Goal: Task Accomplishment & Management: Use online tool/utility

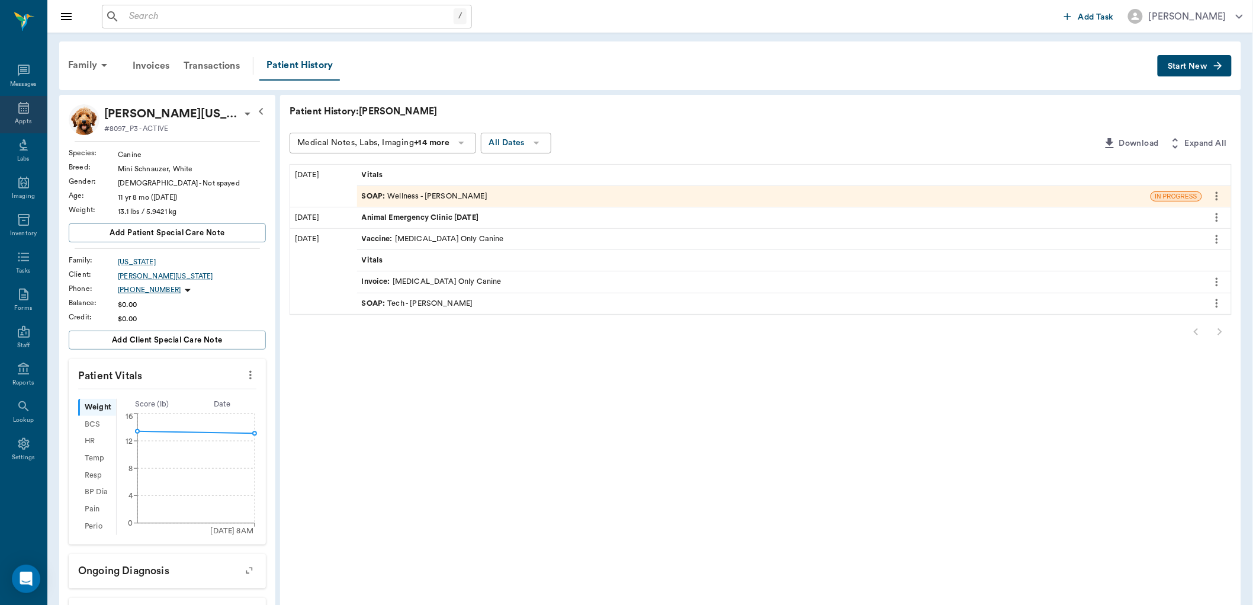
click at [18, 108] on icon at bounding box center [23, 108] width 11 height 12
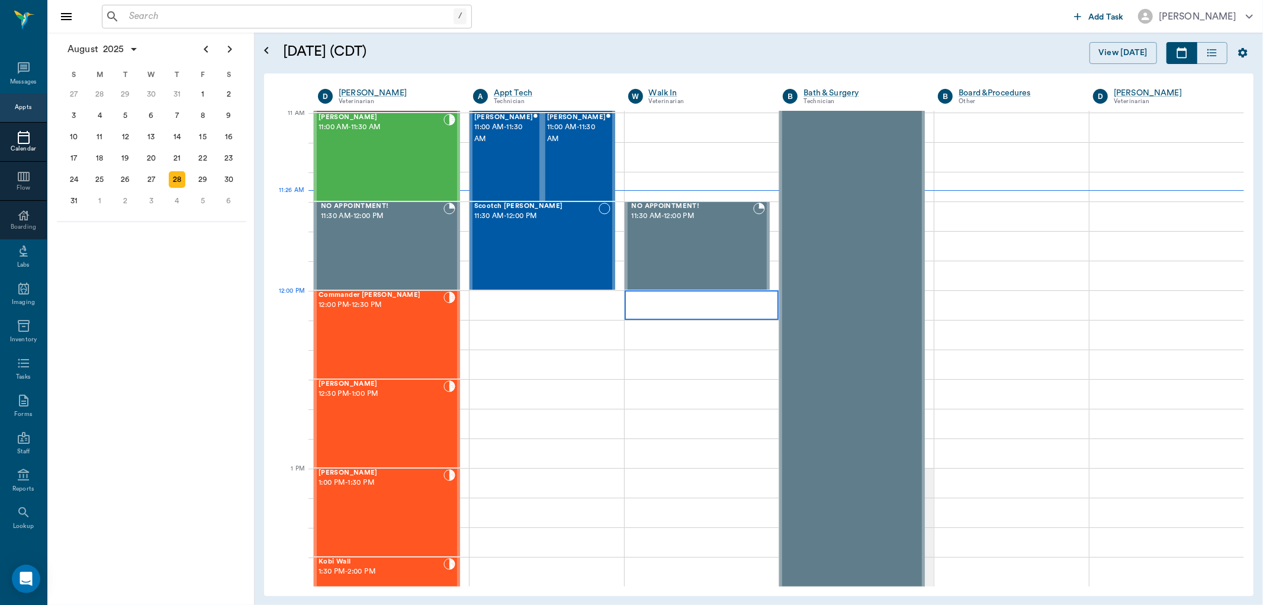
scroll to position [535, 0]
click at [205, 175] on div "29" at bounding box center [203, 179] width 17 height 17
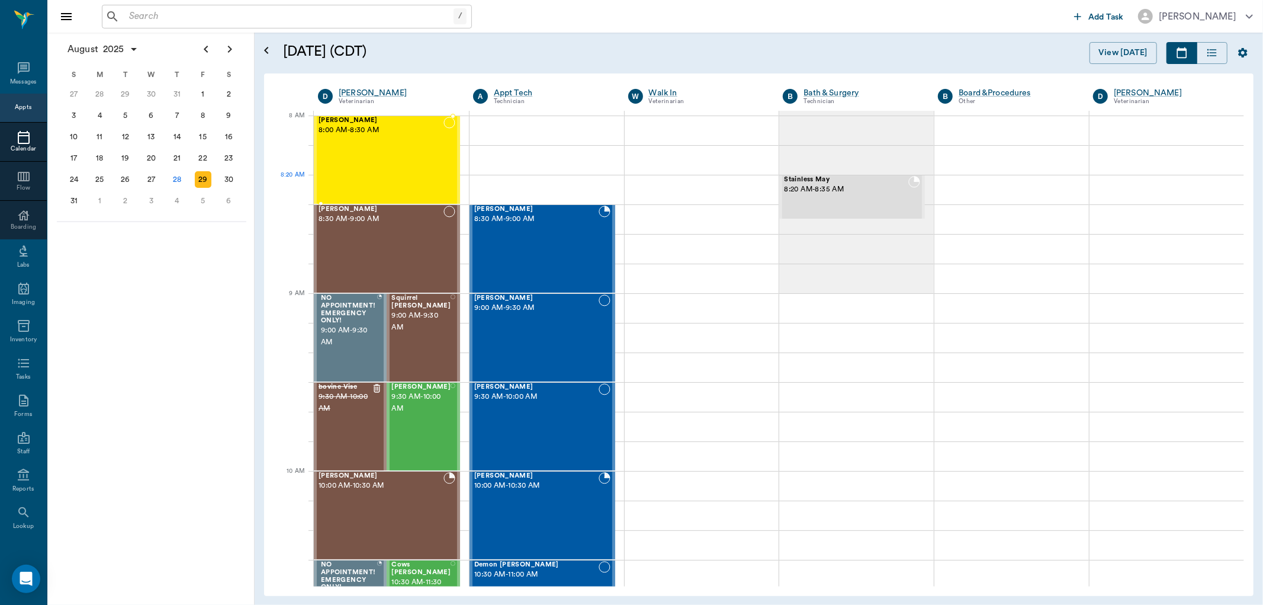
click at [400, 184] on div "[PERSON_NAME] 8:00 AM - 8:30 AM" at bounding box center [381, 160] width 125 height 86
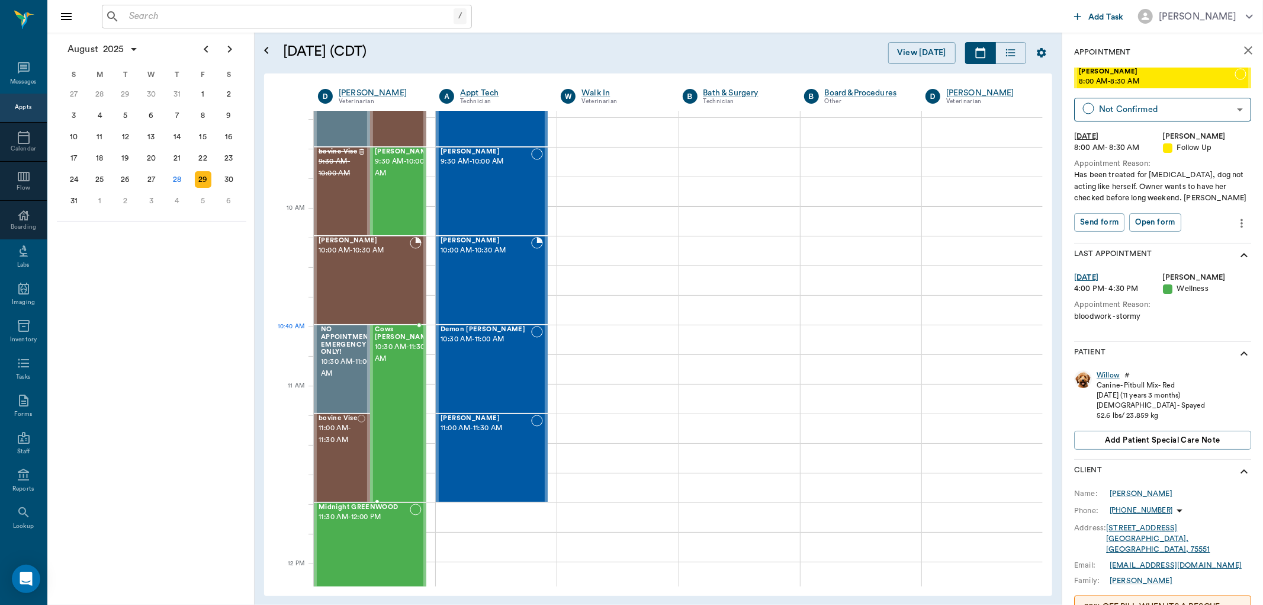
scroll to position [263, 0]
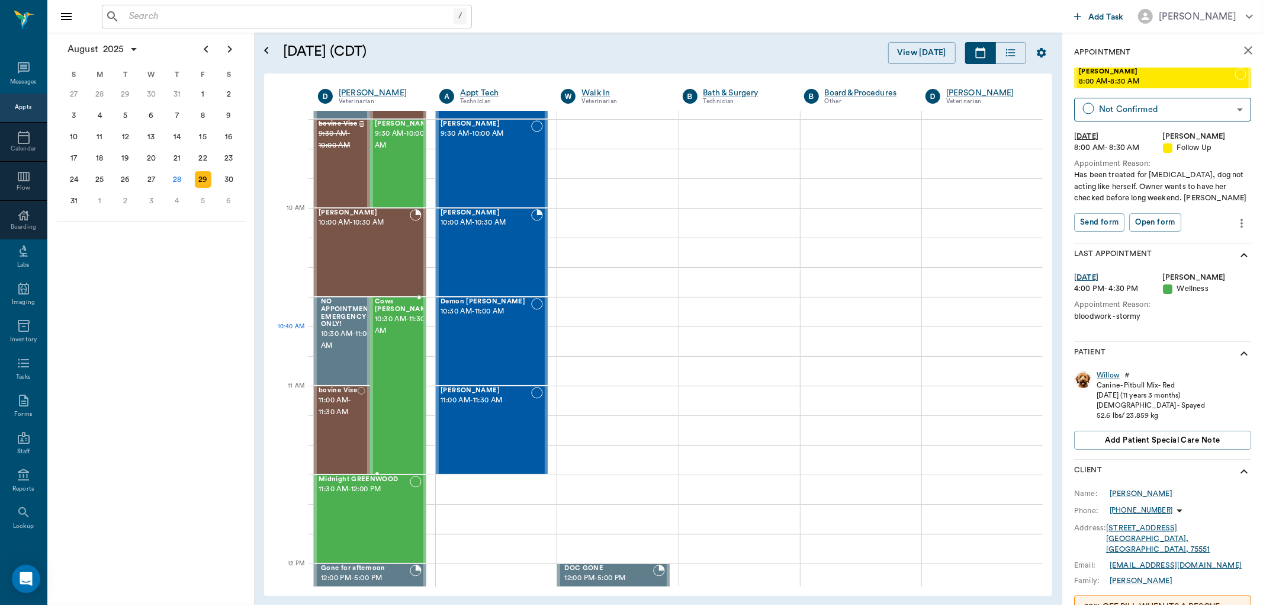
click at [402, 352] on div "Cows [PERSON_NAME] 10:30 AM - 11:30 AM" at bounding box center [404, 385] width 59 height 175
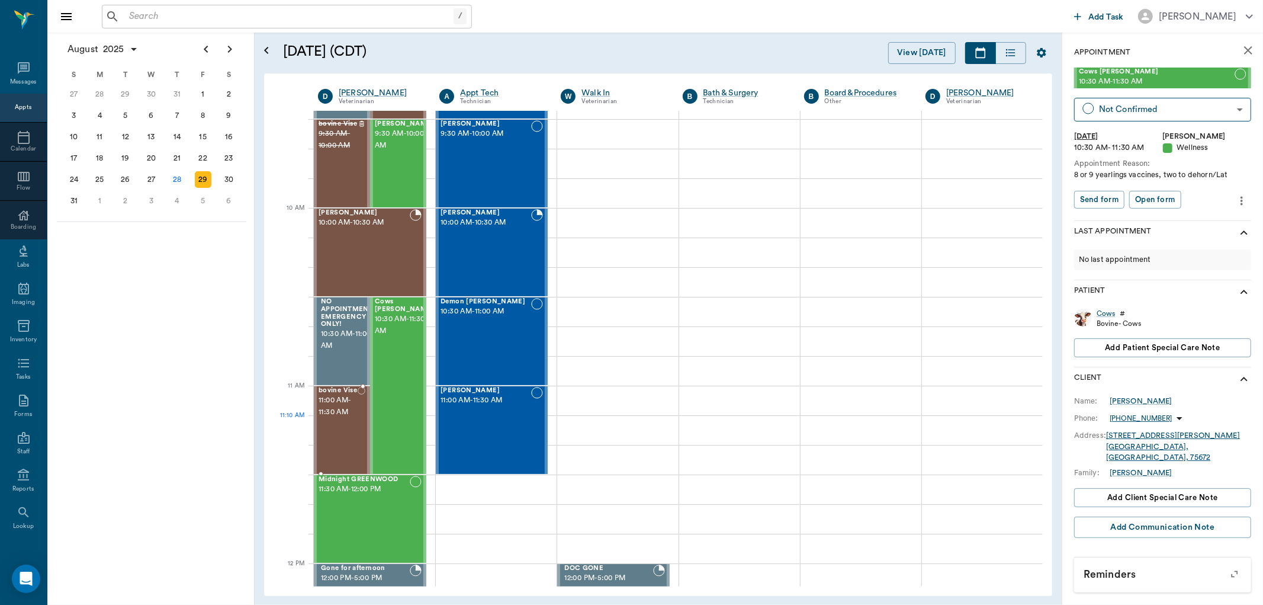
click at [346, 419] on div "bovine Vise 11:00 AM - 11:30 AM" at bounding box center [338, 430] width 39 height 86
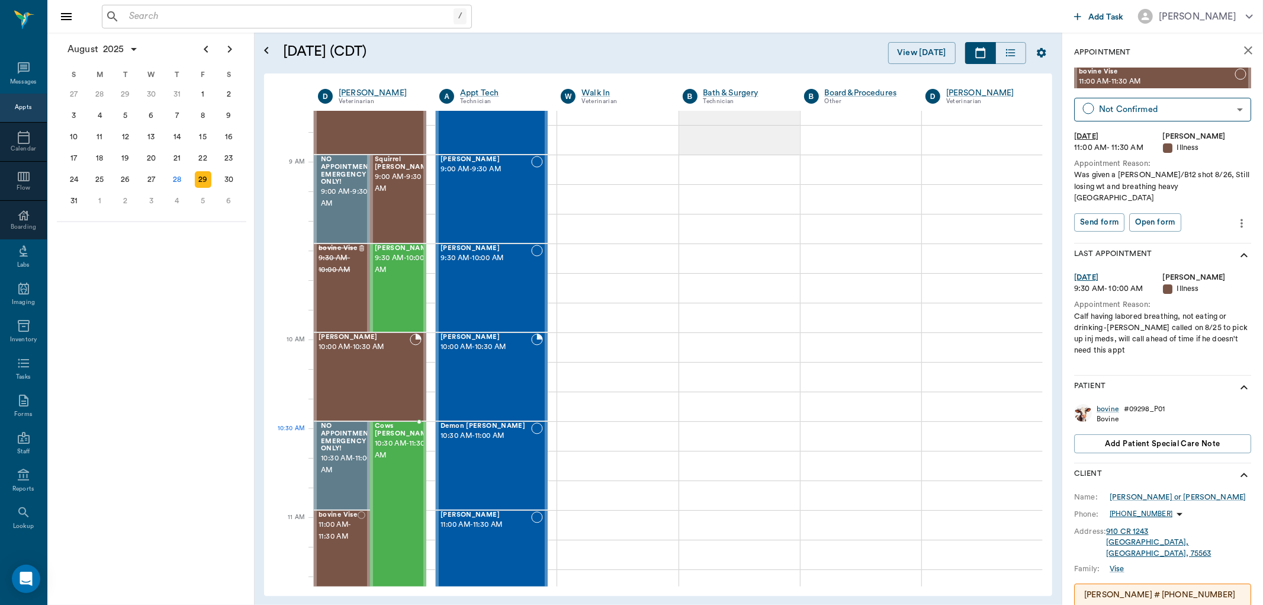
scroll to position [131, 0]
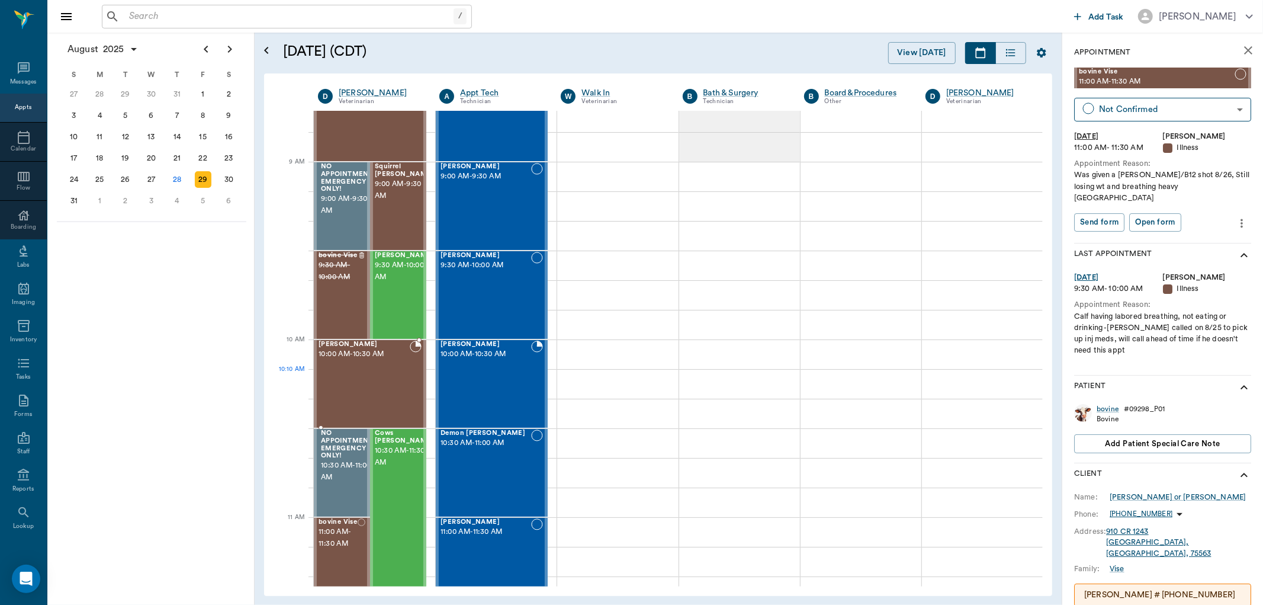
click at [360, 387] on div "[PERSON_NAME] 10:00 AM - 10:30 AM" at bounding box center [364, 384] width 91 height 86
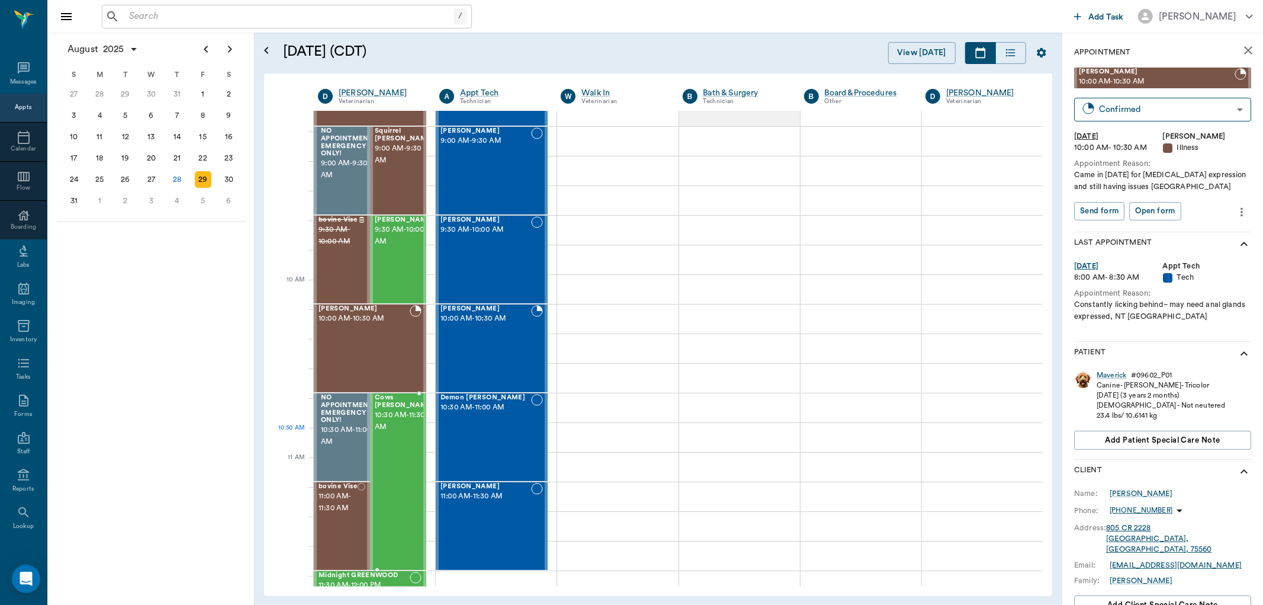
scroll to position [197, 0]
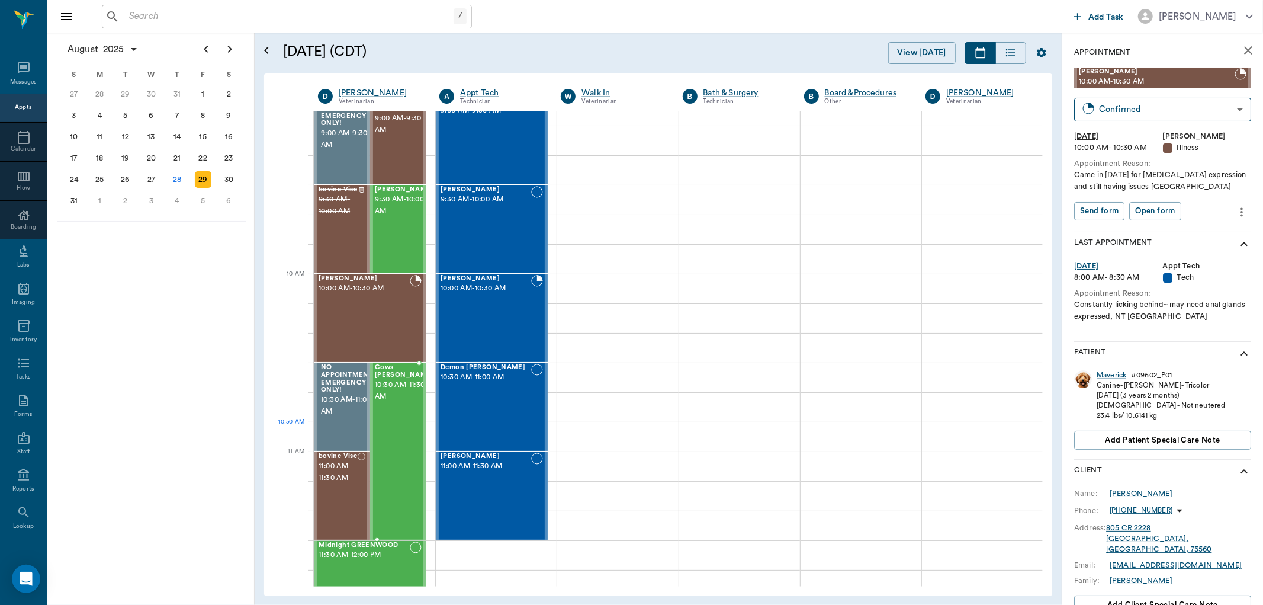
click at [394, 443] on div "Cows [PERSON_NAME] 10:30 AM - 11:30 AM" at bounding box center [404, 451] width 59 height 175
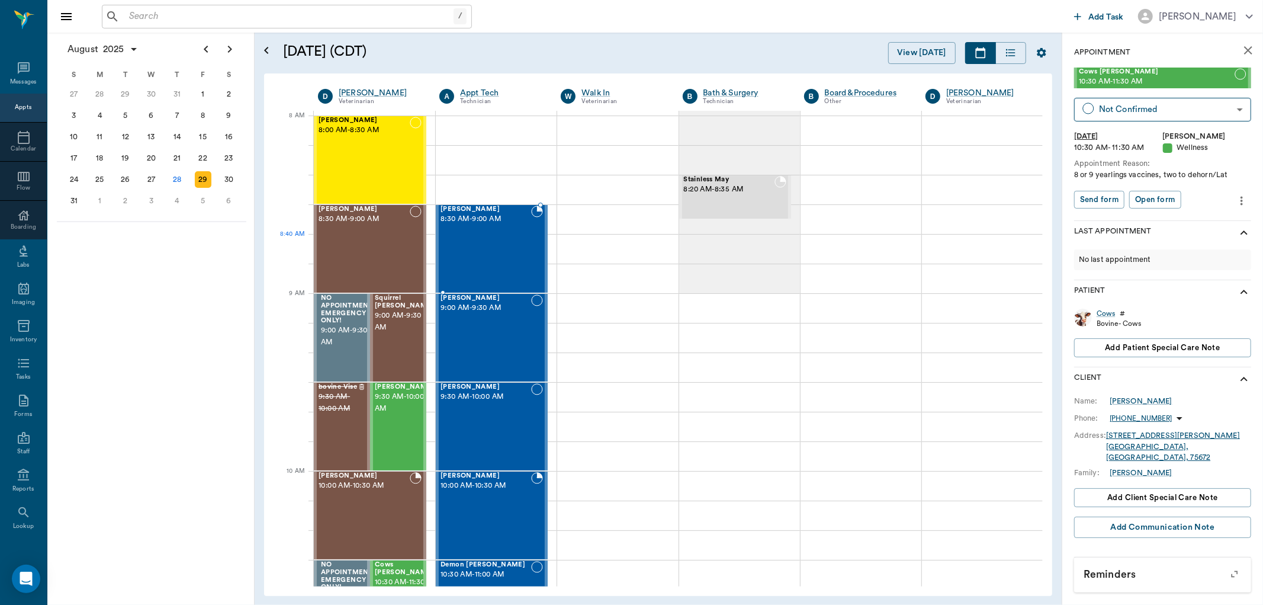
click at [483, 251] on div "[PERSON_NAME] 8:30 AM - 9:00 AM" at bounding box center [486, 249] width 91 height 86
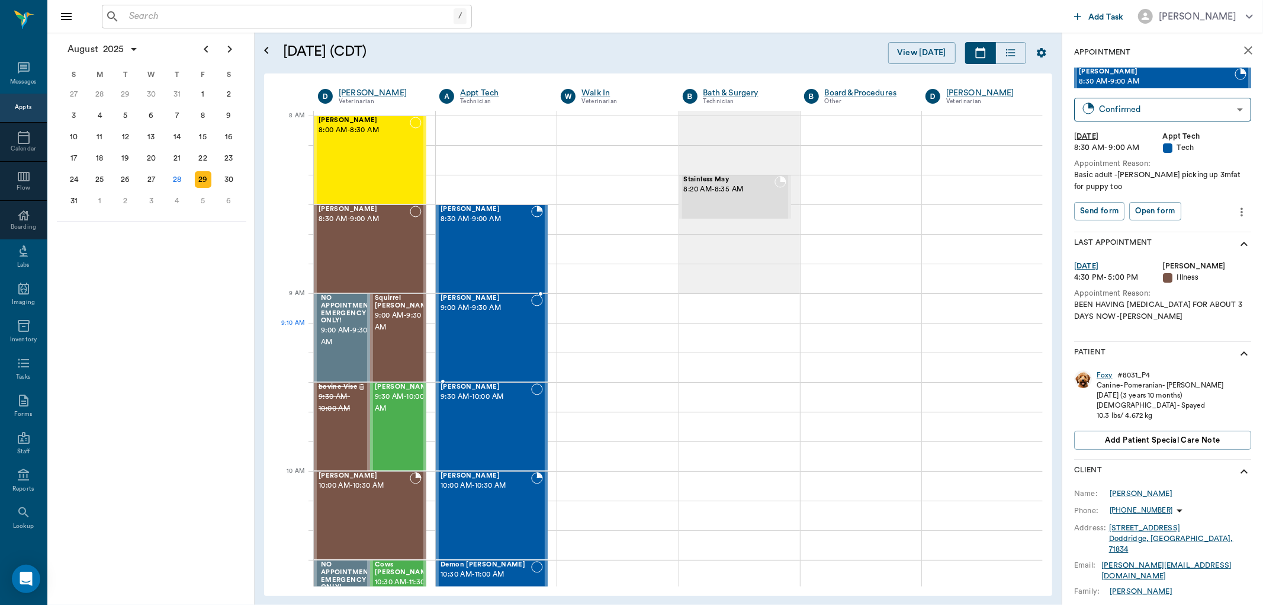
click at [492, 338] on div "[PERSON_NAME] 9:00 AM - 9:30 AM" at bounding box center [486, 337] width 91 height 86
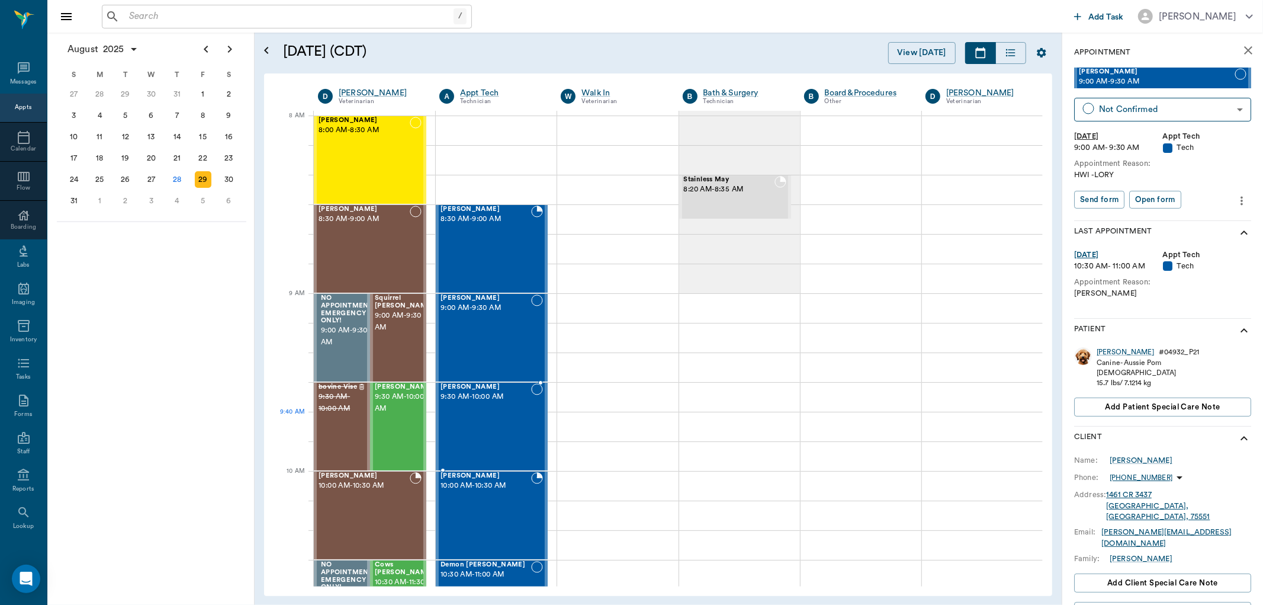
click at [484, 425] on div "[PERSON_NAME] 9:30 AM - 10:00 AM" at bounding box center [486, 426] width 91 height 86
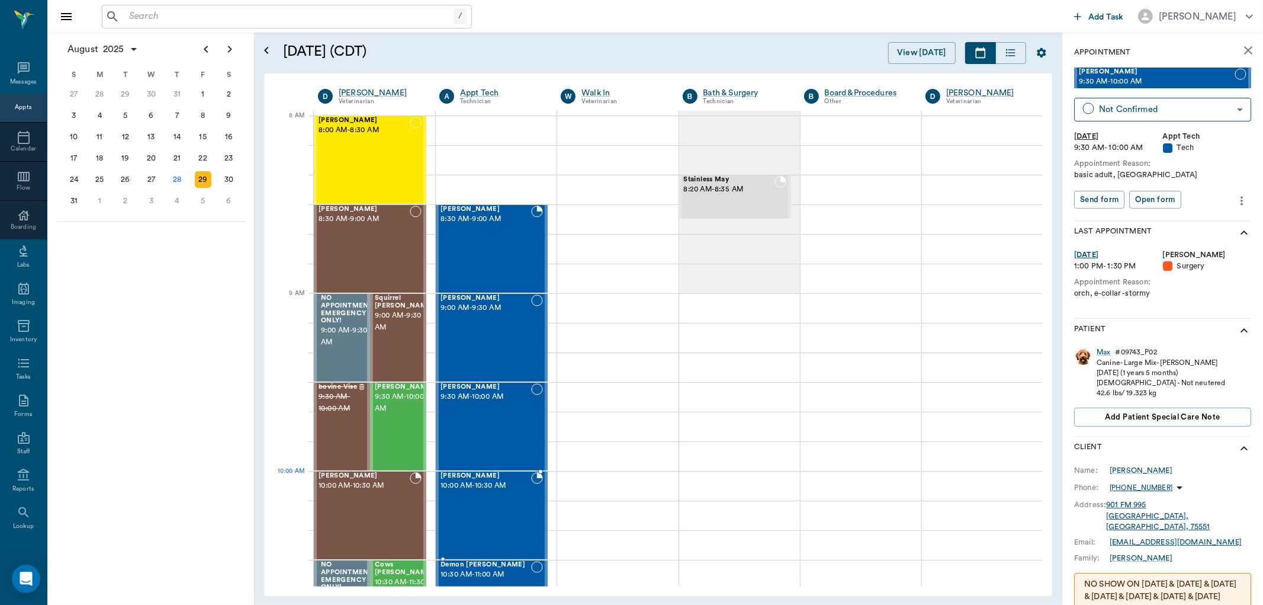
click at [463, 495] on div "[PERSON_NAME] 10:00 AM - 10:30 AM" at bounding box center [486, 515] width 91 height 86
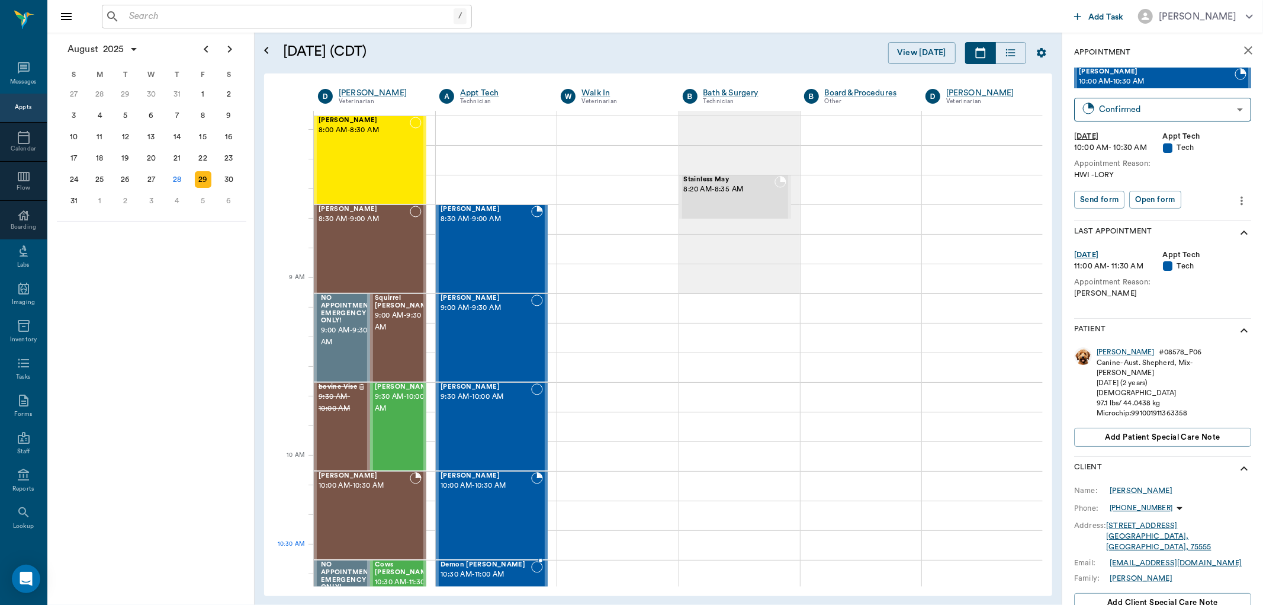
scroll to position [131, 0]
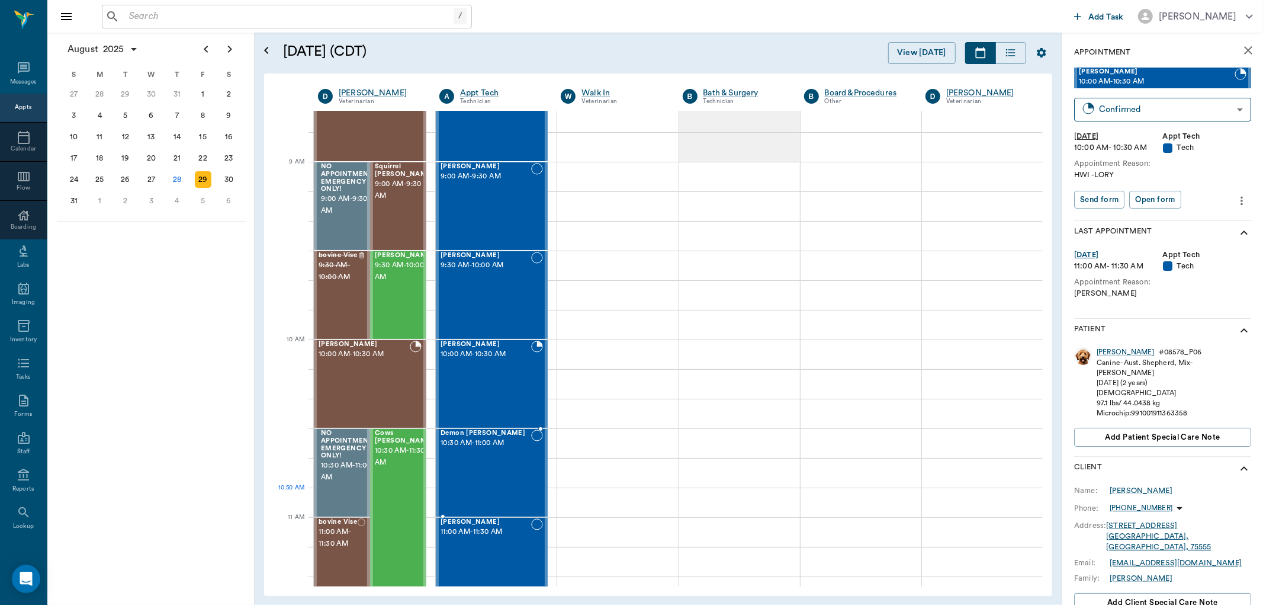
click at [483, 488] on div "Demon [PERSON_NAME] 10:30 AM - 11:00 AM" at bounding box center [486, 472] width 91 height 86
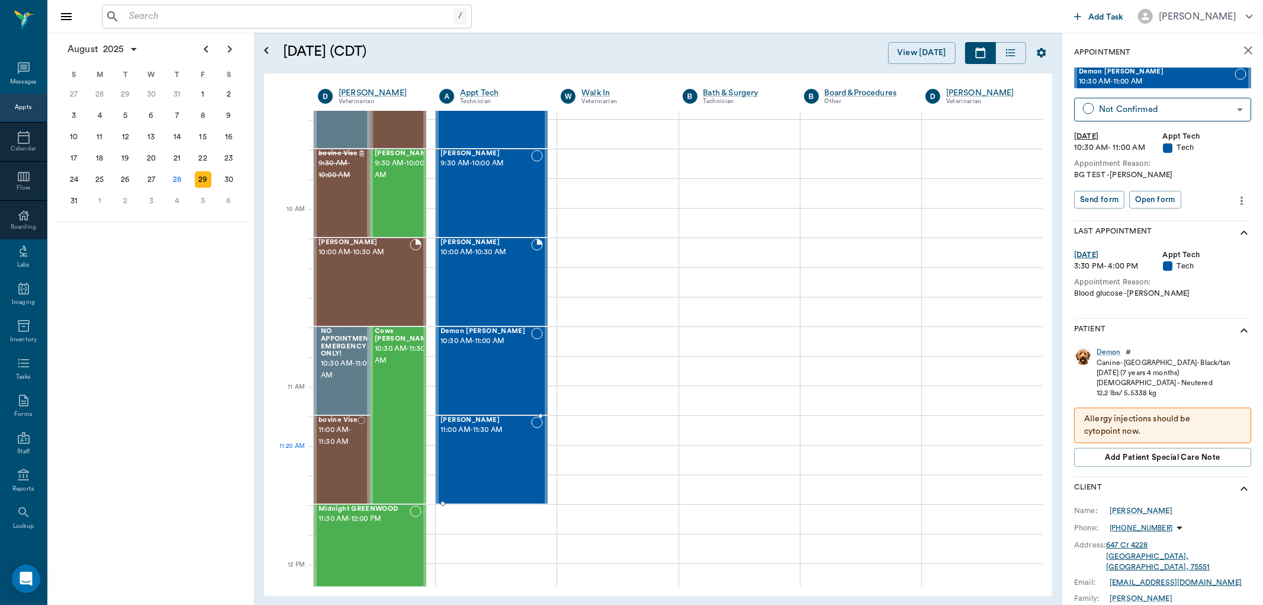
scroll to position [263, 0]
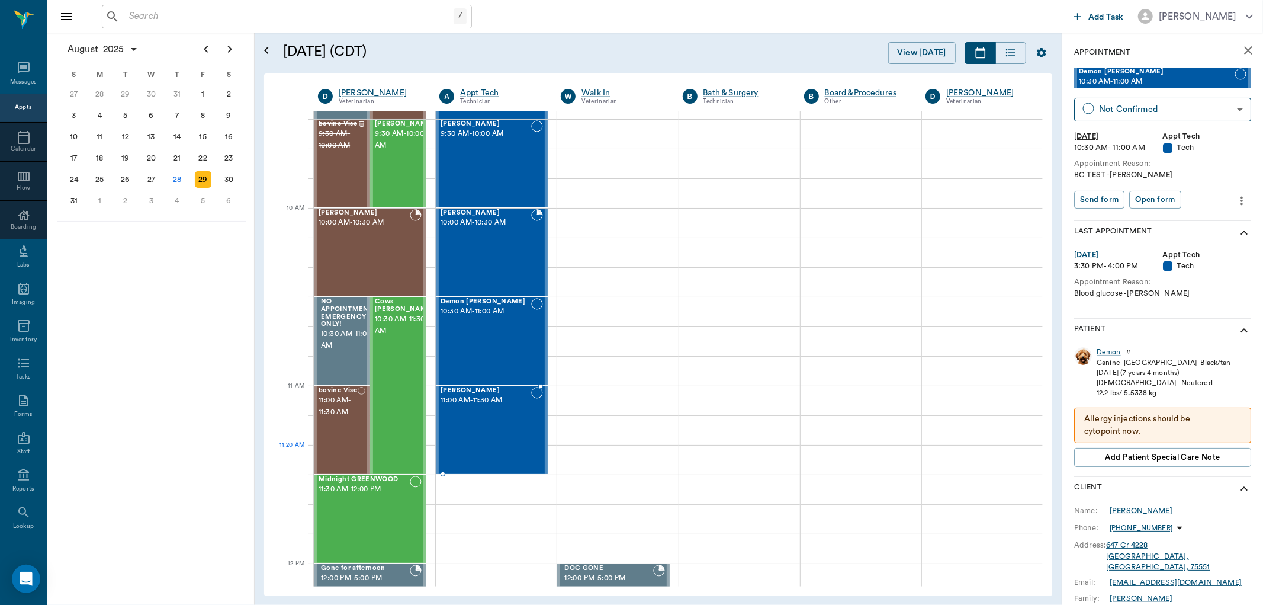
click at [493, 455] on div "[PERSON_NAME] 11:00 AM - 11:30 AM" at bounding box center [486, 430] width 91 height 86
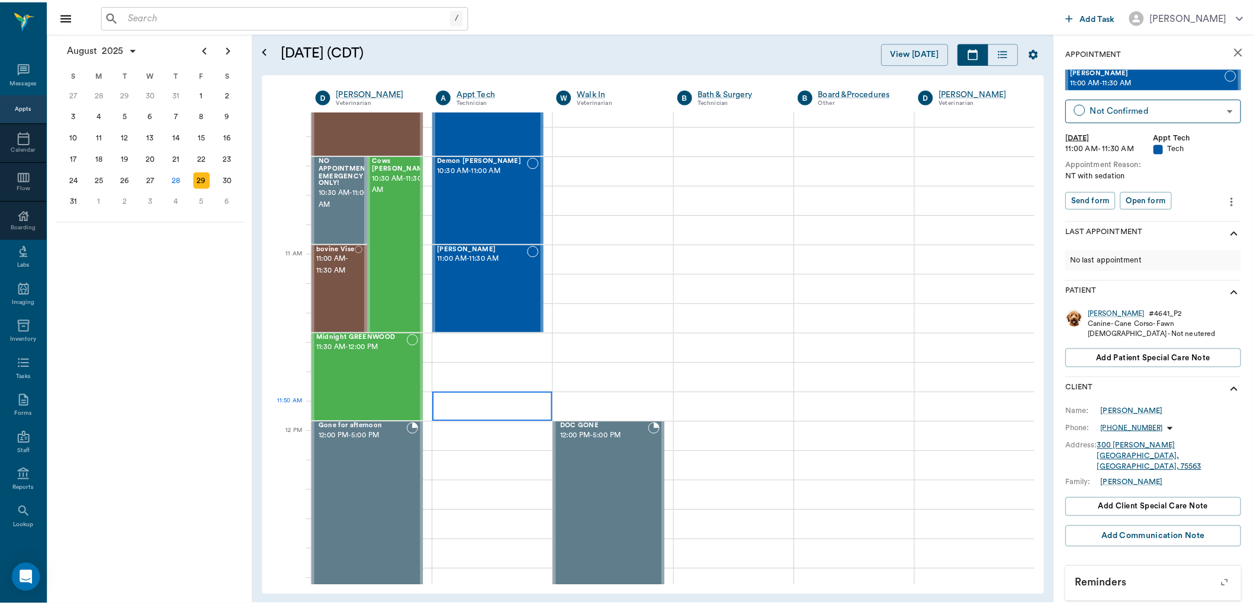
scroll to position [394, 0]
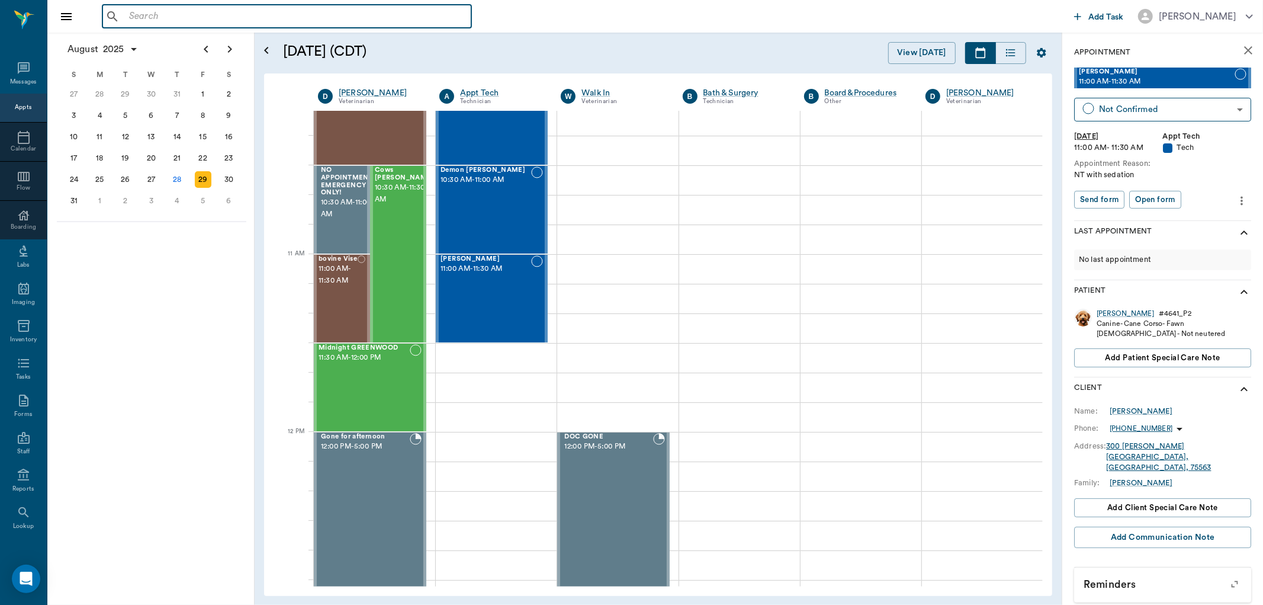
click at [149, 14] on input "text" at bounding box center [295, 16] width 342 height 17
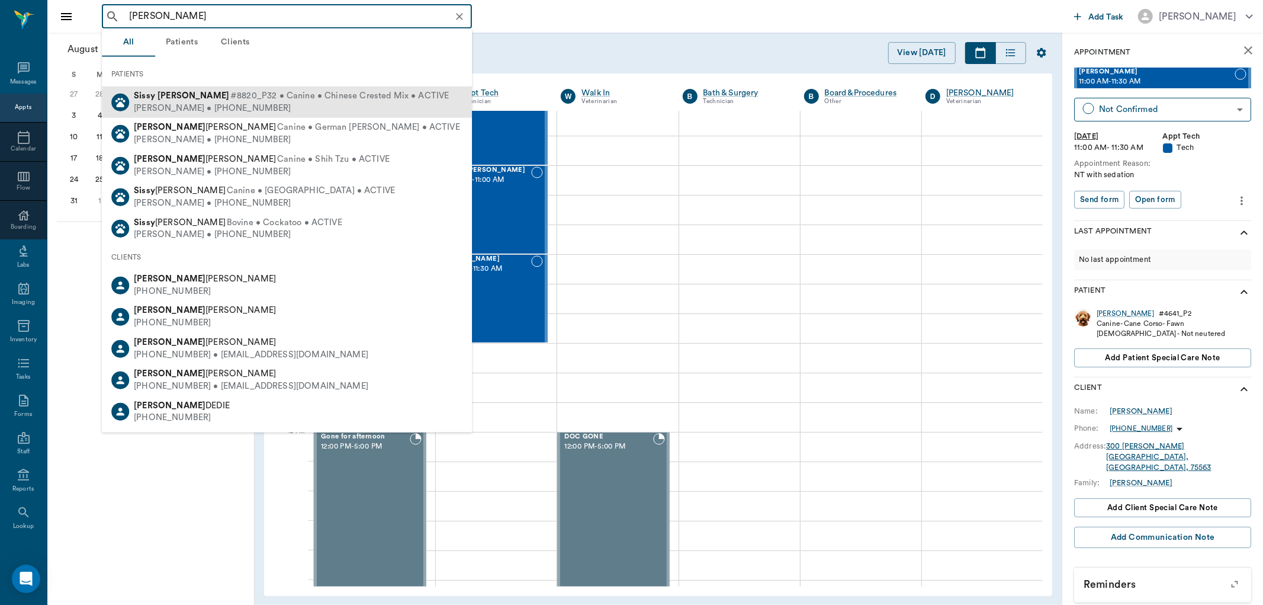
click at [235, 103] on div "[PERSON_NAME] • [PHONE_NUMBER]" at bounding box center [291, 108] width 315 height 12
type input "[PERSON_NAME]"
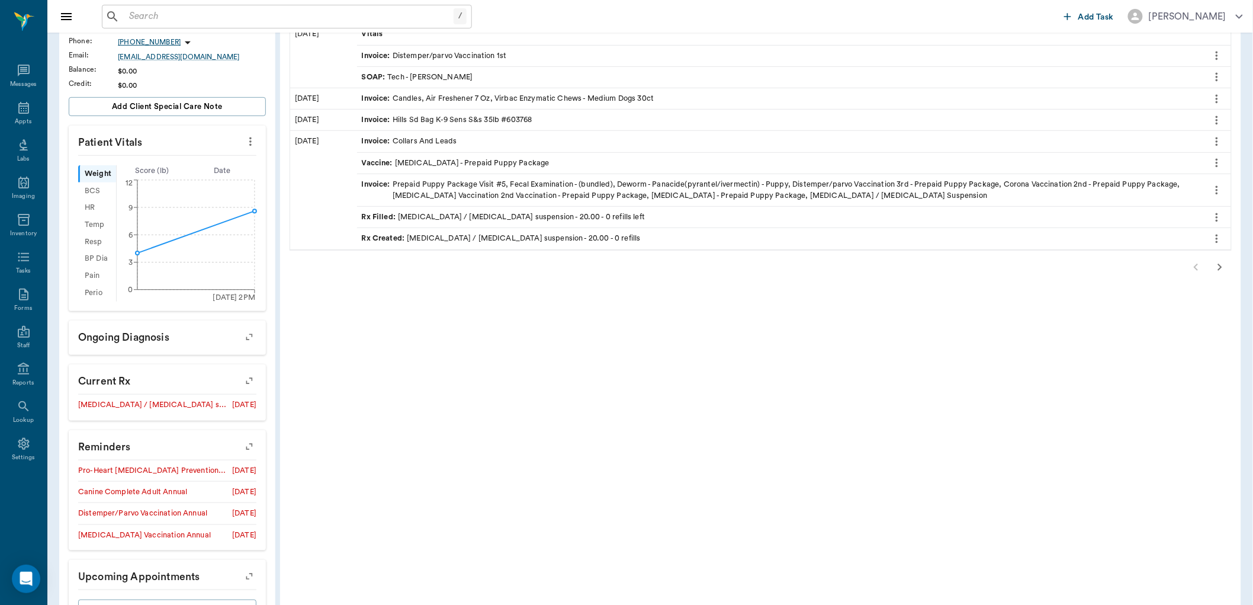
scroll to position [301, 0]
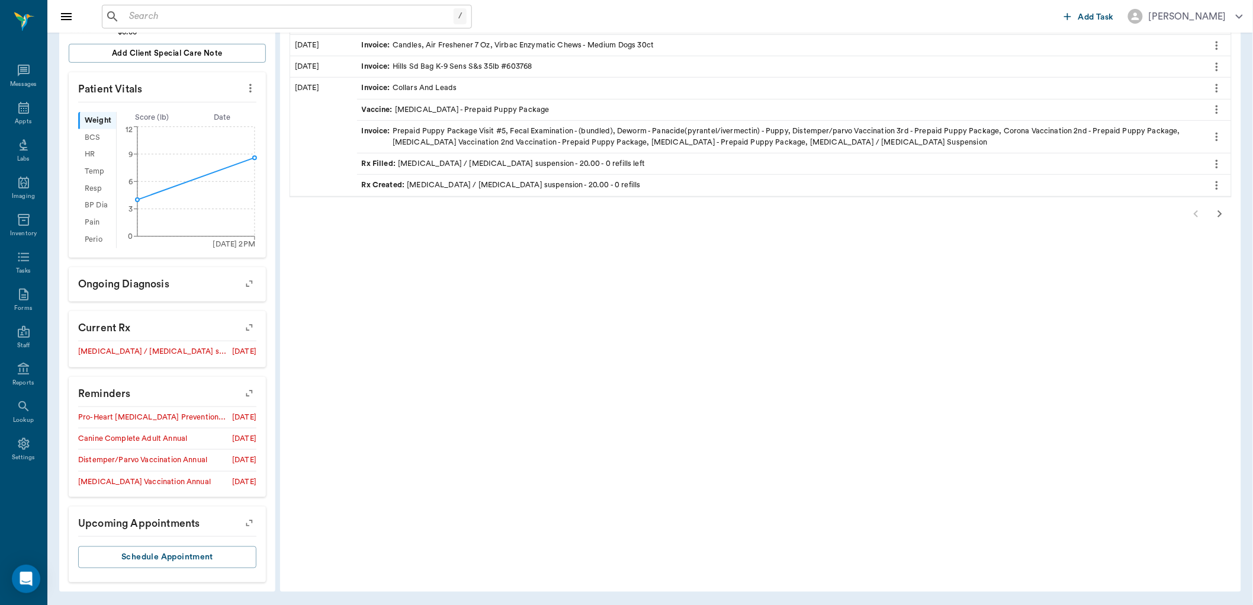
click at [252, 391] on icon "button" at bounding box center [249, 392] width 17 height 17
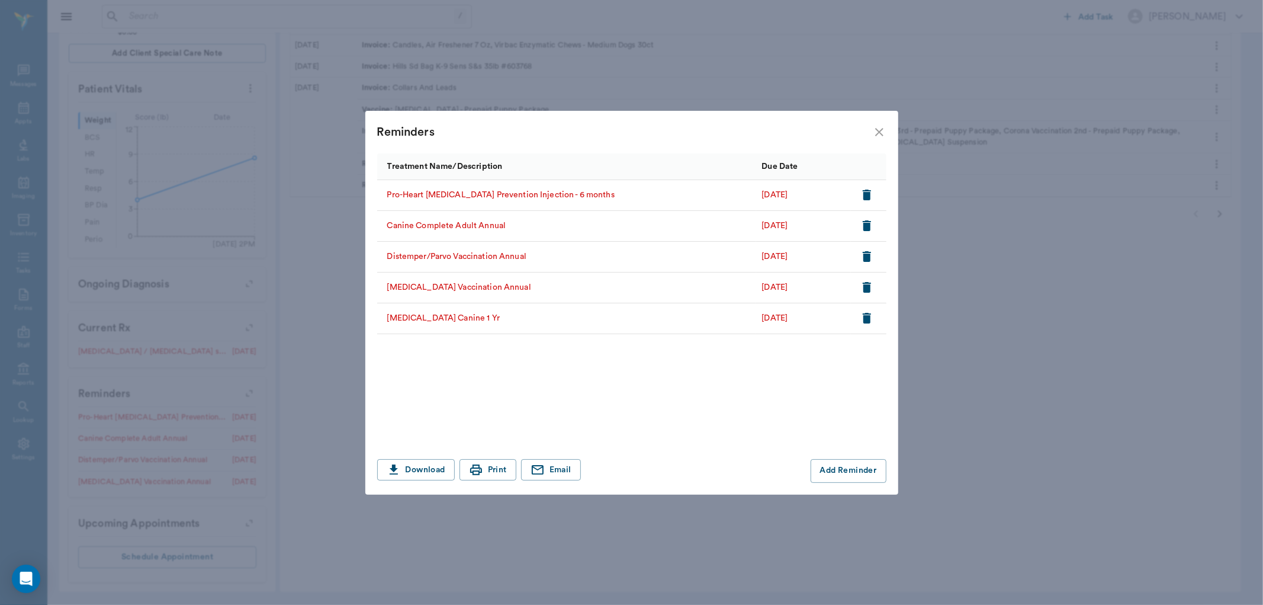
click at [878, 133] on icon "close" at bounding box center [879, 132] width 8 height 8
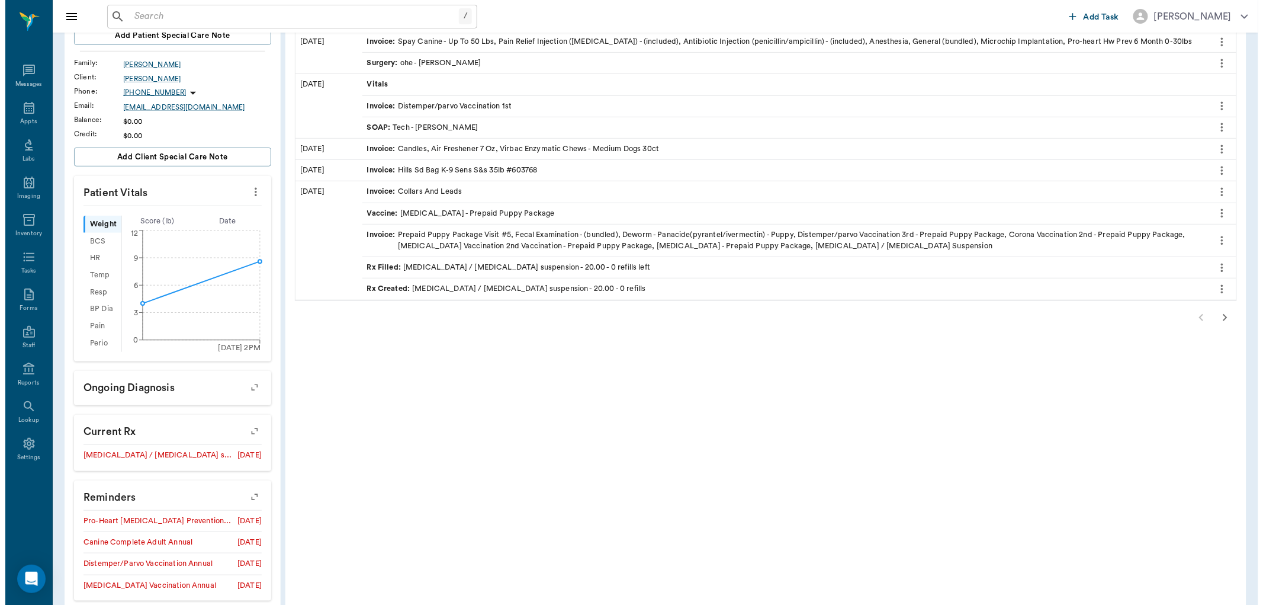
scroll to position [0, 0]
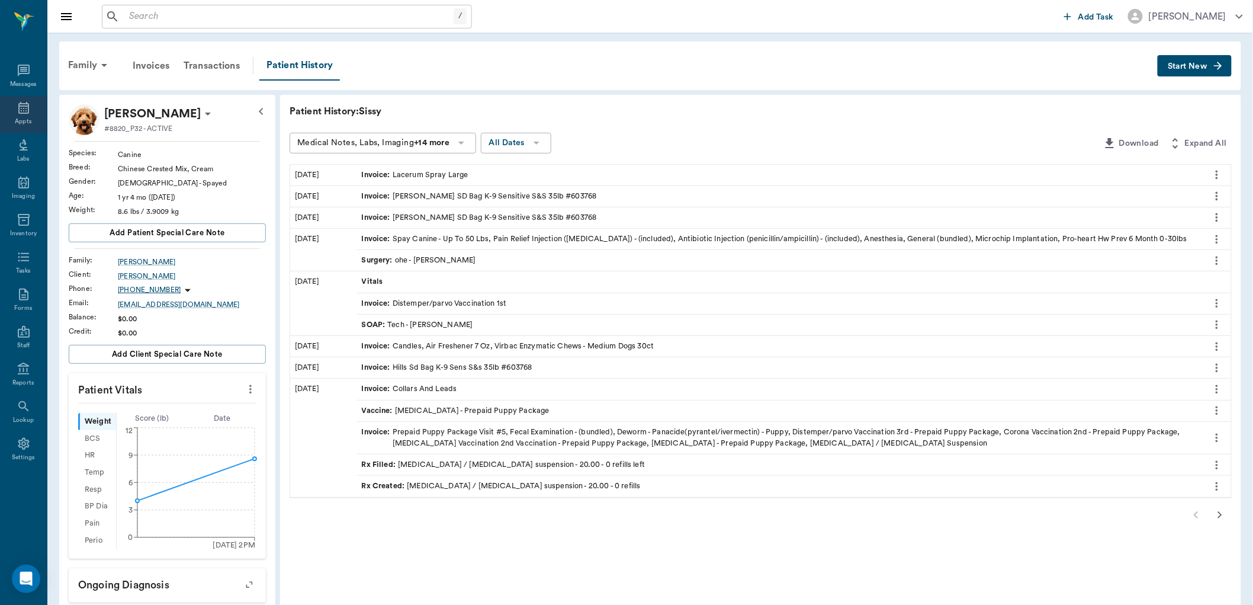
click at [23, 109] on icon at bounding box center [24, 108] width 14 height 14
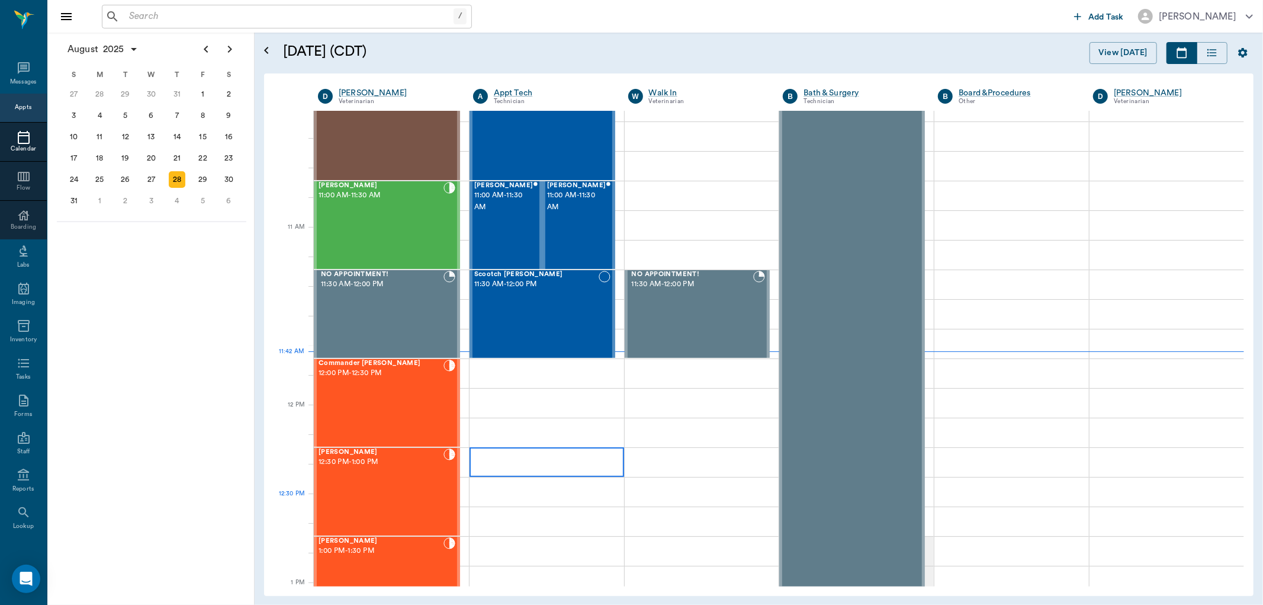
scroll to position [338, 0]
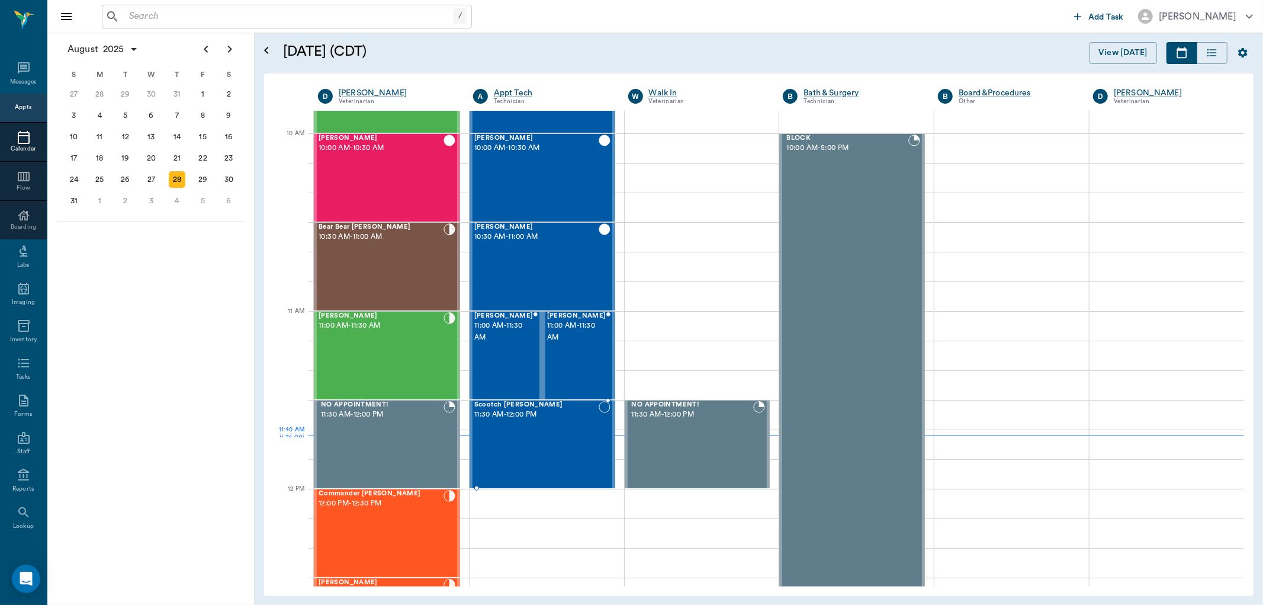
click at [558, 439] on div "Scootch [PERSON_NAME] 11:30 AM - 12:00 PM" at bounding box center [536, 444] width 124 height 86
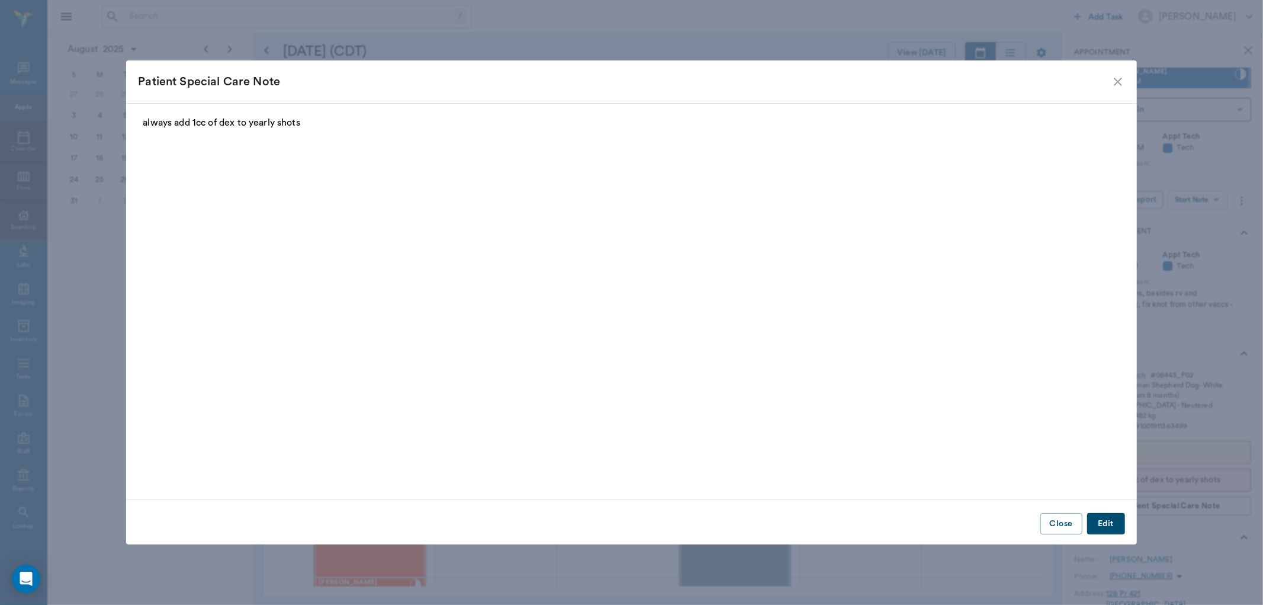
click at [1115, 81] on icon "close" at bounding box center [1118, 82] width 14 height 14
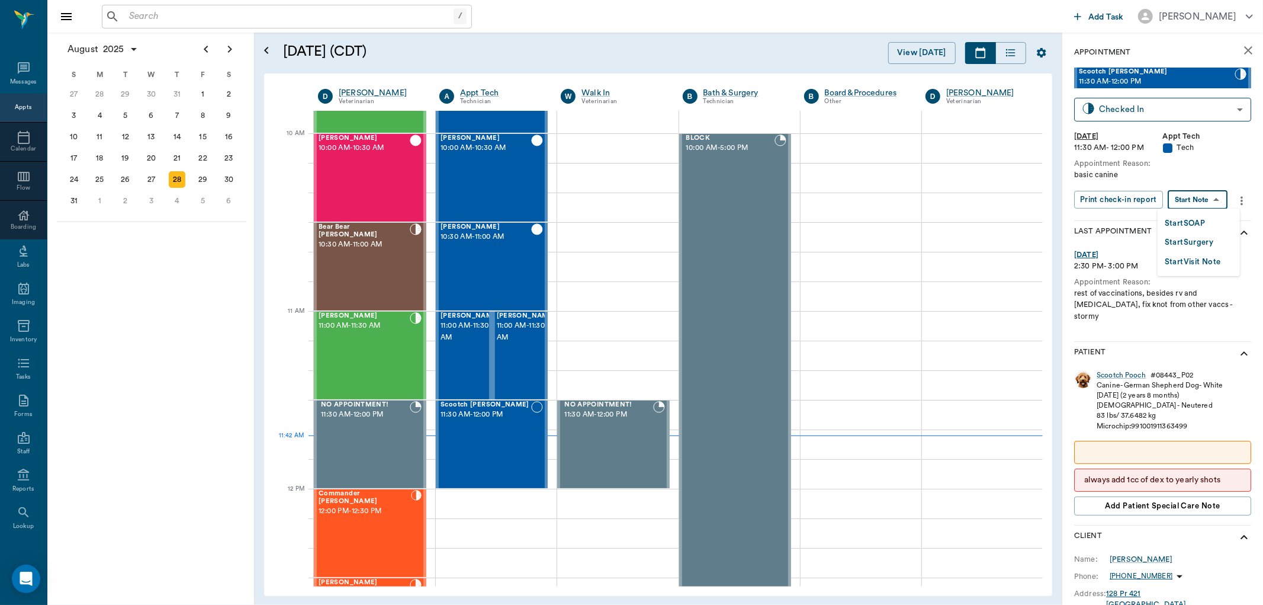
click at [1200, 198] on body "/ ​ Add Task [PERSON_NAME] Nectar Messages Appts Calendar Flow Boarding Labs Im…" at bounding box center [631, 302] width 1263 height 605
click at [1190, 217] on button "Start SOAP" at bounding box center [1185, 224] width 40 height 14
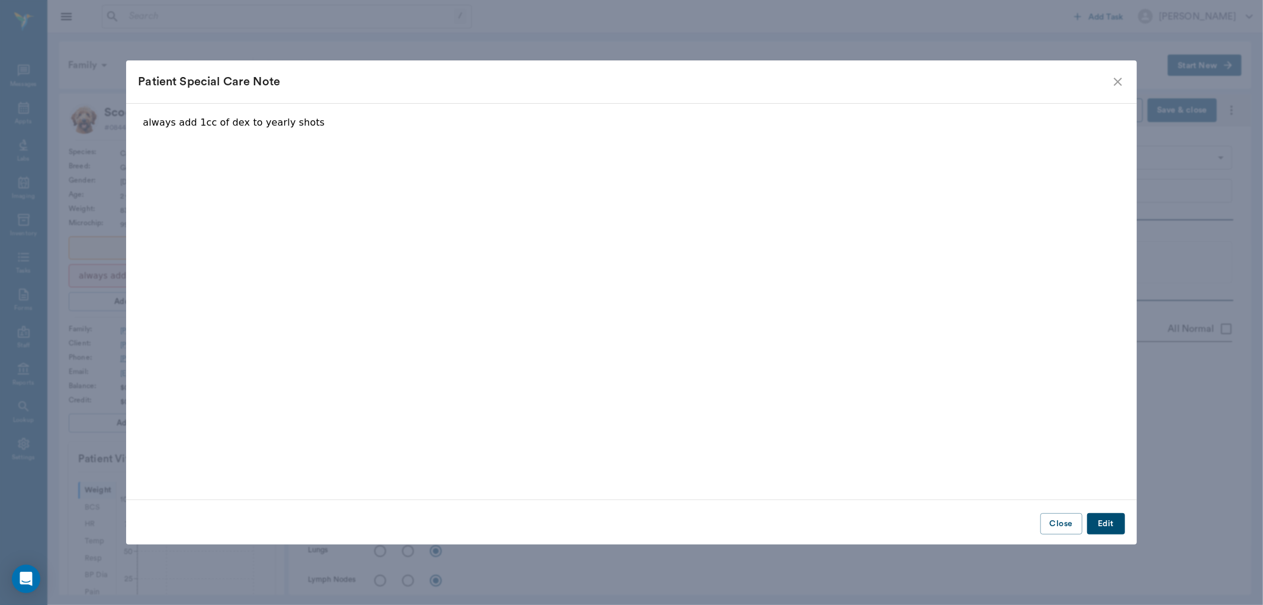
type input "63ec2f075fda476ae8351a4c"
type input "65d2be4f46e3a538d89b8c1a"
type textarea "basic canine"
type input "[DATE]"
click at [1123, 85] on icon "close" at bounding box center [1118, 82] width 14 height 14
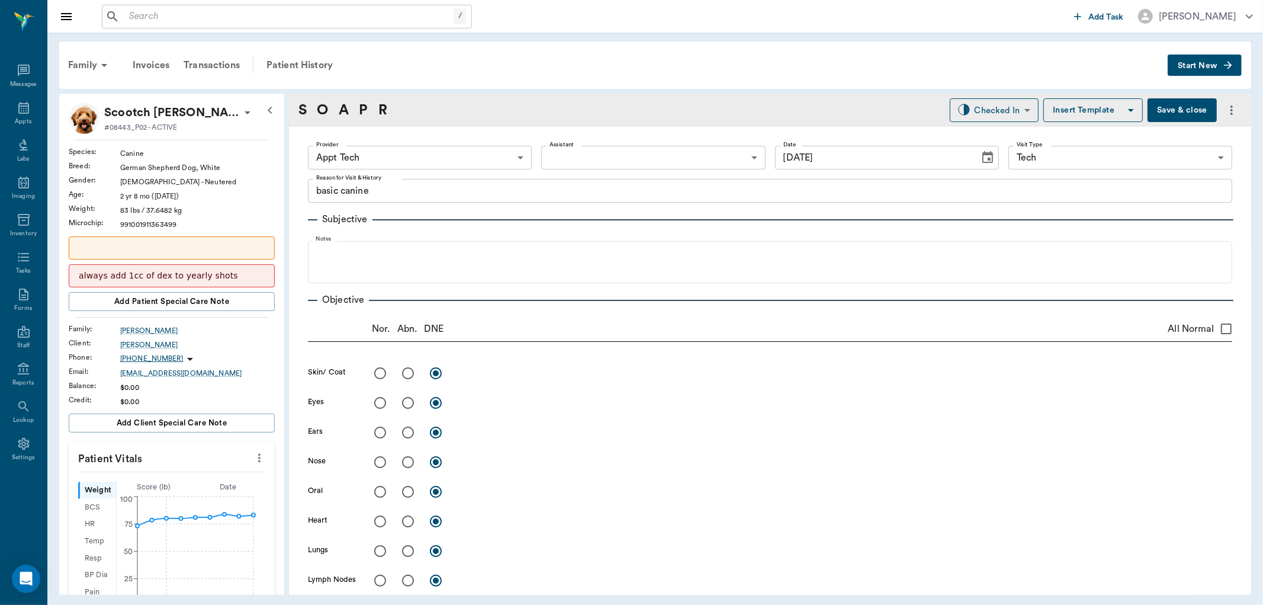
click at [387, 144] on div "Provider Appt Tech 63ec2f075fda476ae8351a4c Provider Assistant ​ Assistant Date…" at bounding box center [770, 157] width 924 height 43
click at [387, 151] on body "/ ​ Add Task [PERSON_NAME] Nectar Messages Appts Labs Imaging Inventory Tasks F…" at bounding box center [631, 302] width 1263 height 605
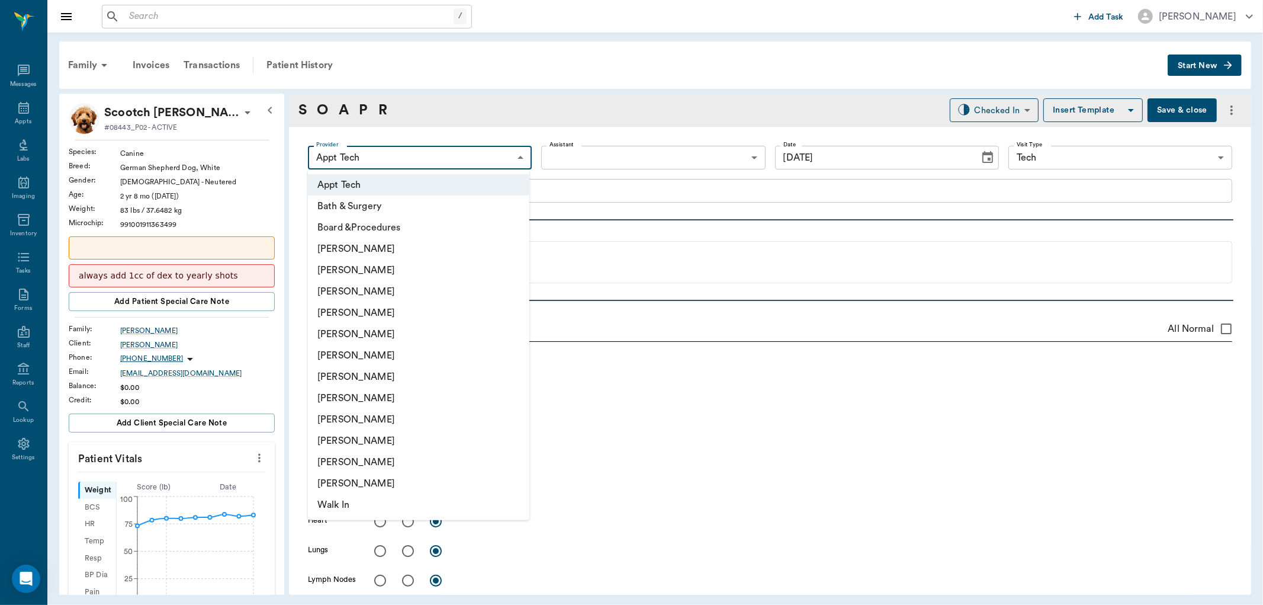
click at [383, 373] on li "[PERSON_NAME]" at bounding box center [418, 376] width 221 height 21
type input "682b670d8bdc6f7f8feef3db"
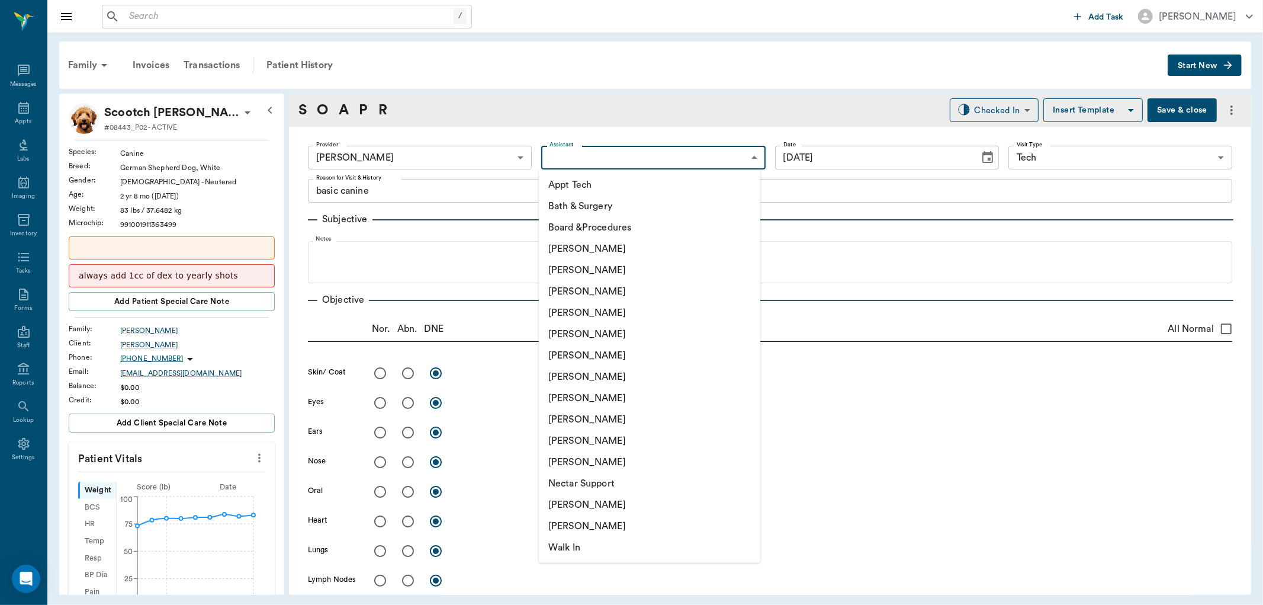
click at [624, 152] on body "/ ​ Add Task [PERSON_NAME] Nectar Messages Appts Labs Imaging Inventory Tasks F…" at bounding box center [631, 302] width 1263 height 605
click at [617, 190] on li "Appt Tech" at bounding box center [649, 184] width 221 height 21
type input "63ec2f075fda476ae8351a4c"
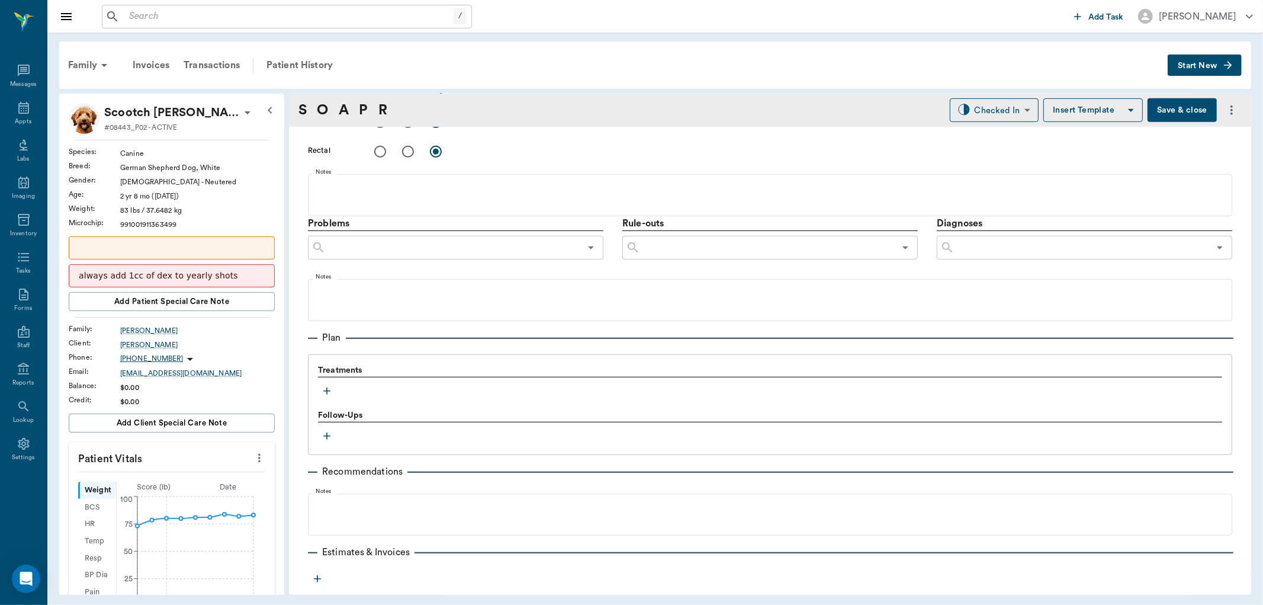
scroll to position [592, 0]
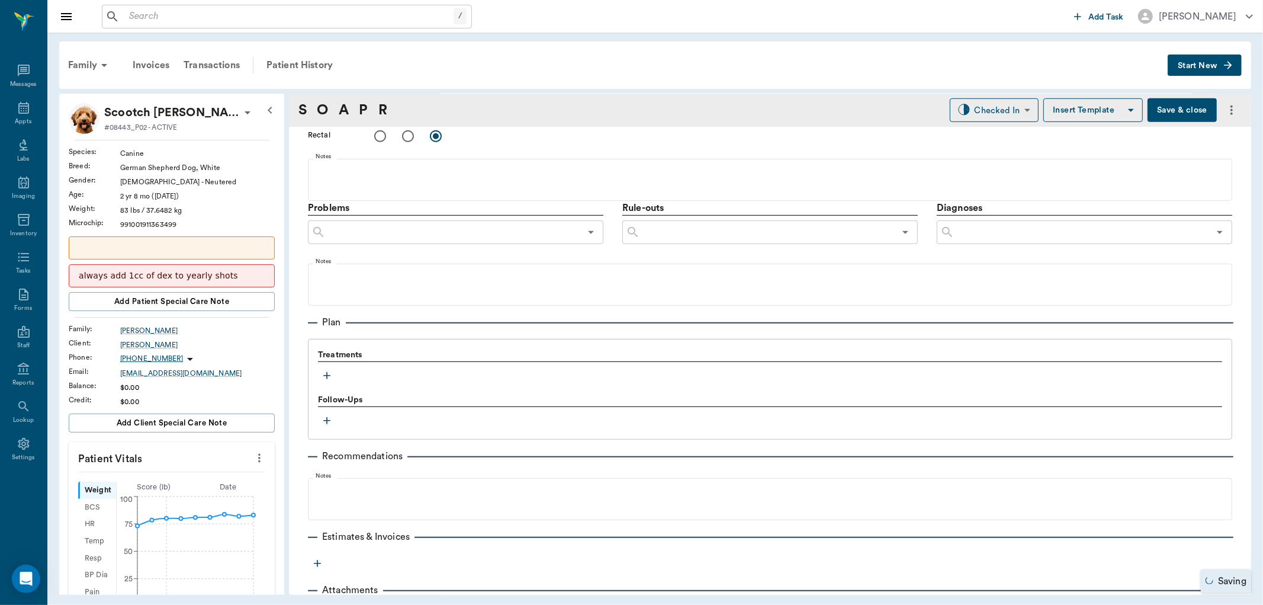
click at [327, 371] on icon "button" at bounding box center [327, 376] width 12 height 12
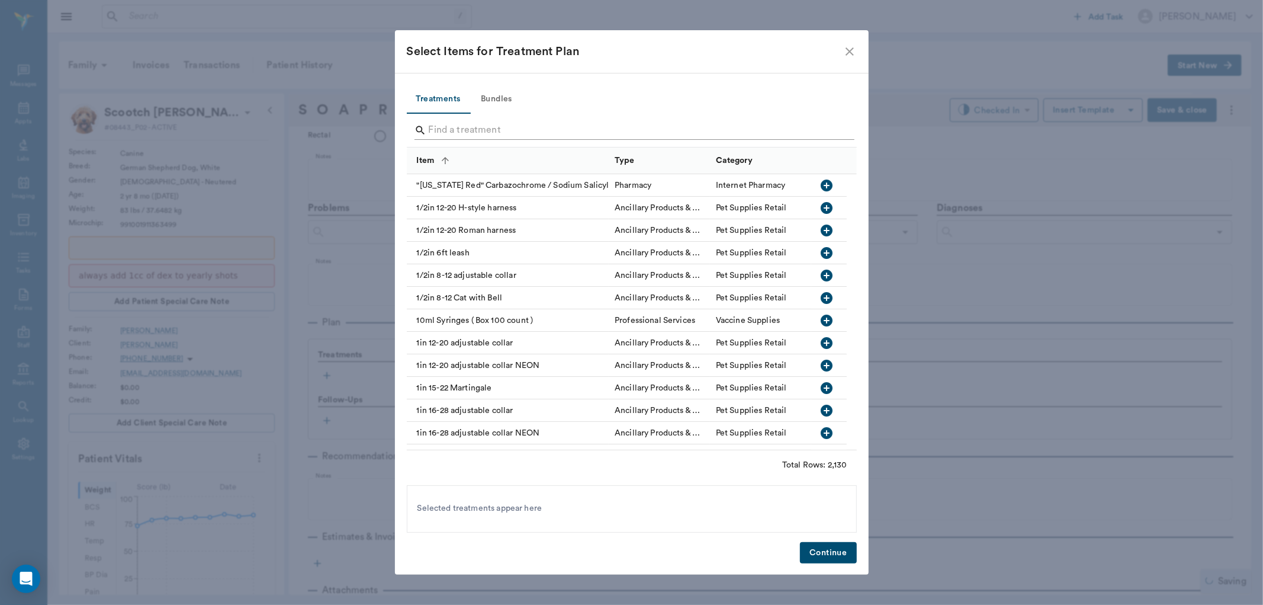
click at [458, 123] on input "Search" at bounding box center [633, 130] width 408 height 19
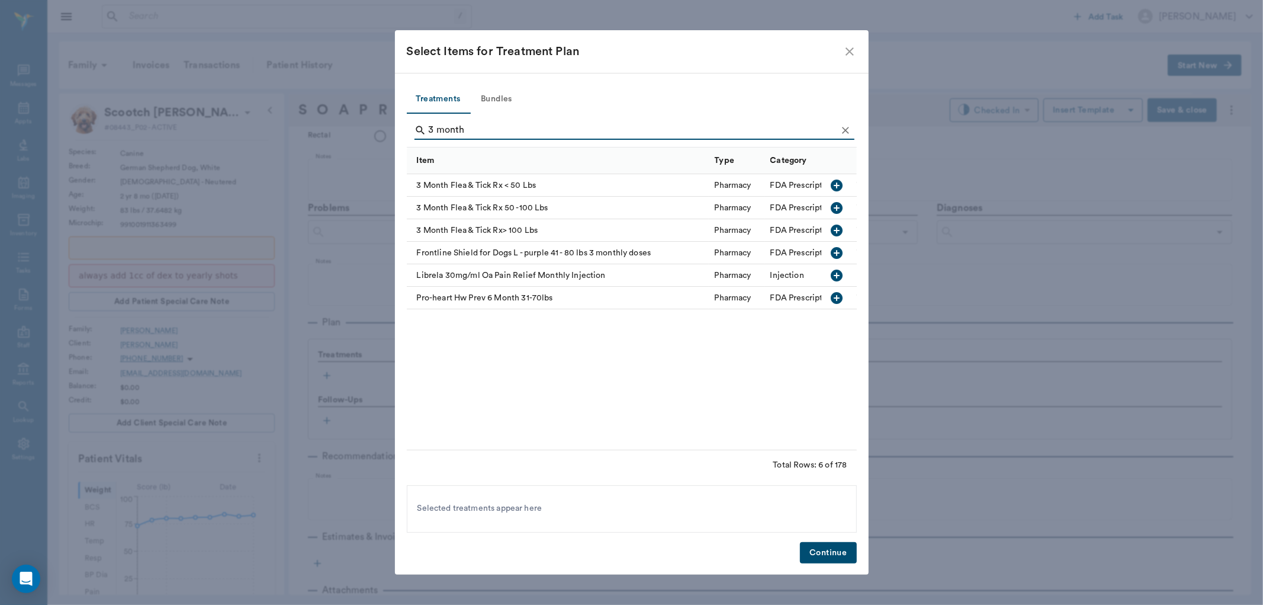
type input "3 month"
click at [835, 204] on icon "button" at bounding box center [837, 208] width 12 height 12
click at [840, 556] on button "Continue" at bounding box center [828, 553] width 56 height 22
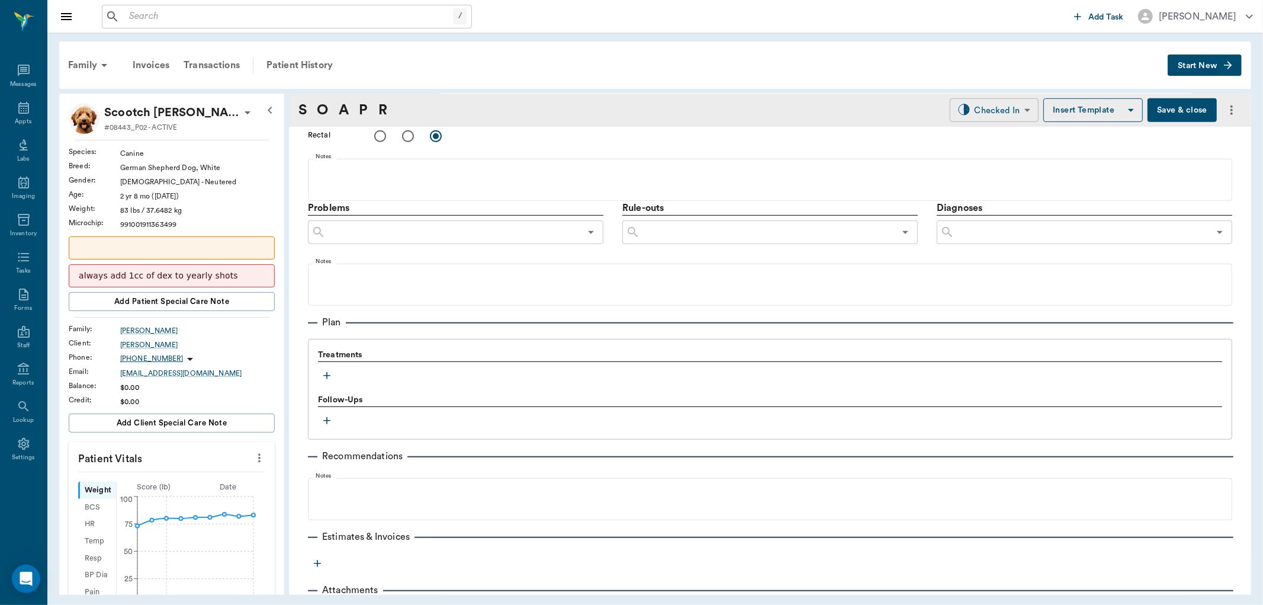
click at [1003, 110] on body "/ ​ Add Task [PERSON_NAME] Nectar Messages Appts Labs Imaging Inventory Tasks F…" at bounding box center [631, 302] width 1263 height 605
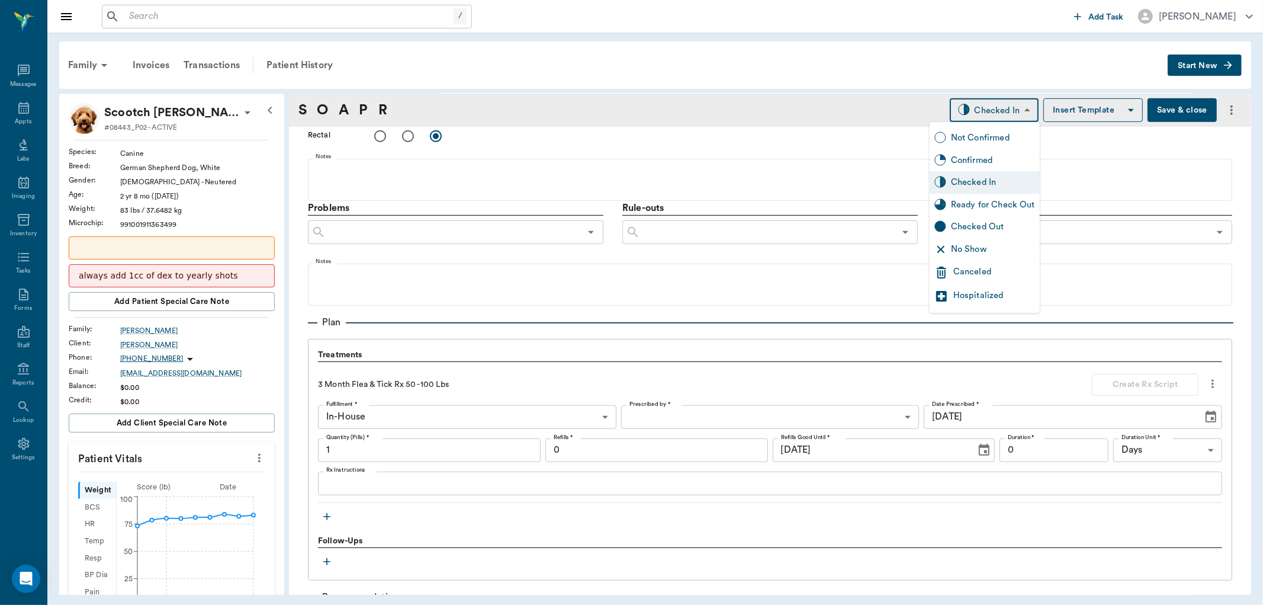
click at [984, 201] on div "Ready for Check Out" at bounding box center [993, 204] width 84 height 13
type input "READY_TO_CHECKOUT"
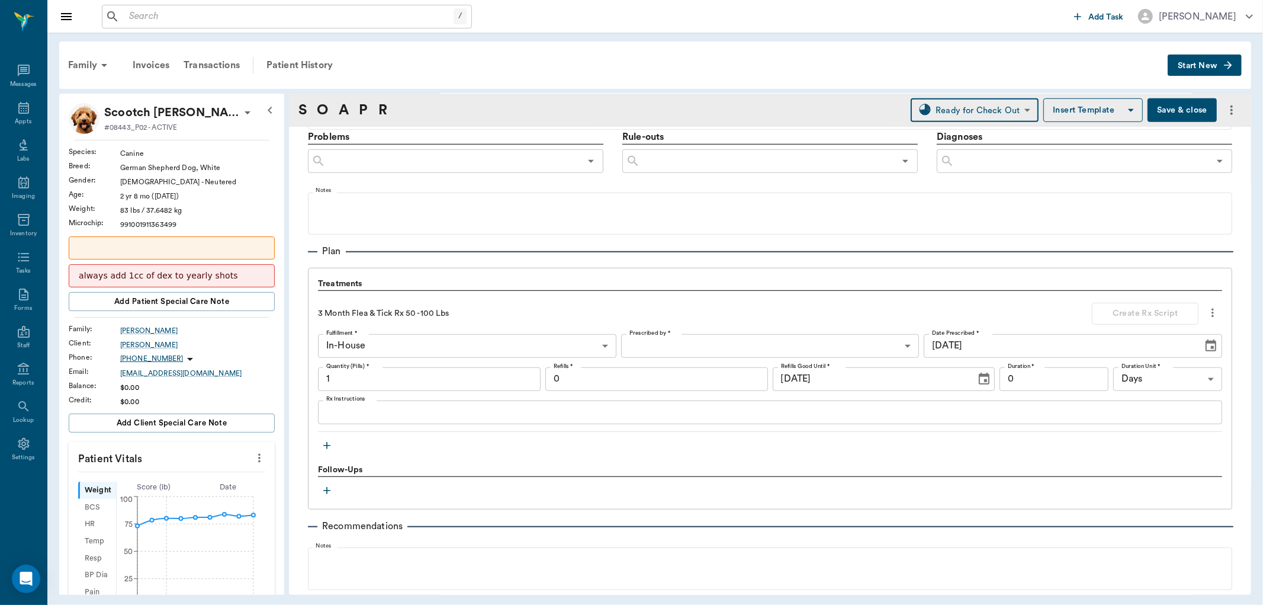
scroll to position [766, 0]
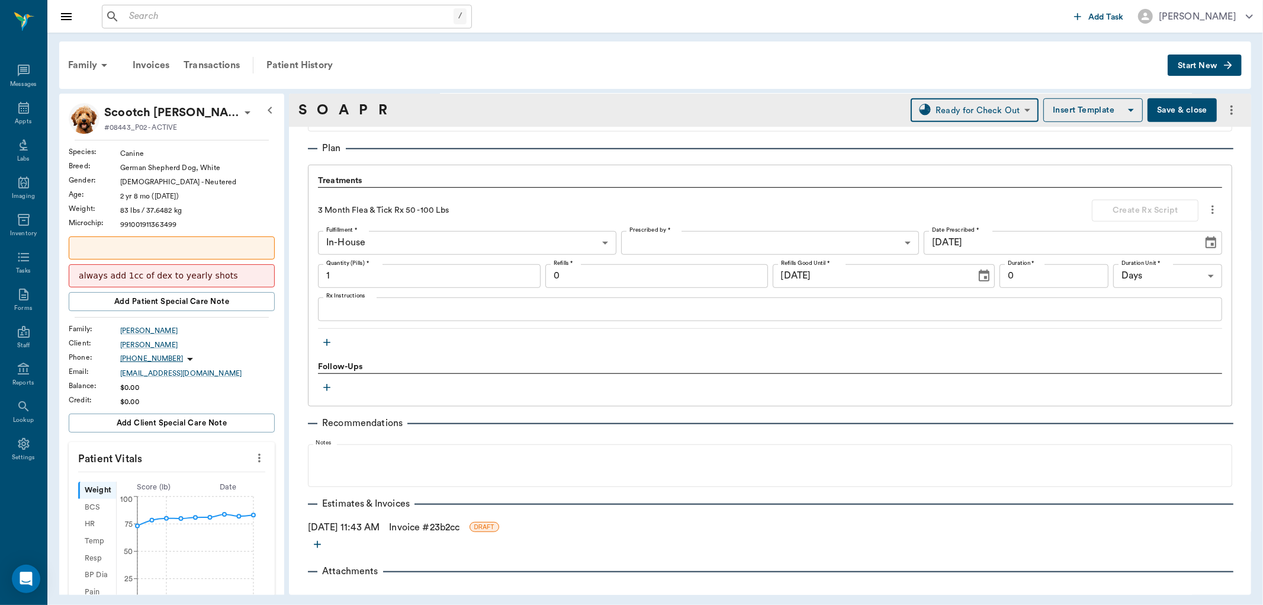
click at [422, 522] on link "Invoice # 23b2cc" at bounding box center [424, 527] width 70 height 14
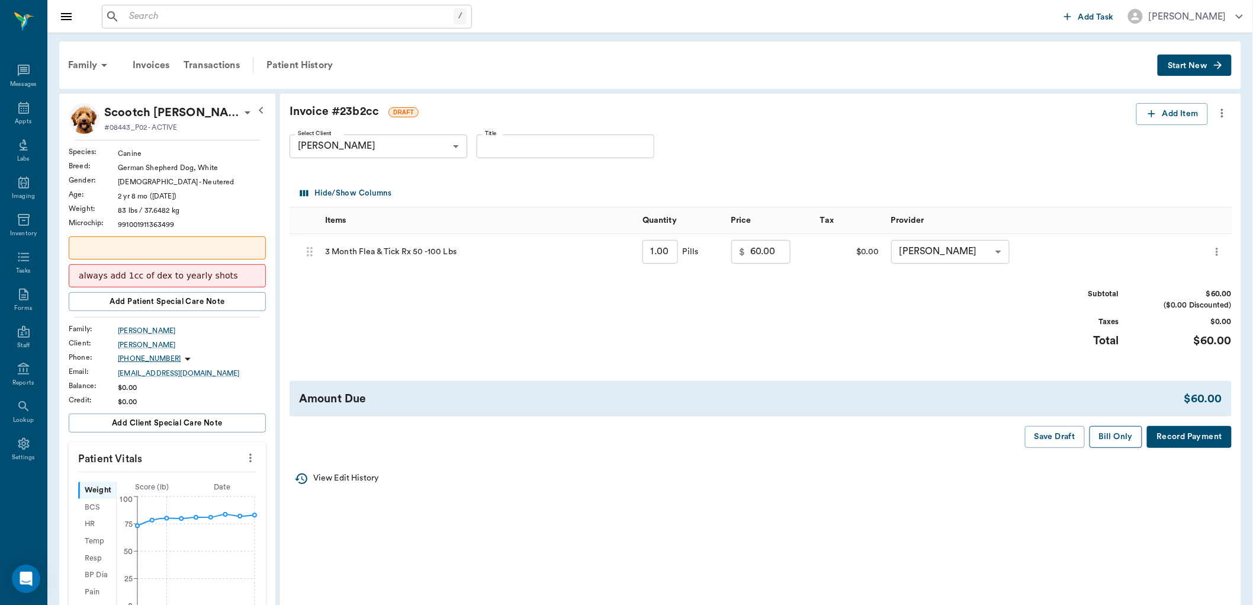
click at [1109, 437] on button "Bill Only" at bounding box center [1116, 437] width 53 height 22
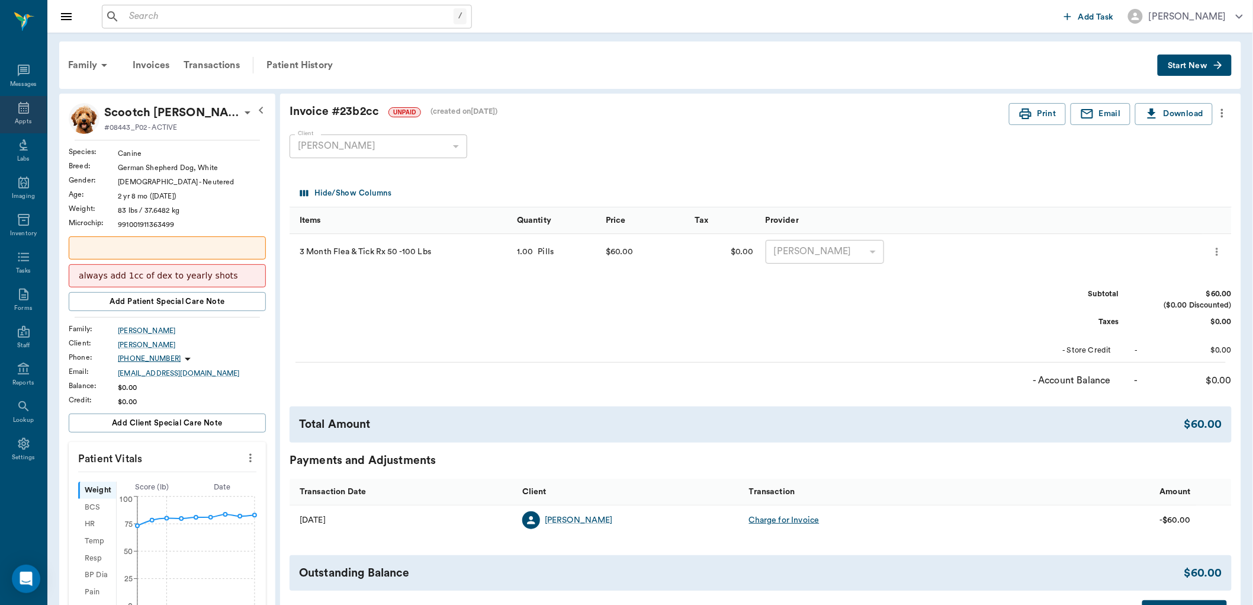
click at [17, 104] on icon at bounding box center [24, 108] width 14 height 14
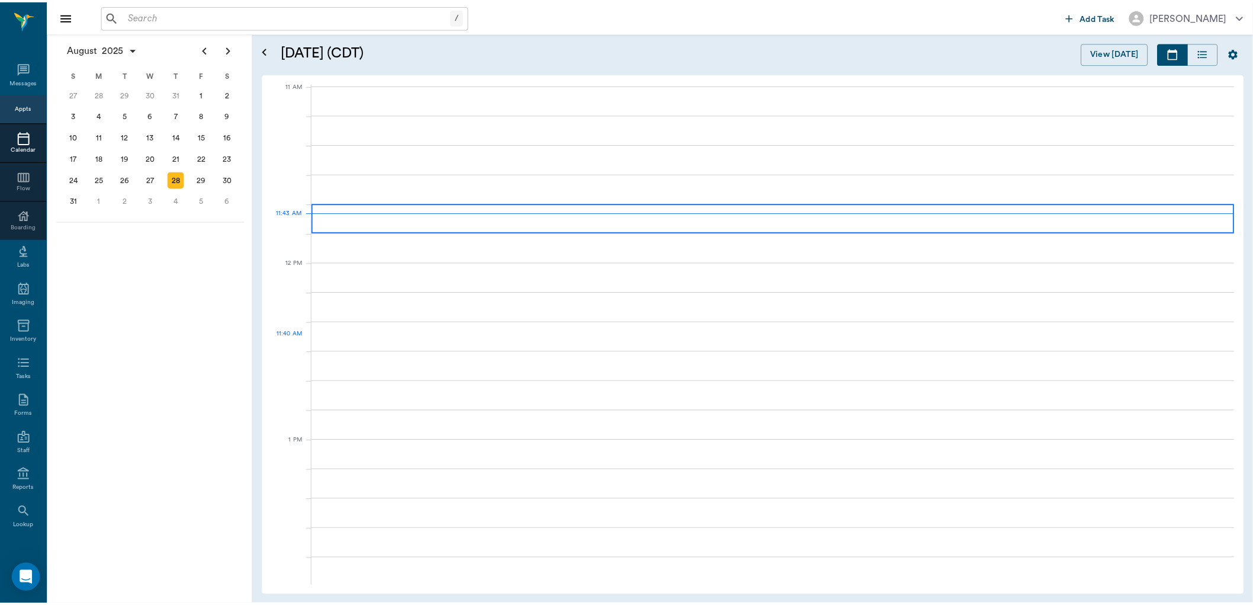
scroll to position [535, 0]
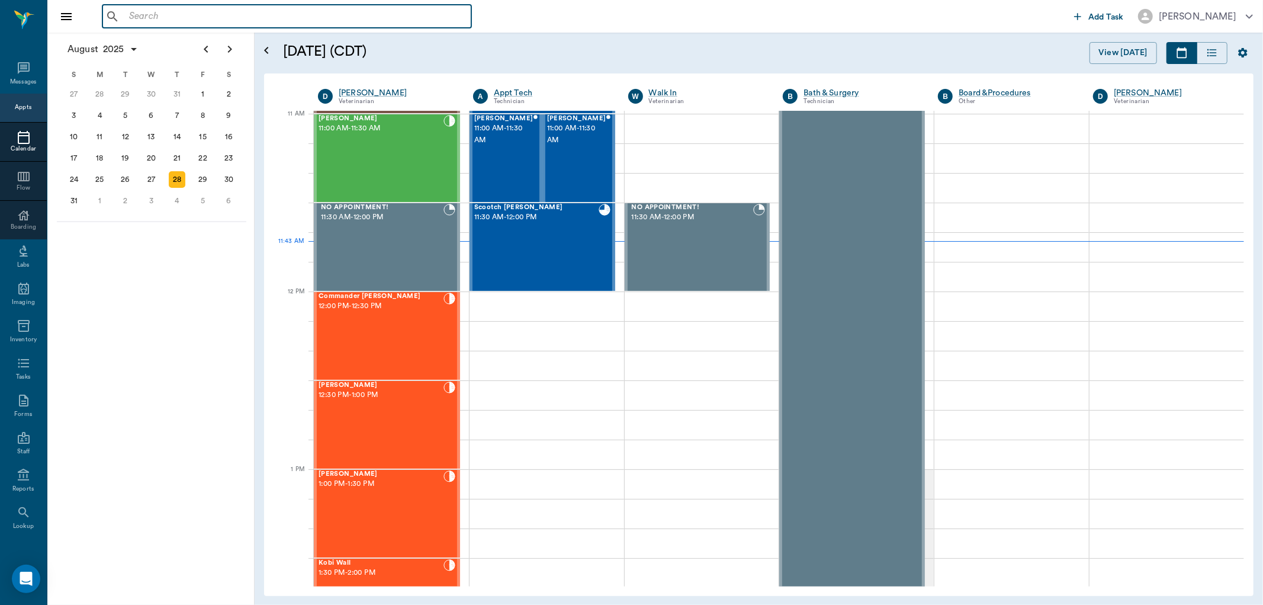
click at [262, 12] on input "text" at bounding box center [295, 16] width 342 height 17
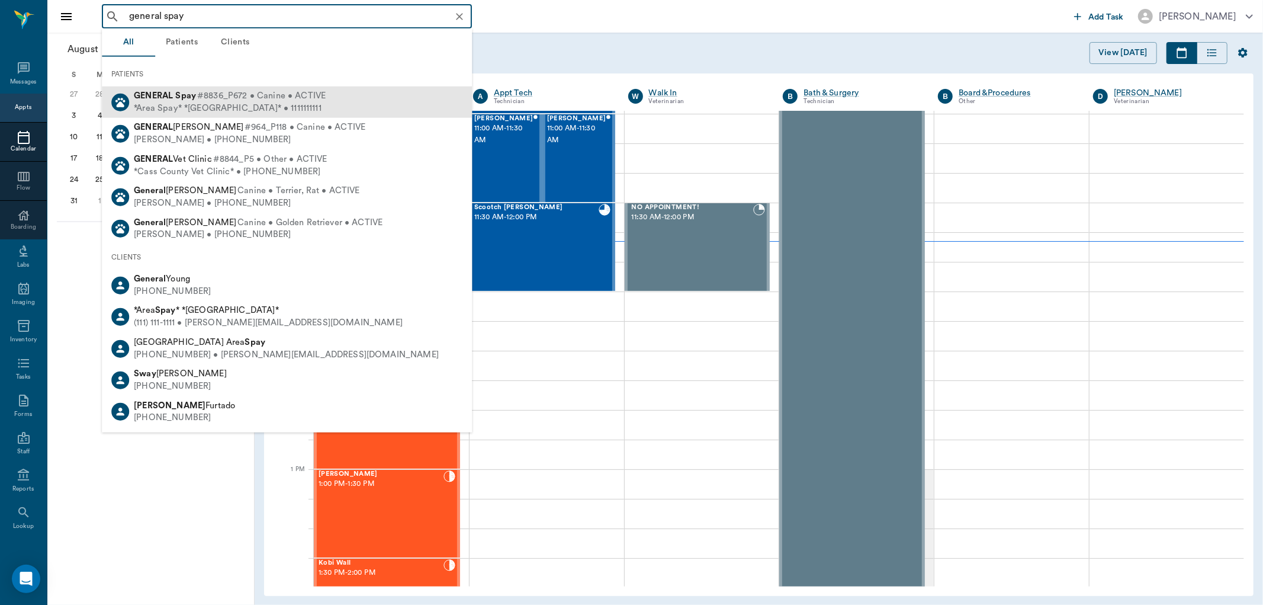
click at [283, 102] on span "#8836_P672 • Canine • ACTIVE" at bounding box center [261, 96] width 129 height 12
type input "general spay"
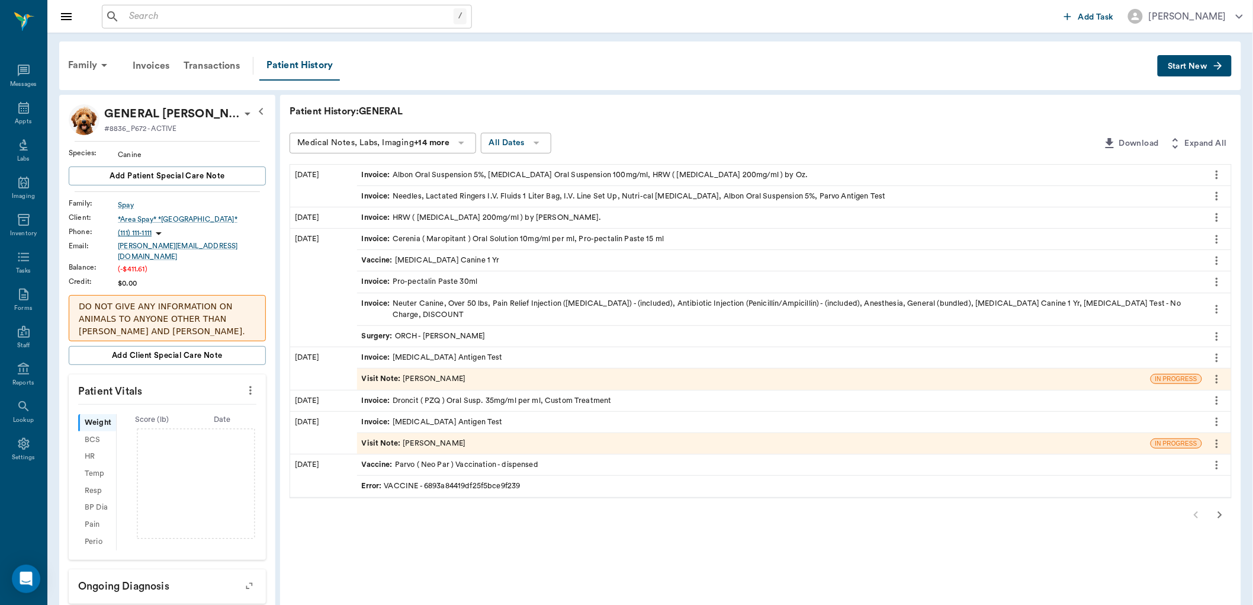
click at [1192, 66] on span "Start New" at bounding box center [1188, 66] width 40 height 0
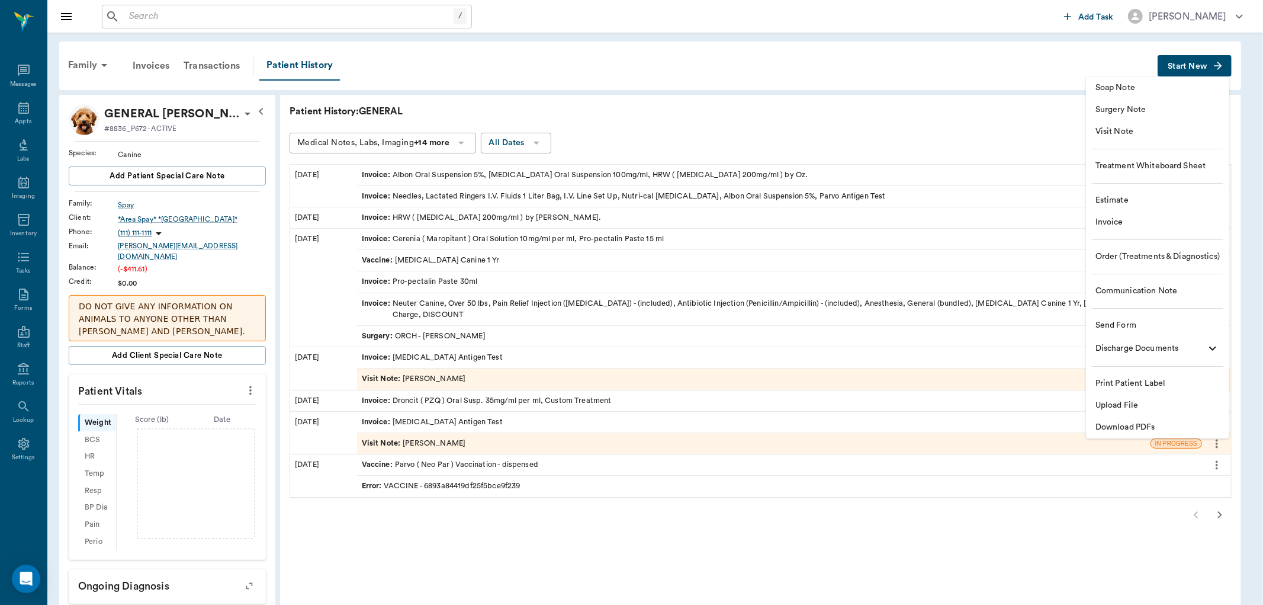
click at [1139, 219] on span "Invoice" at bounding box center [1158, 222] width 124 height 12
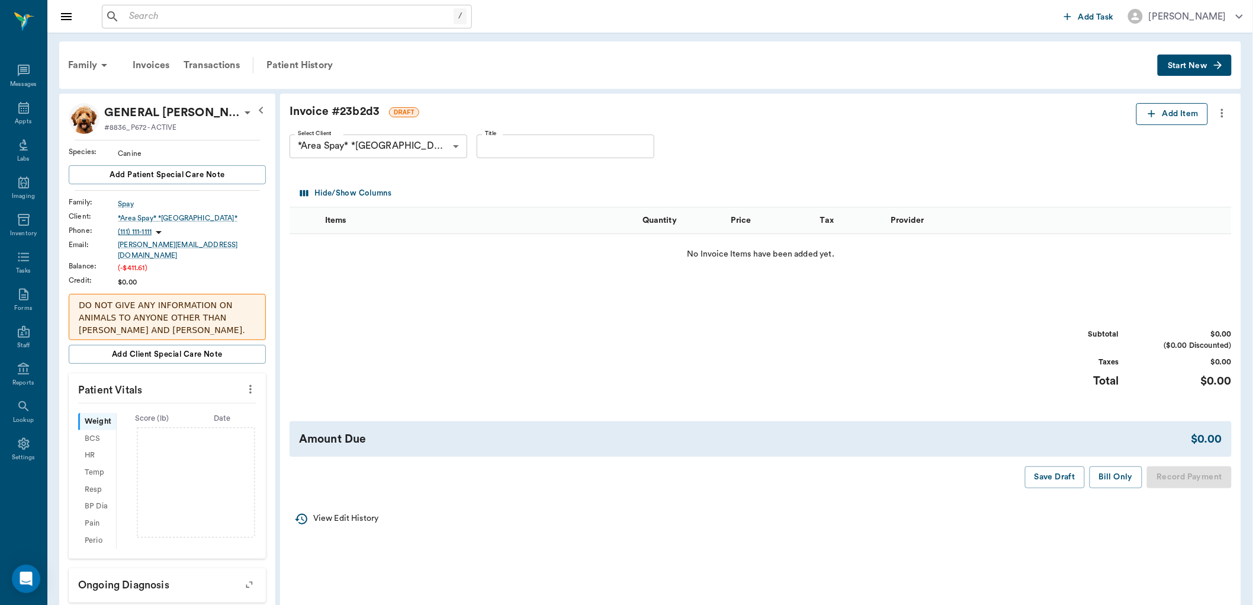
click at [1158, 118] on button "Add Item" at bounding box center [1172, 114] width 72 height 22
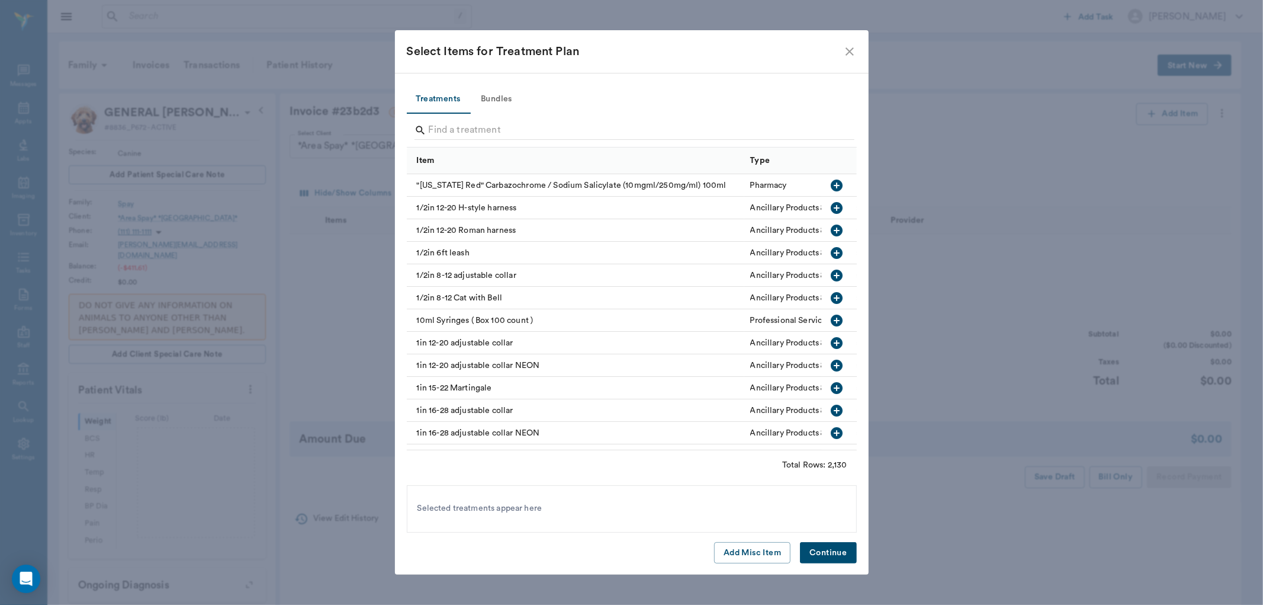
click at [508, 119] on div at bounding box center [635, 131] width 440 height 31
click at [477, 129] on input "Search" at bounding box center [633, 130] width 408 height 19
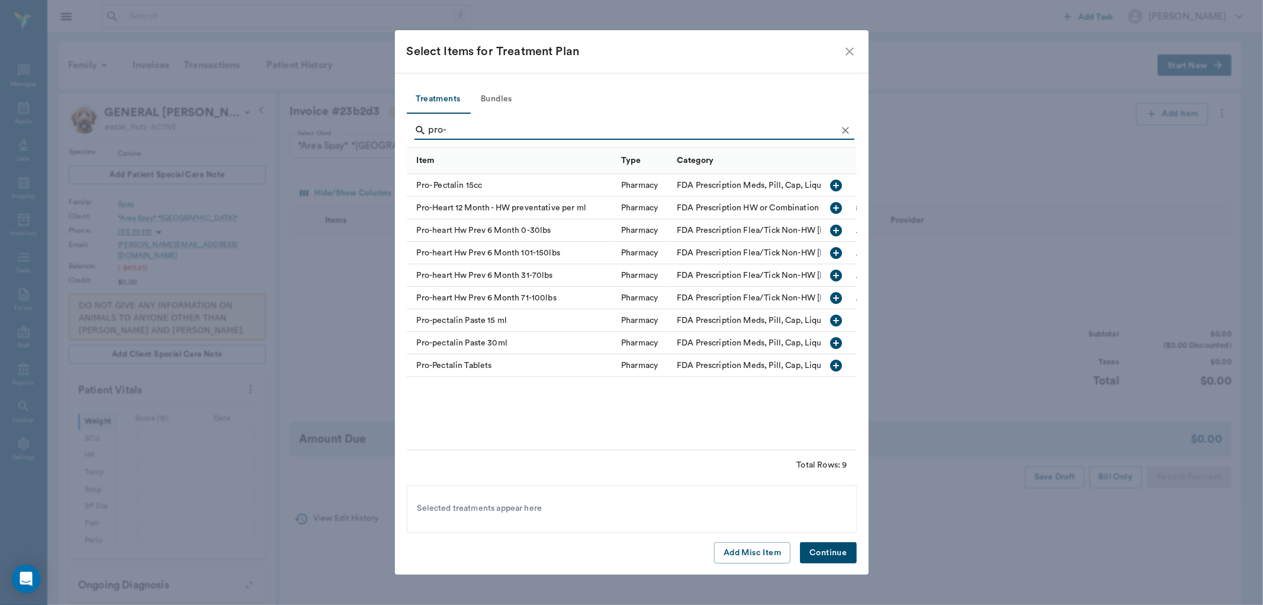
type input "pro-"
click at [834, 339] on icon "button" at bounding box center [837, 343] width 12 height 12
click at [837, 559] on button "Continue" at bounding box center [828, 553] width 56 height 22
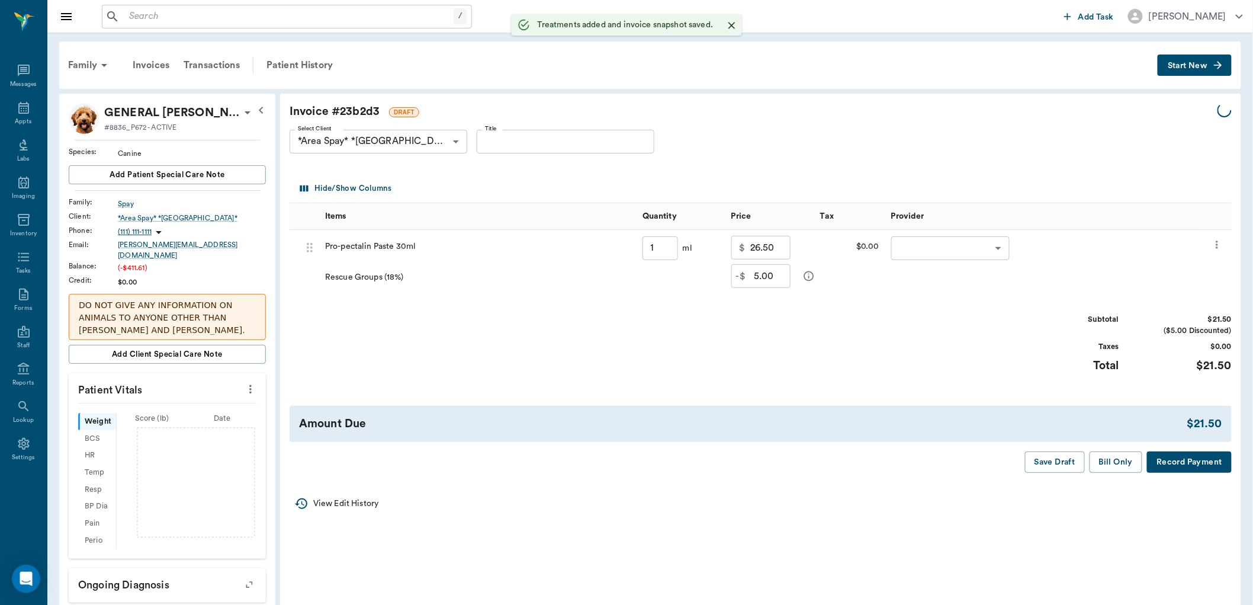
click at [969, 249] on body "/ ​ Add Task [PERSON_NAME] Nectar Messages Appts Labs Imaging Inventory Tasks F…" at bounding box center [626, 528] width 1253 height 1056
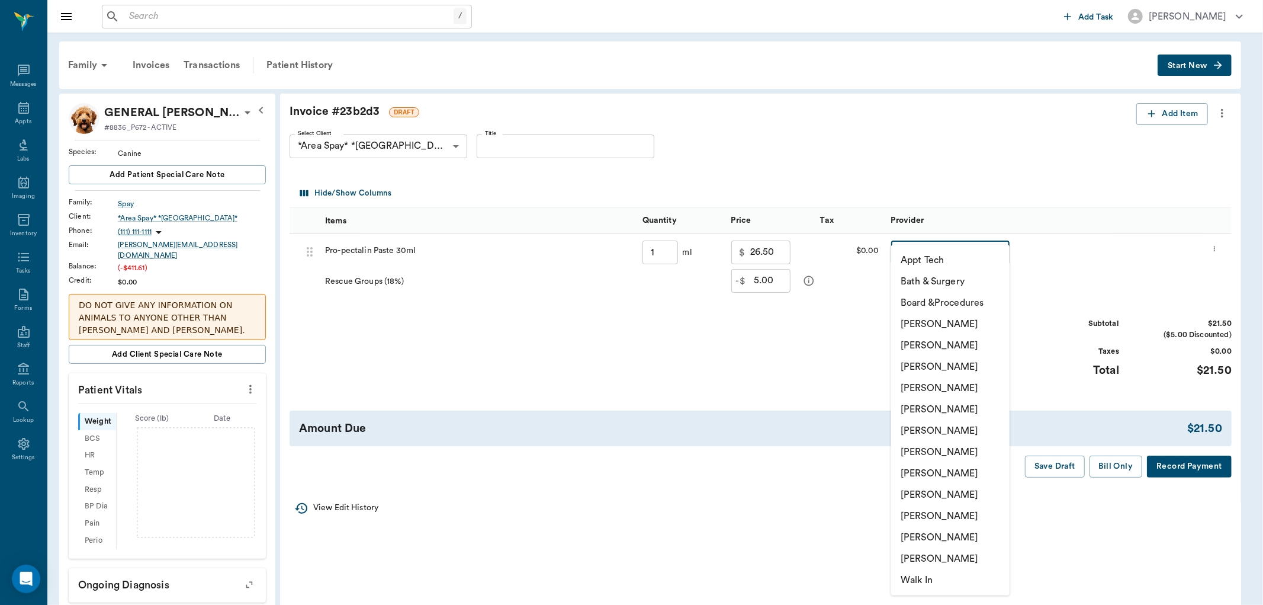
type input "1.00"
click at [920, 495] on li "[PERSON_NAME]" at bounding box center [950, 494] width 118 height 21
type input "none-63ec2e7e52e12b0ba117b124"
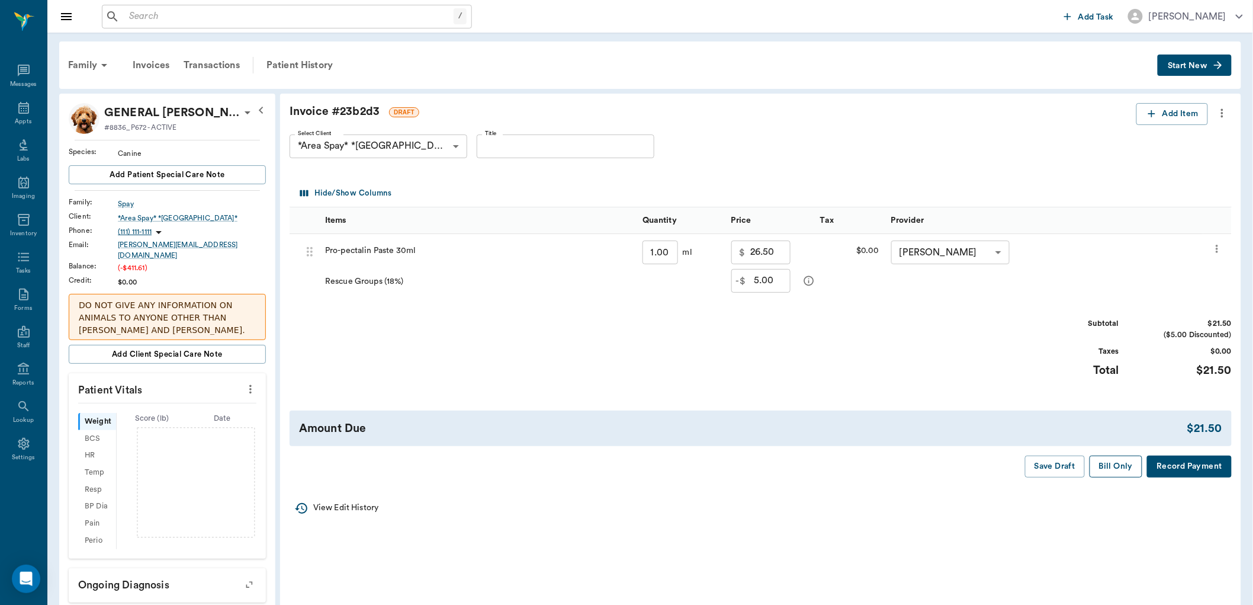
click at [1122, 474] on button "Bill Only" at bounding box center [1116, 466] width 53 height 22
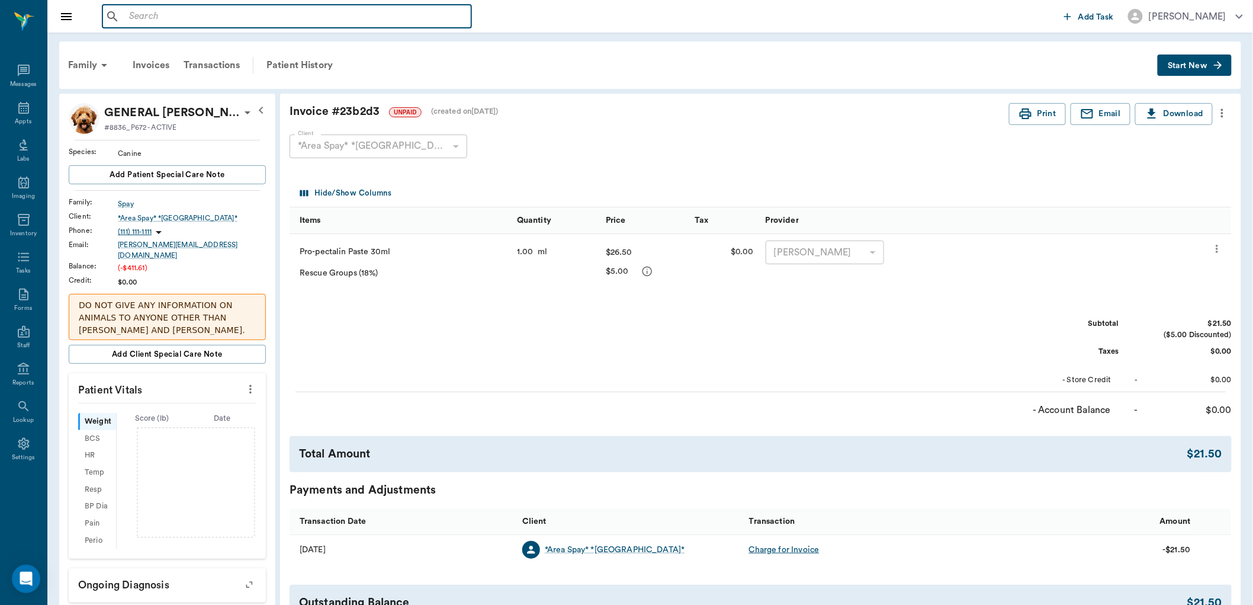
click at [217, 18] on input "text" at bounding box center [295, 16] width 342 height 17
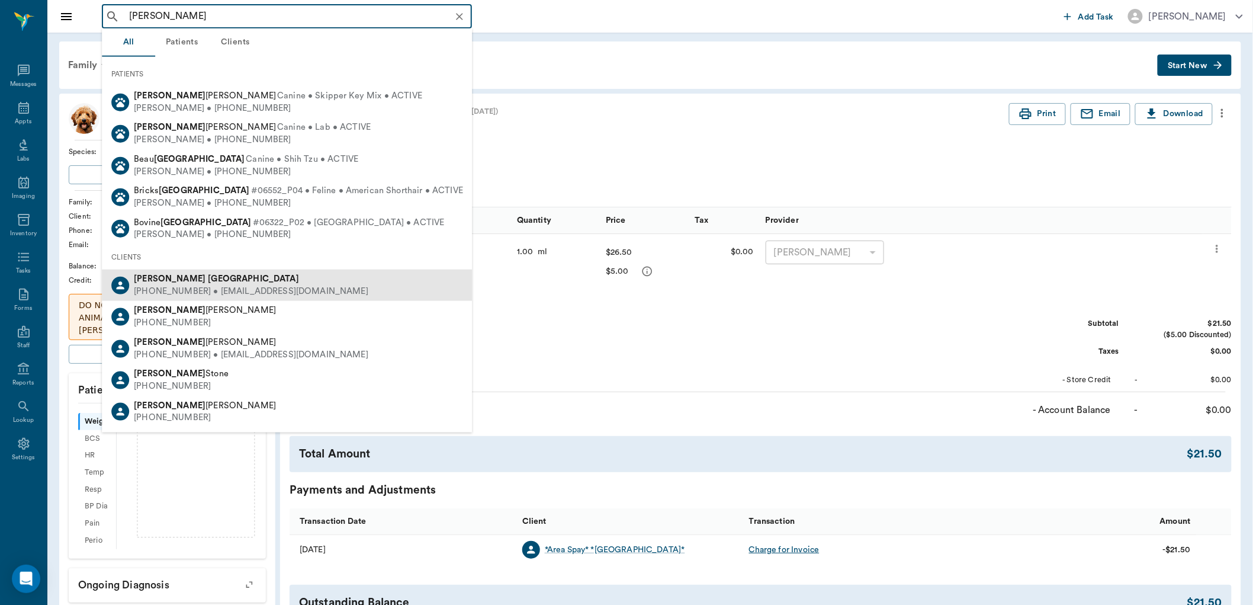
click at [208, 280] on b "[GEOGRAPHIC_DATA]" at bounding box center [253, 278] width 91 height 9
type input "[PERSON_NAME]"
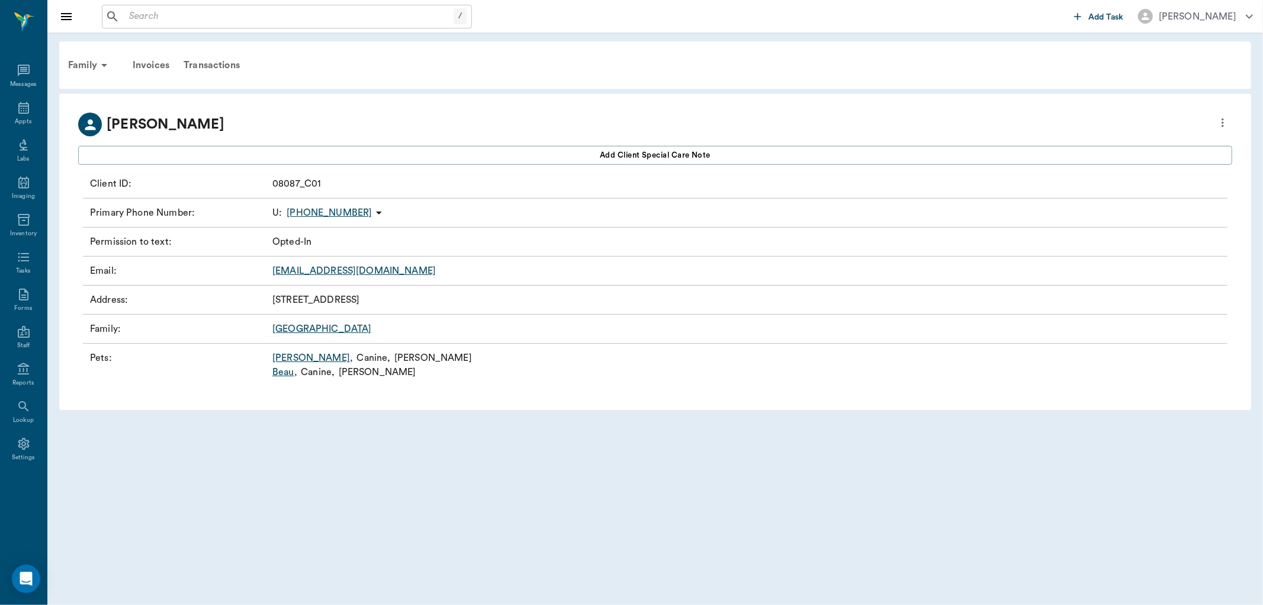
click at [283, 369] on link "Beau ," at bounding box center [284, 372] width 25 height 14
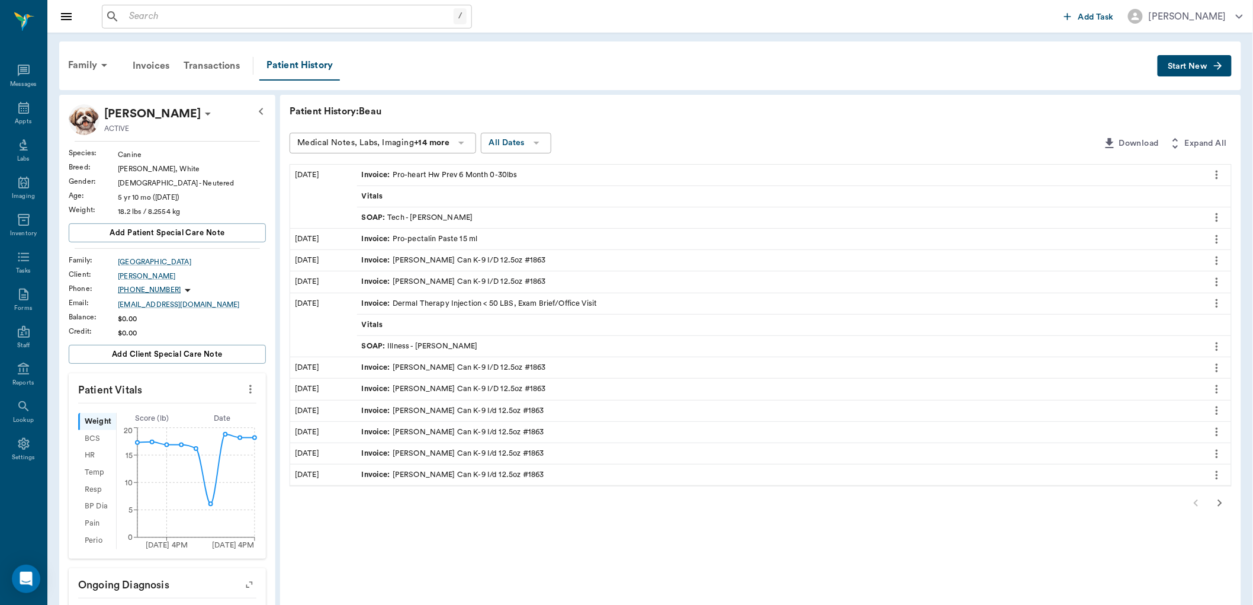
click at [1219, 502] on icon "button" at bounding box center [1220, 503] width 14 height 14
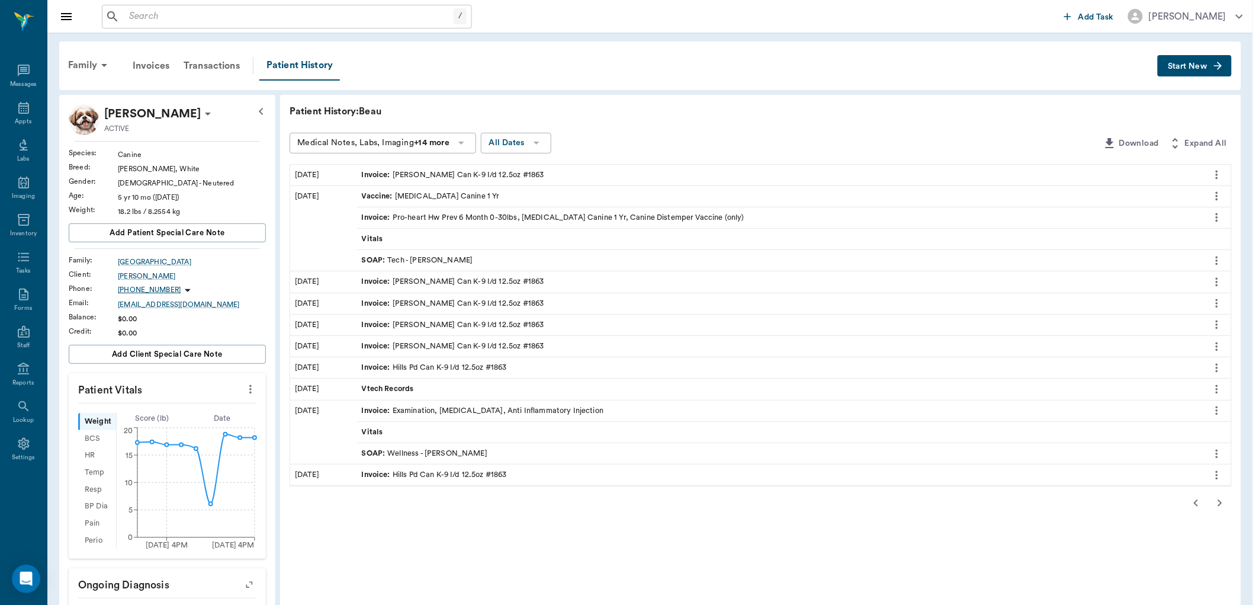
click at [1219, 502] on icon "button" at bounding box center [1220, 503] width 14 height 14
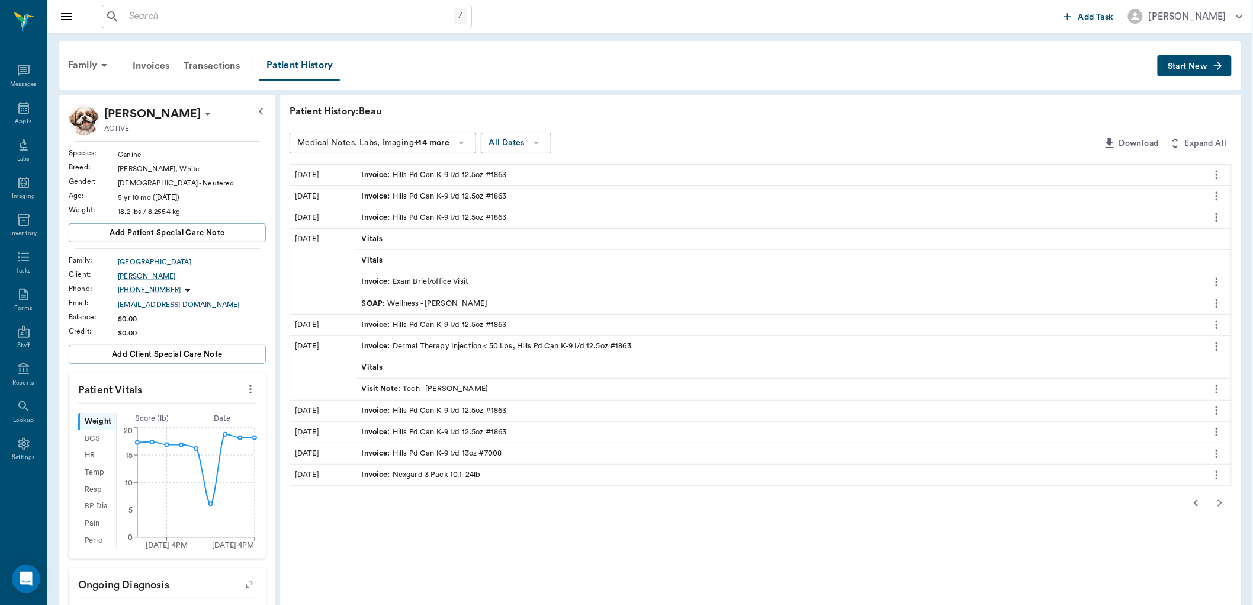
click at [1219, 502] on icon "button" at bounding box center [1220, 503] width 14 height 14
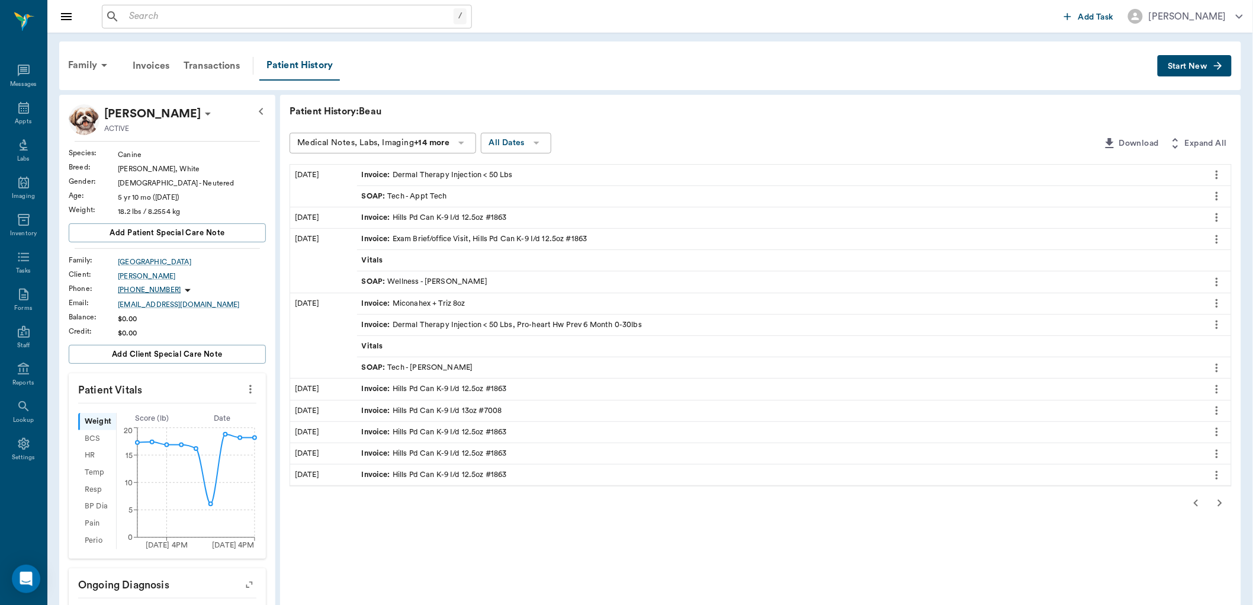
click at [1219, 502] on icon "button" at bounding box center [1220, 503] width 14 height 14
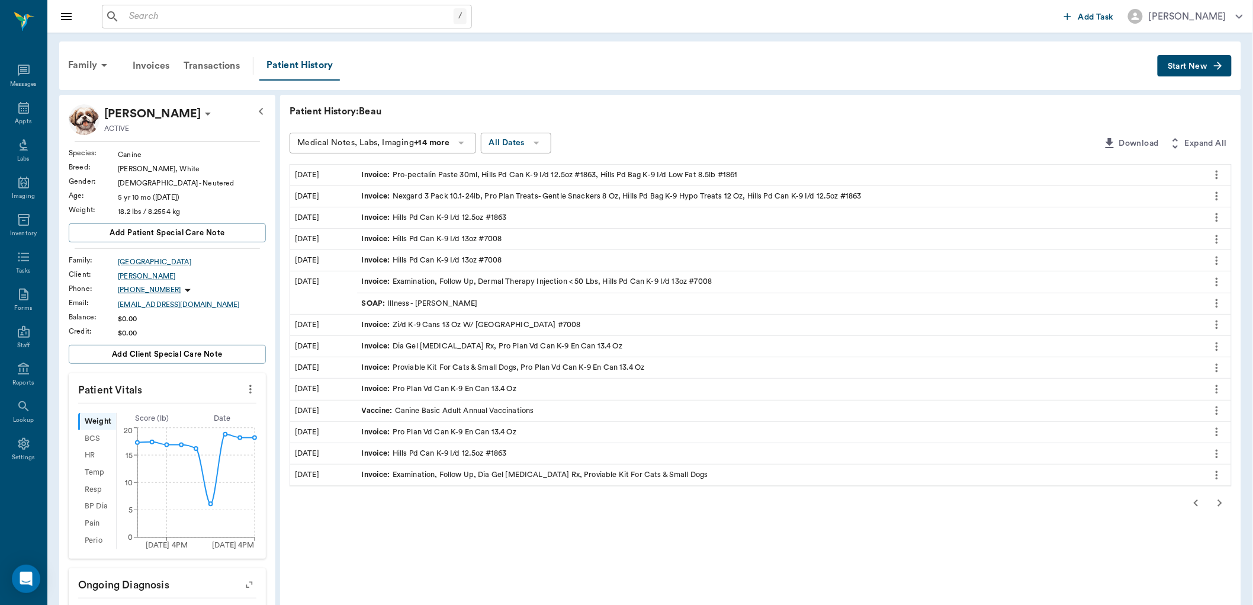
click at [1199, 66] on span "Start New" at bounding box center [1188, 66] width 40 height 0
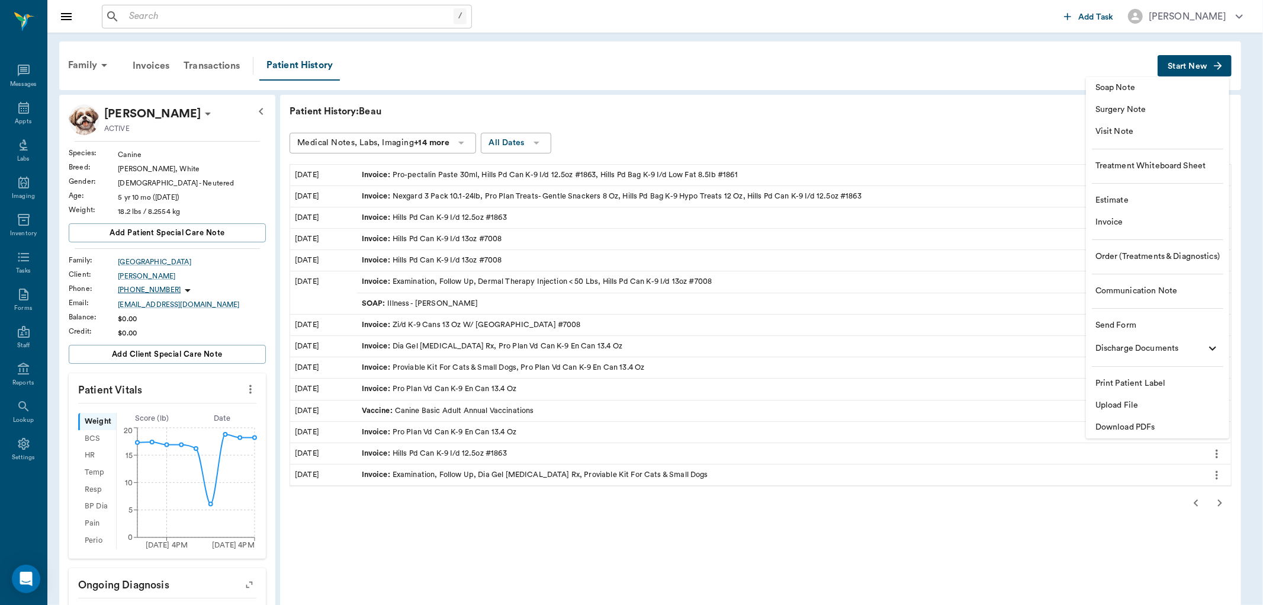
click at [1109, 259] on span "Order (Treatments & Diagnostics)" at bounding box center [1158, 257] width 124 height 12
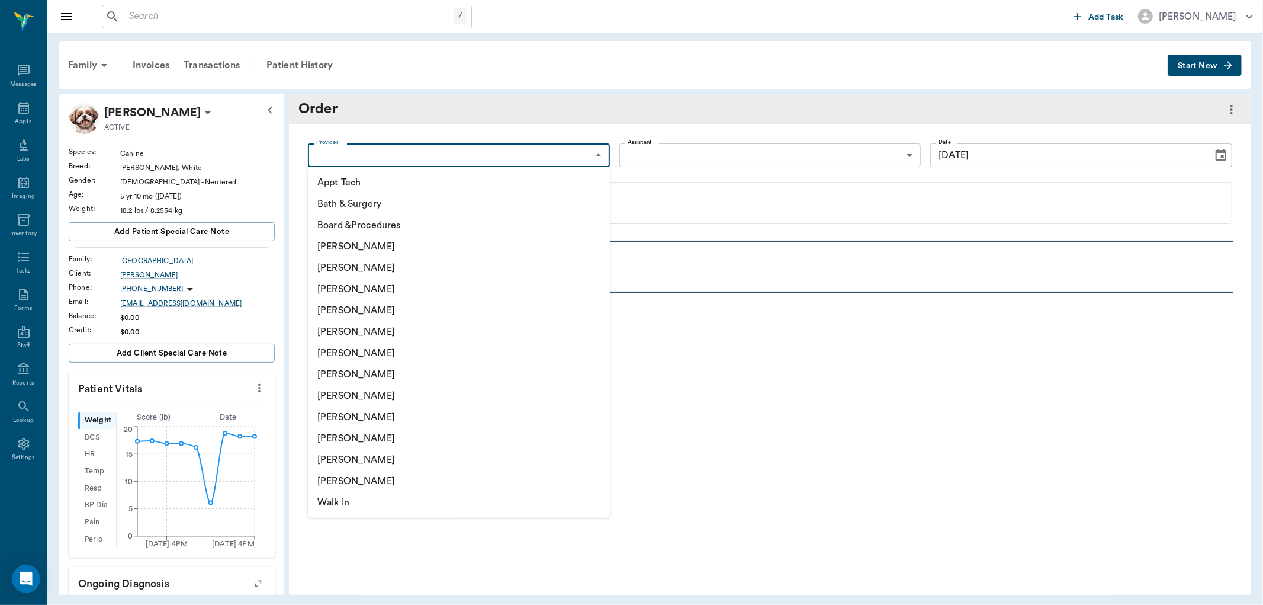
click at [579, 154] on body "/ ​ Add Task [PERSON_NAME] Nectar Messages Appts Labs Imaging Inventory Tasks F…" at bounding box center [631, 302] width 1263 height 605
click at [381, 306] on li "[PERSON_NAME]" at bounding box center [459, 310] width 302 height 21
type input "63ec2f075fda476ae8351a4d"
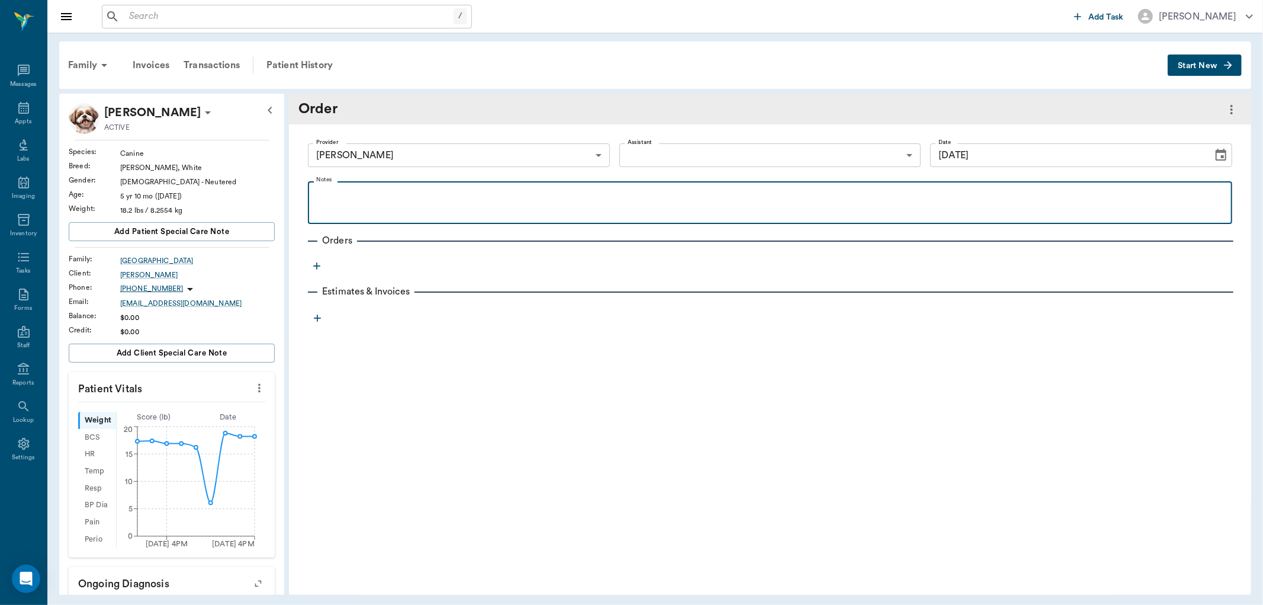
click at [354, 192] on p at bounding box center [770, 195] width 913 height 14
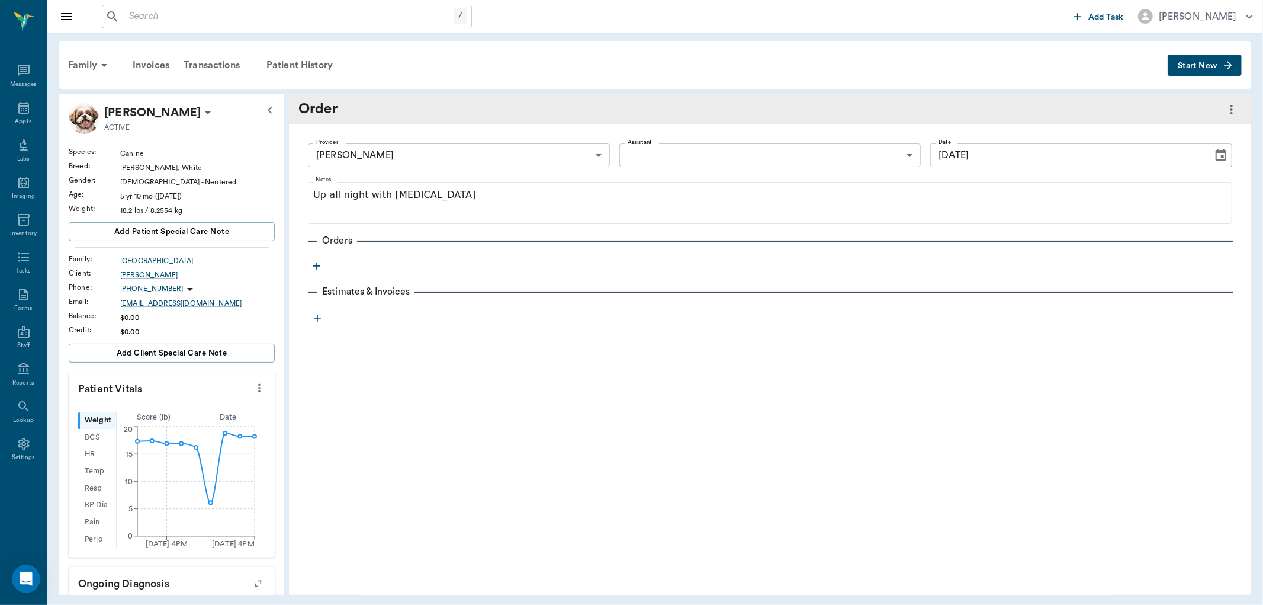
click at [317, 267] on icon "button" at bounding box center [317, 266] width 12 height 12
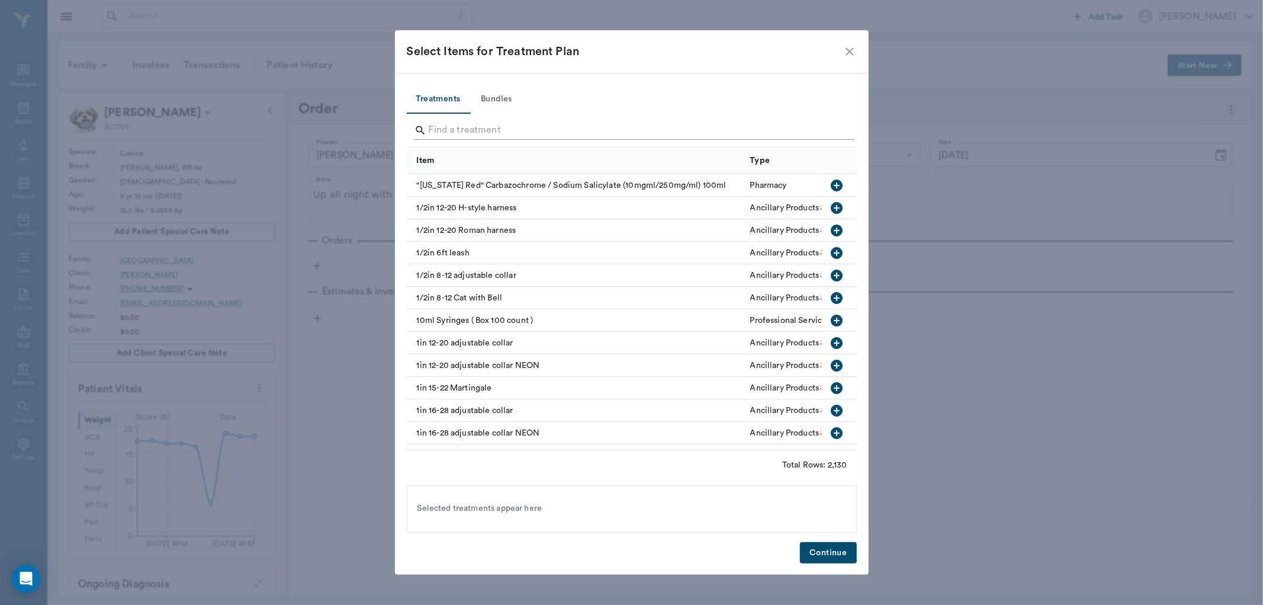
click at [464, 130] on input "Search" at bounding box center [633, 130] width 408 height 19
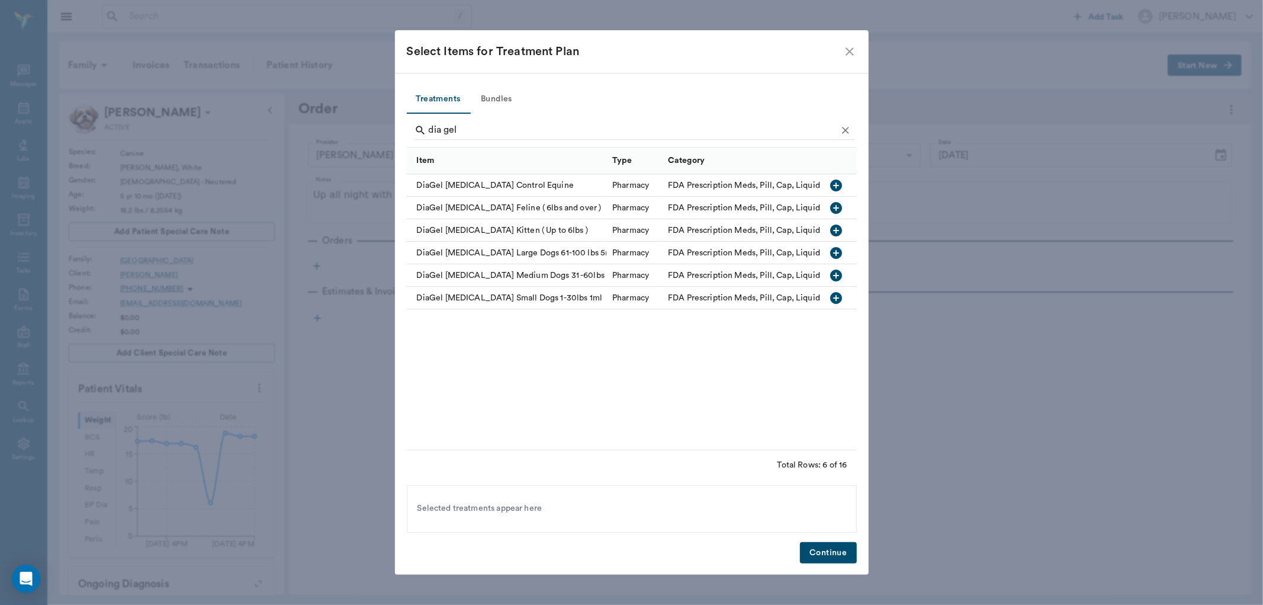
click at [837, 297] on icon "button" at bounding box center [837, 298] width 14 height 14
click at [836, 271] on icon "button" at bounding box center [837, 275] width 12 height 12
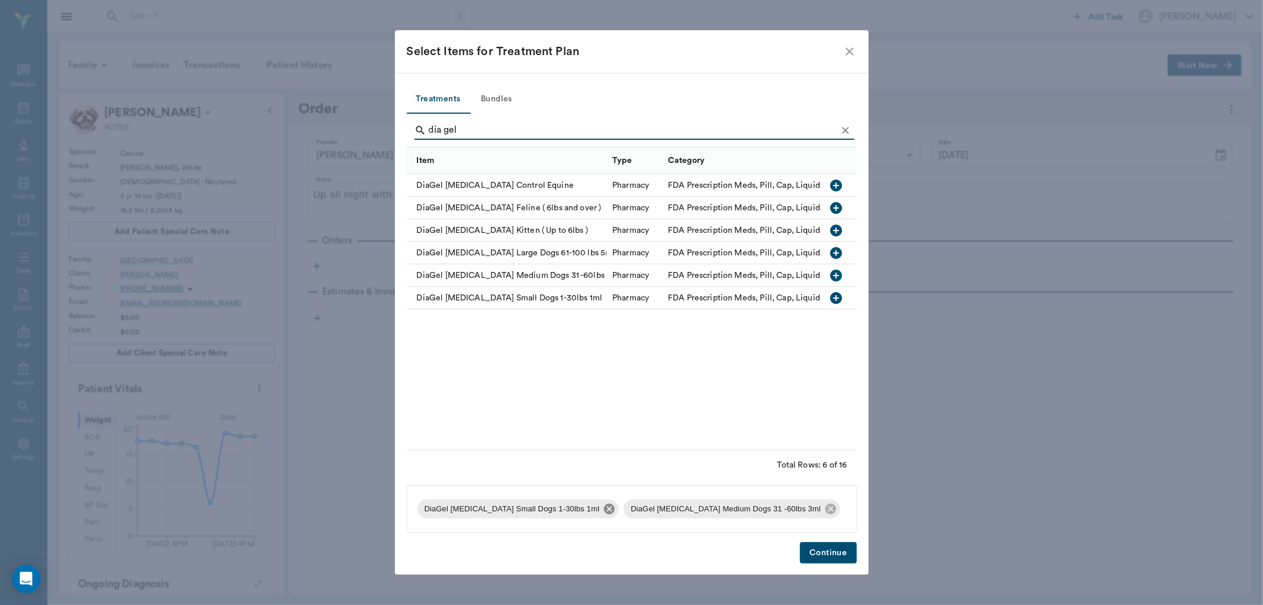
click at [604, 505] on icon at bounding box center [609, 508] width 11 height 11
click at [509, 130] on input "dia gel" at bounding box center [633, 130] width 408 height 19
type input "d"
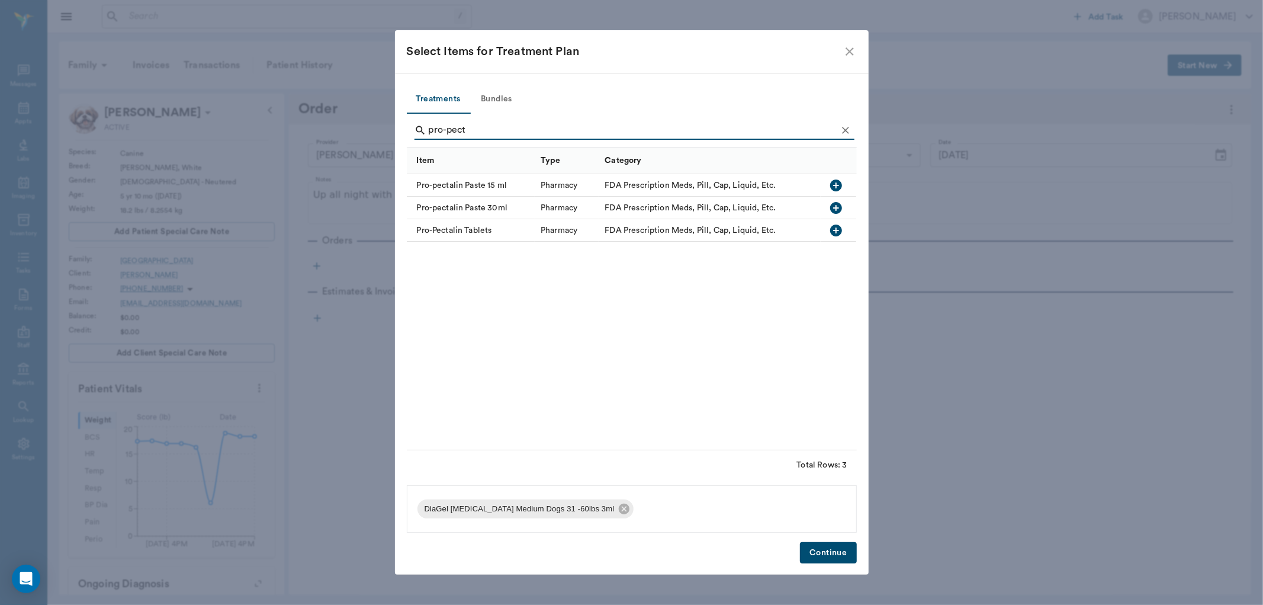
type input "pro-pect"
click at [839, 206] on icon "button" at bounding box center [836, 208] width 12 height 12
click at [821, 554] on button "Continue" at bounding box center [828, 553] width 56 height 22
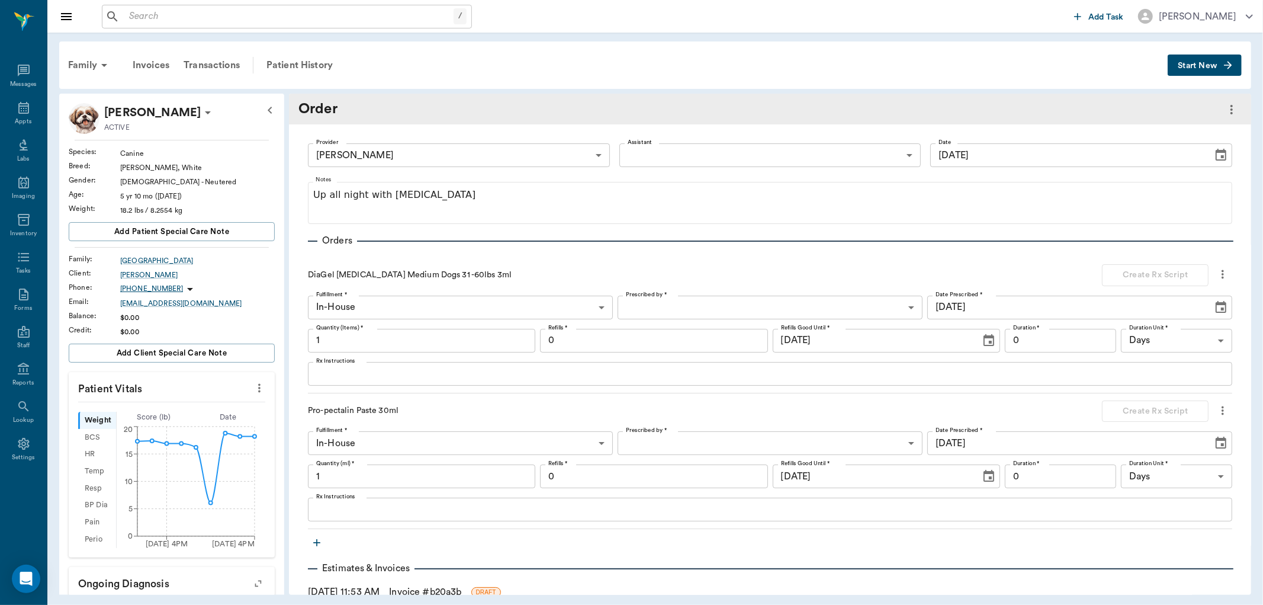
scroll to position [43, 0]
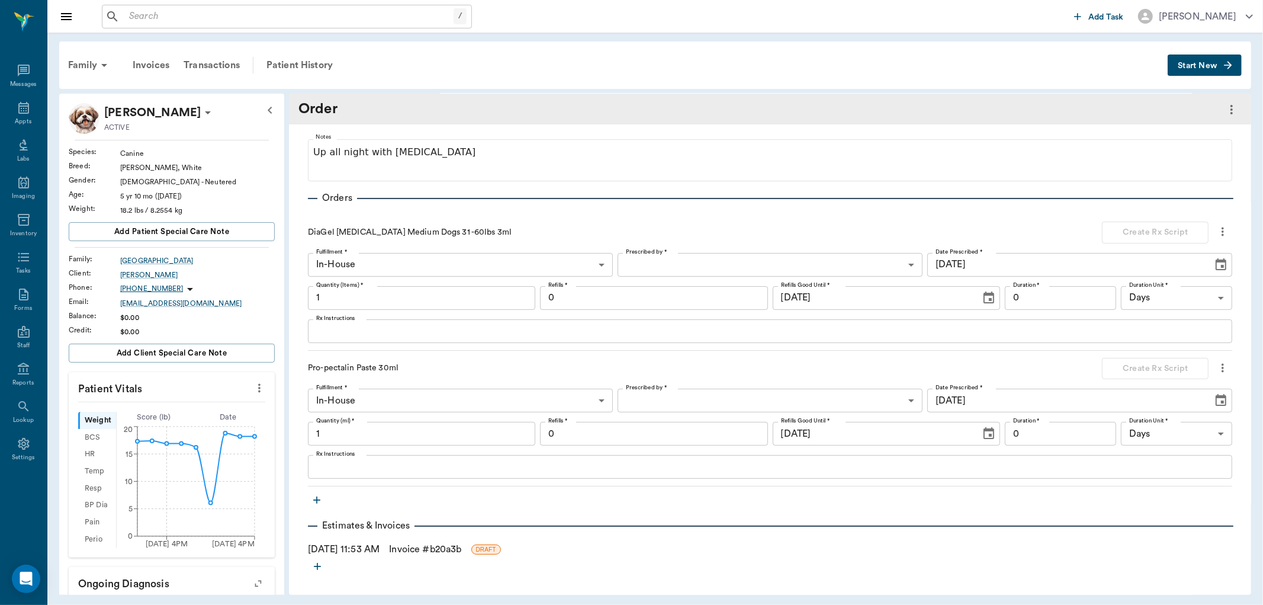
click at [316, 500] on icon "button" at bounding box center [317, 500] width 12 height 12
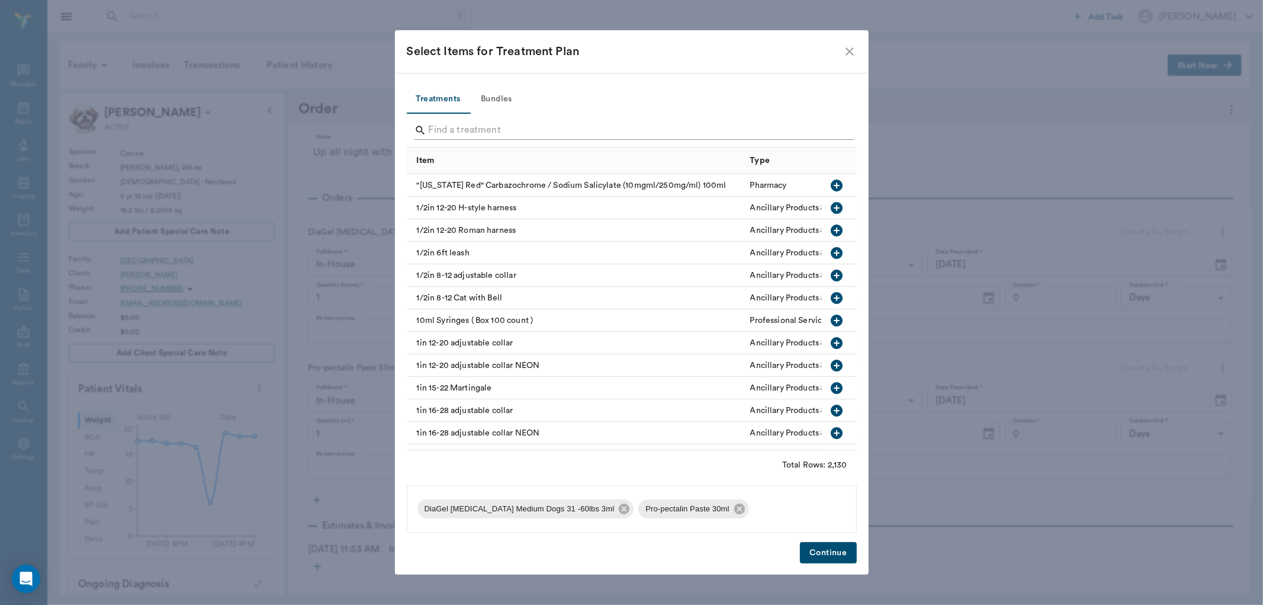
click at [486, 136] on input "Search" at bounding box center [633, 130] width 408 height 19
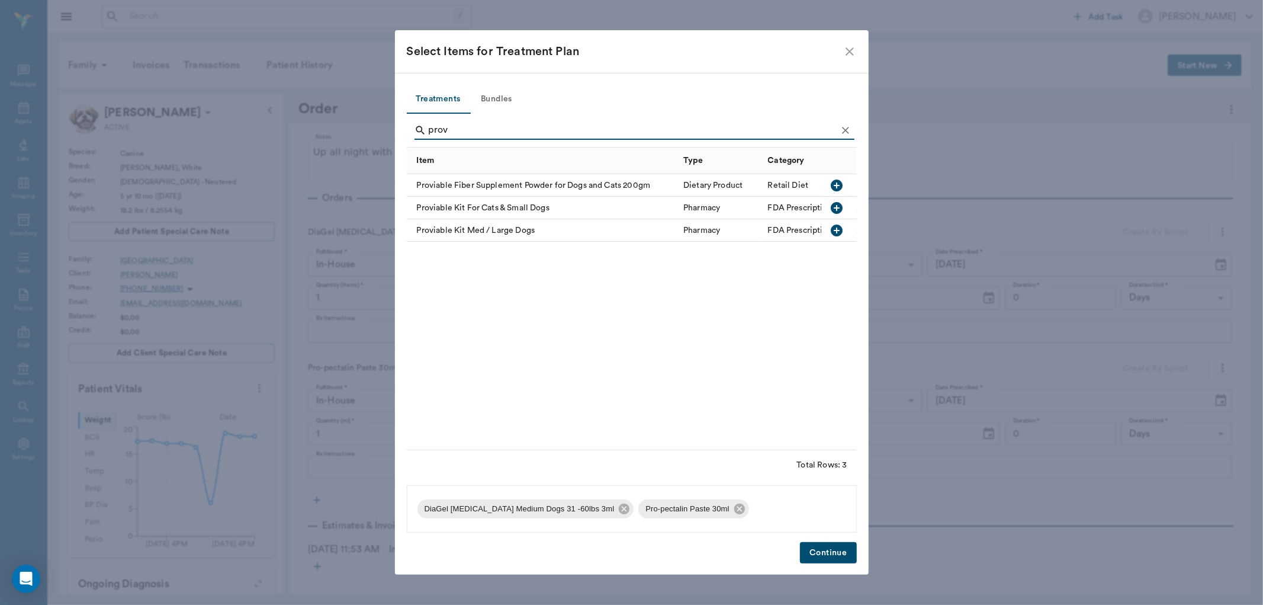
type input "prov"
click at [836, 185] on icon "button" at bounding box center [837, 185] width 14 height 14
click at [830, 554] on button "Continue" at bounding box center [828, 553] width 56 height 22
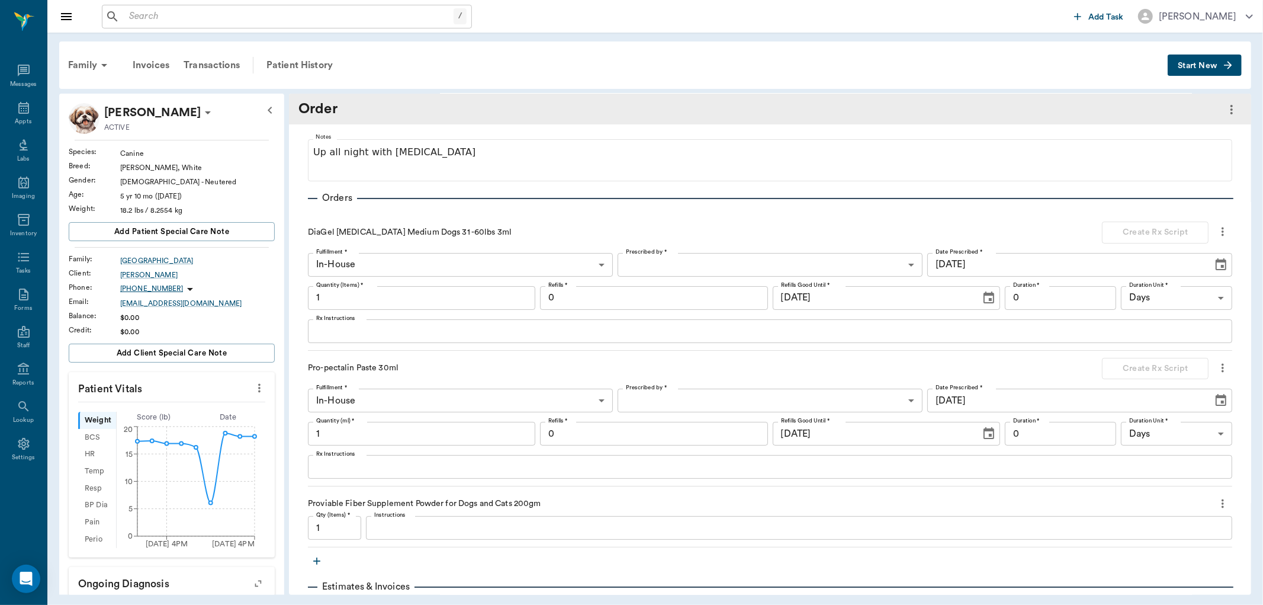
click at [370, 333] on textarea "Rx Instructions" at bounding box center [770, 331] width 908 height 14
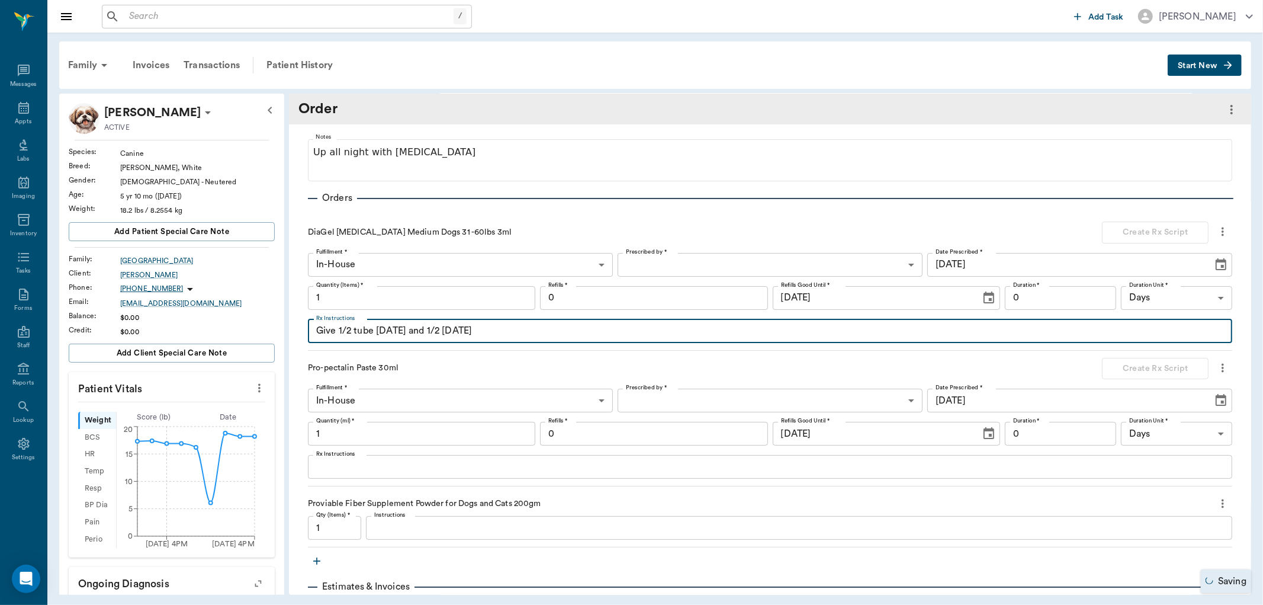
type textarea "Give 1/2 tube [DATE] and 1/2 [DATE]"
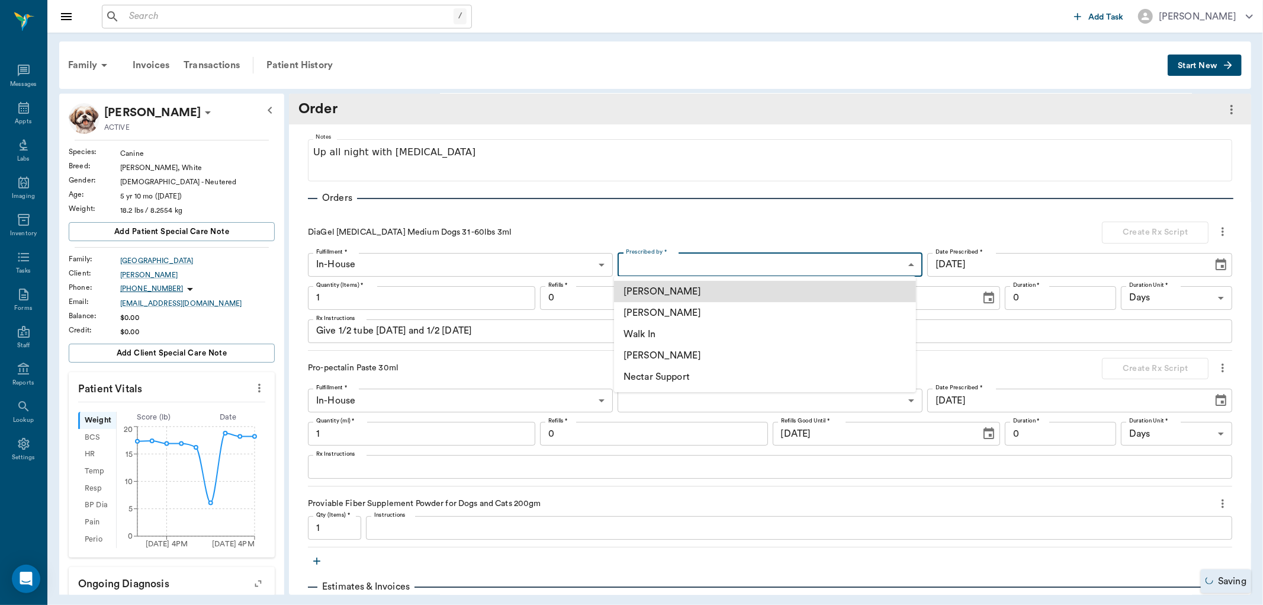
click at [718, 259] on body "/ ​ Add Task [PERSON_NAME] Nectar Messages Appts Labs Imaging Inventory Tasks F…" at bounding box center [631, 302] width 1263 height 605
click at [707, 311] on li "[PERSON_NAME]" at bounding box center [765, 312] width 302 height 21
type input "63ec2f075fda476ae8351a4d"
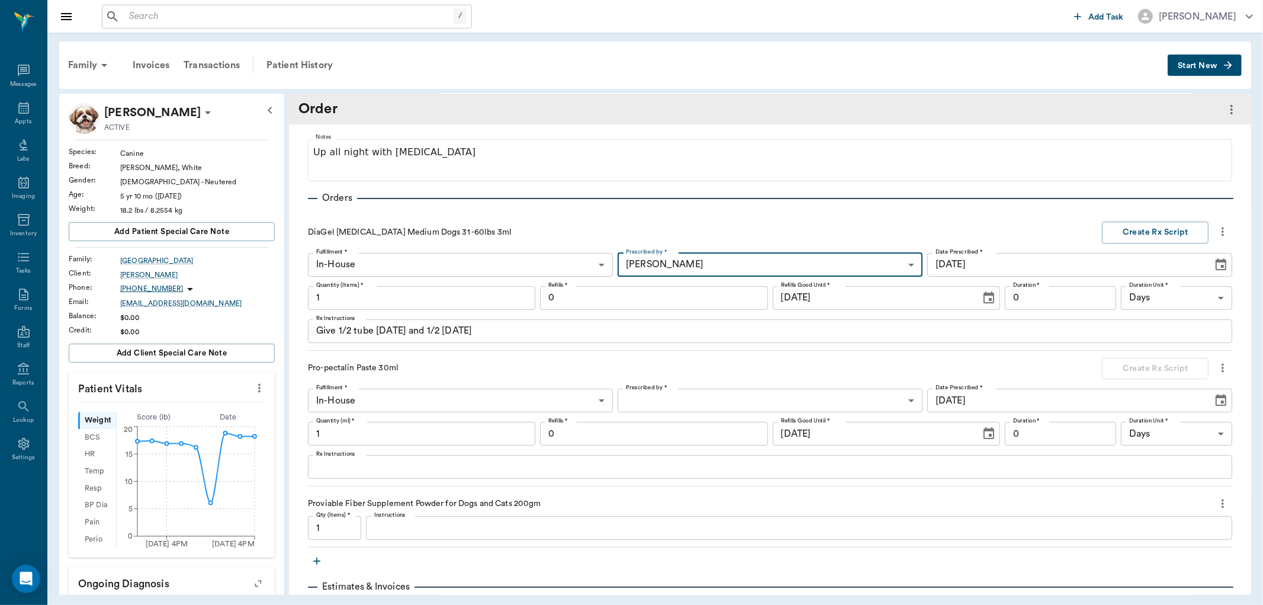
click at [1054, 295] on input "0" at bounding box center [1060, 298] width 111 height 24
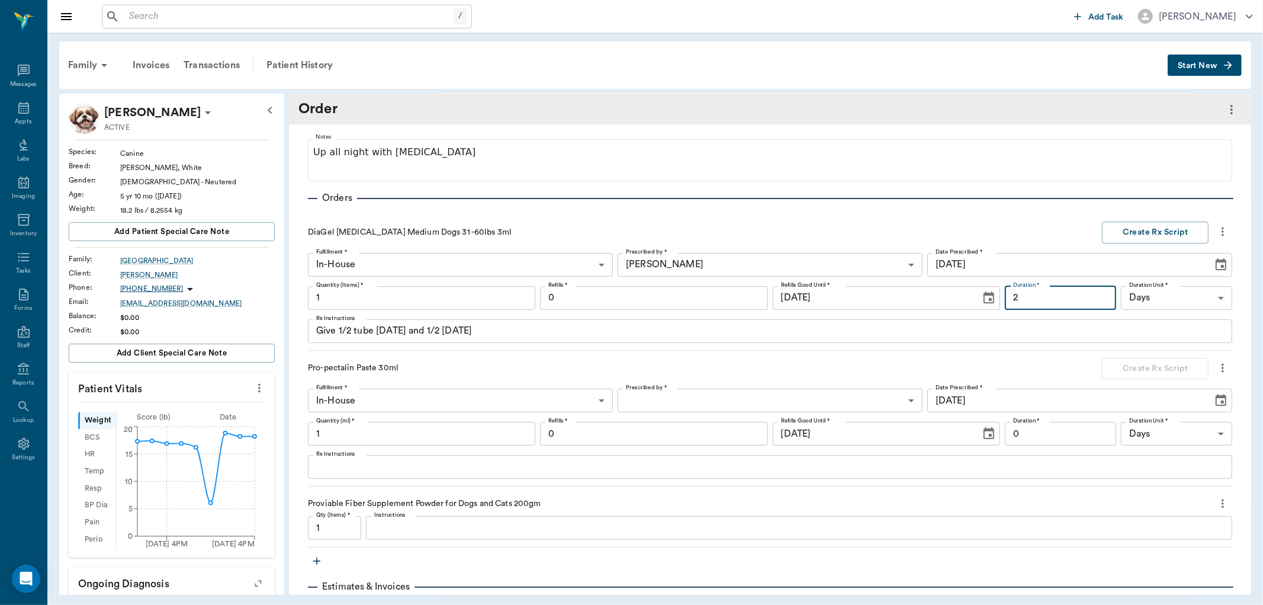
type input "2"
click at [679, 299] on input "0" at bounding box center [653, 298] width 227 height 24
type input "6"
click at [1136, 232] on button "Create Rx Script" at bounding box center [1155, 232] width 107 height 22
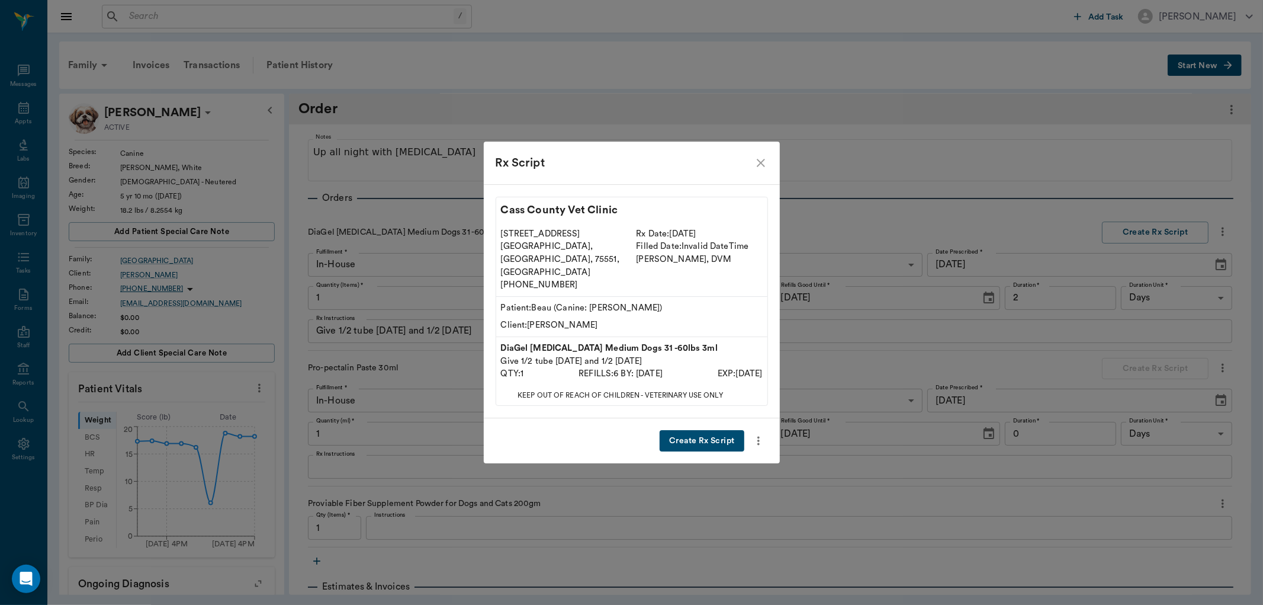
click at [702, 430] on button "Create Rx Script" at bounding box center [702, 441] width 84 height 22
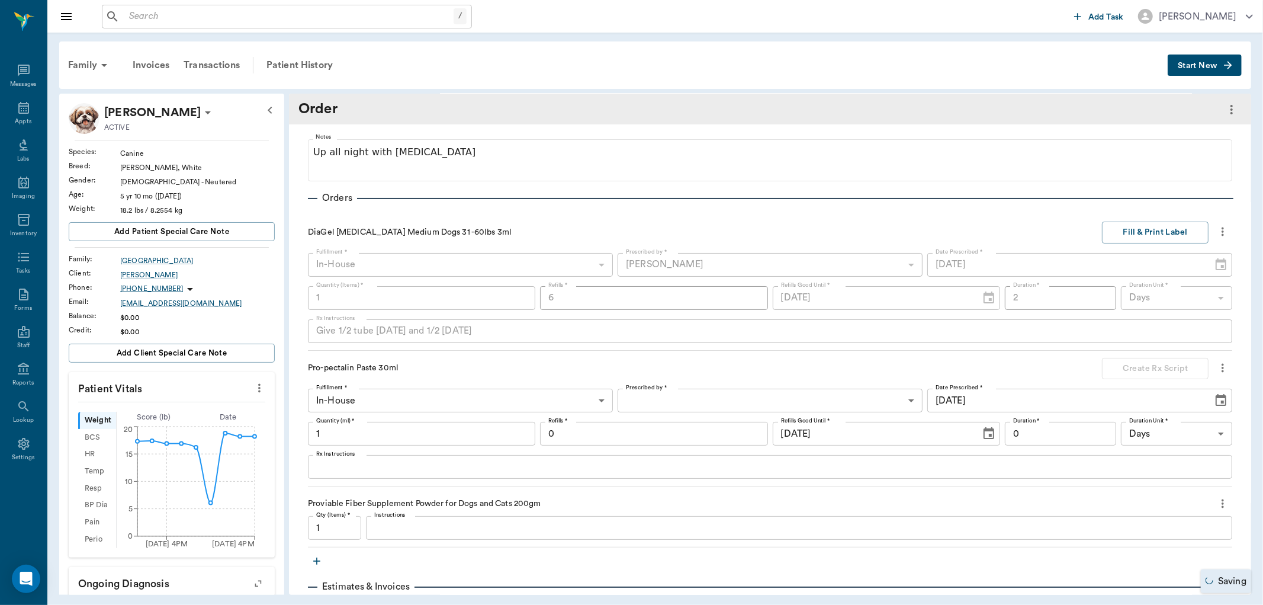
click at [750, 395] on body "/ ​ Add Task [PERSON_NAME] Nectar Messages Appts Labs Imaging Inventory Tasks F…" at bounding box center [631, 302] width 1263 height 605
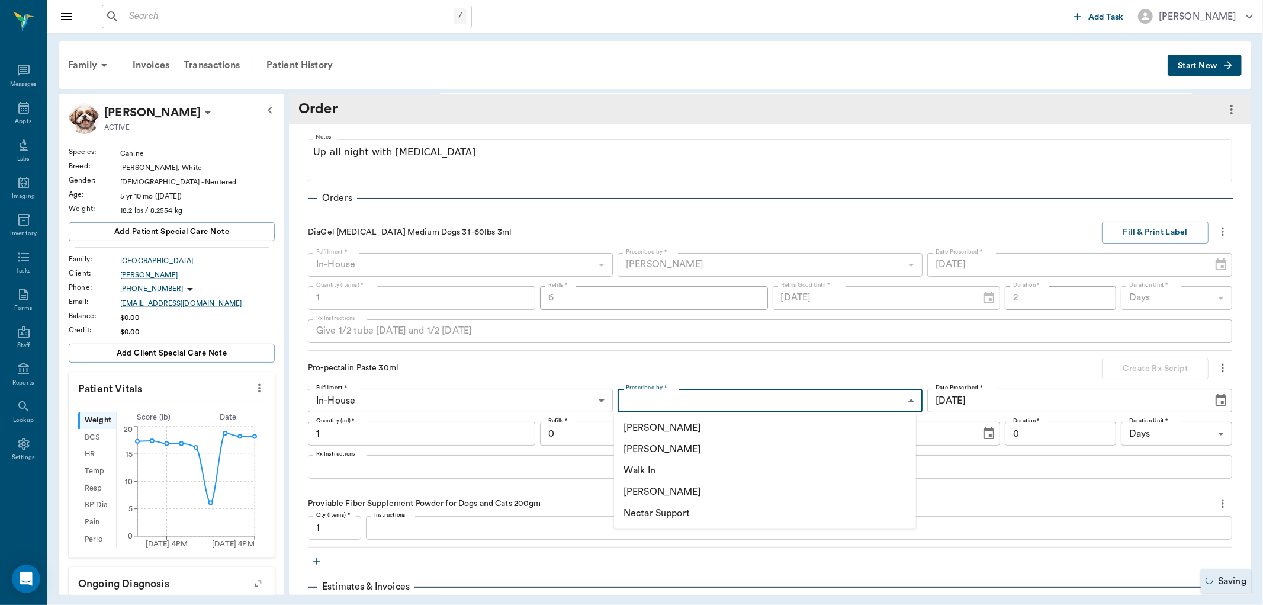
click at [678, 443] on li "[PERSON_NAME]" at bounding box center [765, 448] width 302 height 21
type input "63ec2f075fda476ae8351a4d"
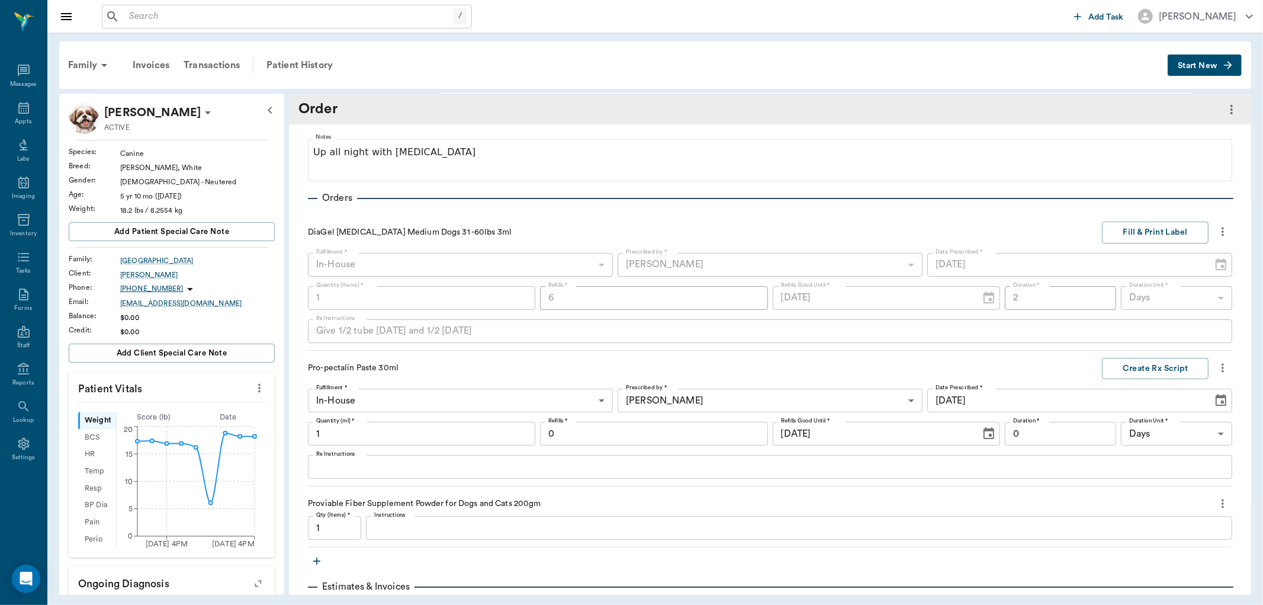
click at [351, 458] on div "x Rx Instructions" at bounding box center [770, 467] width 924 height 24
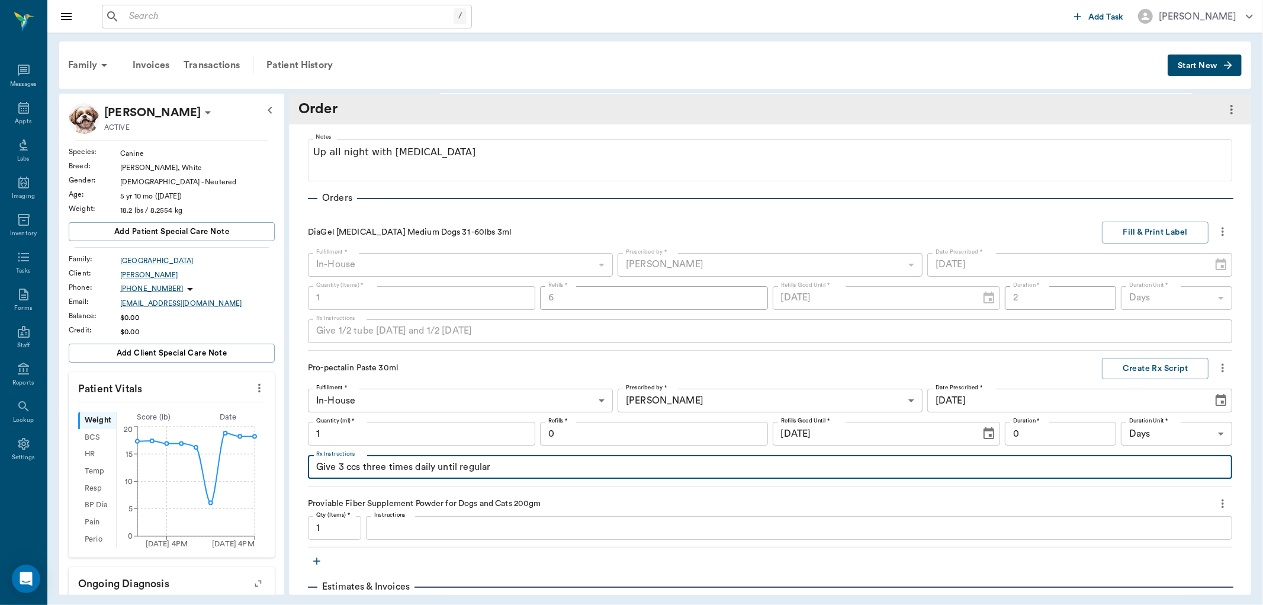
type textarea "Give 3 ccs three times daily until regular"
click at [731, 429] on input "0" at bounding box center [653, 434] width 227 height 24
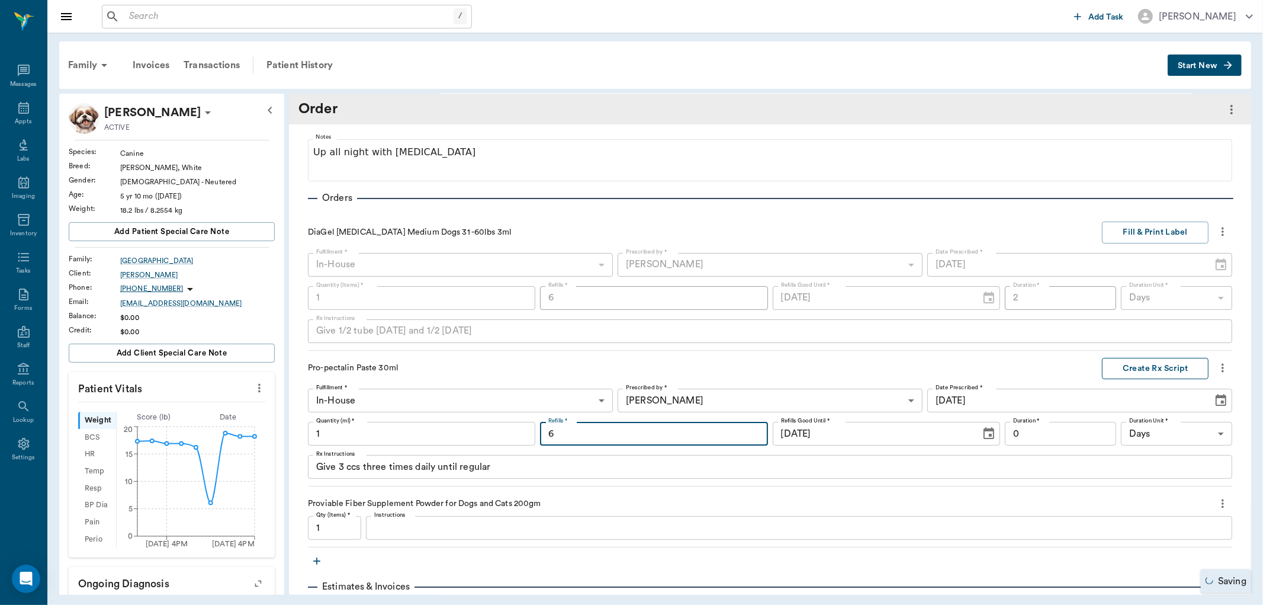
type input "6"
click at [1141, 364] on button "Create Rx Script" at bounding box center [1155, 369] width 107 height 22
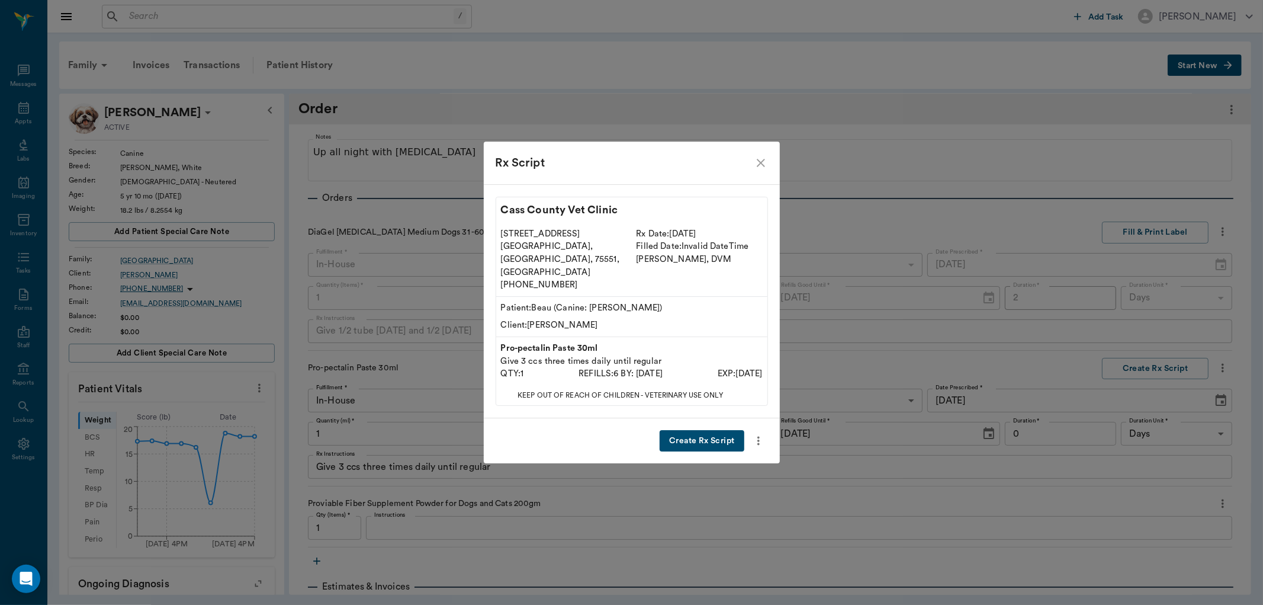
click at [702, 430] on button "Create Rx Script" at bounding box center [702, 441] width 84 height 22
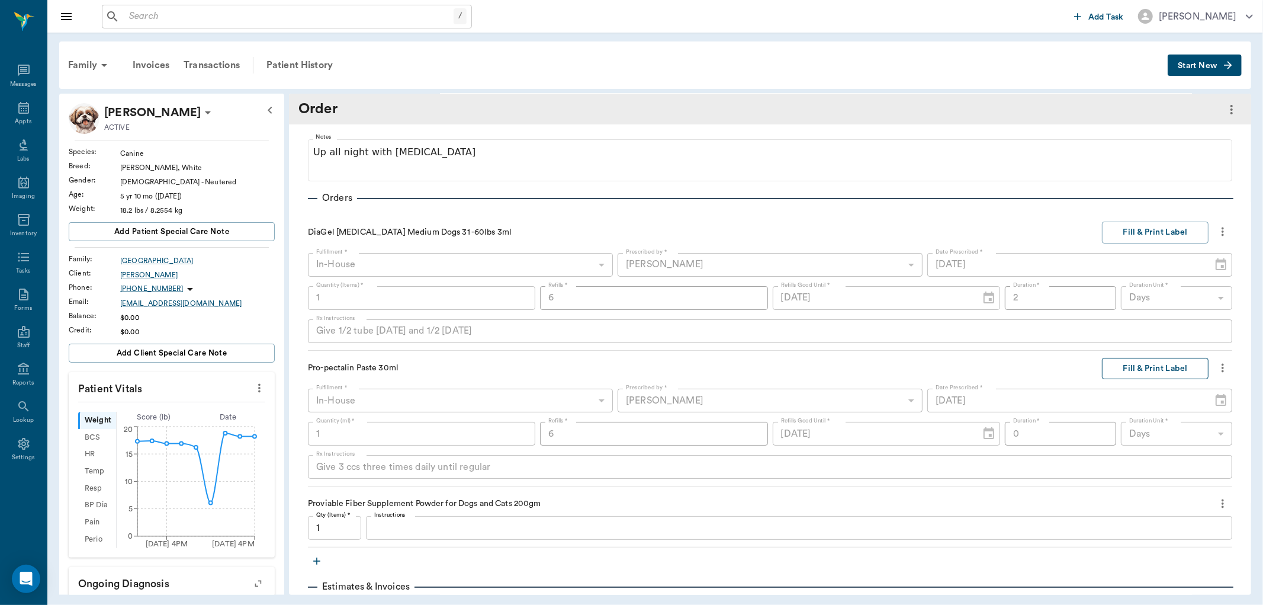
click at [1164, 367] on button "Fill & Print Label" at bounding box center [1155, 369] width 107 height 22
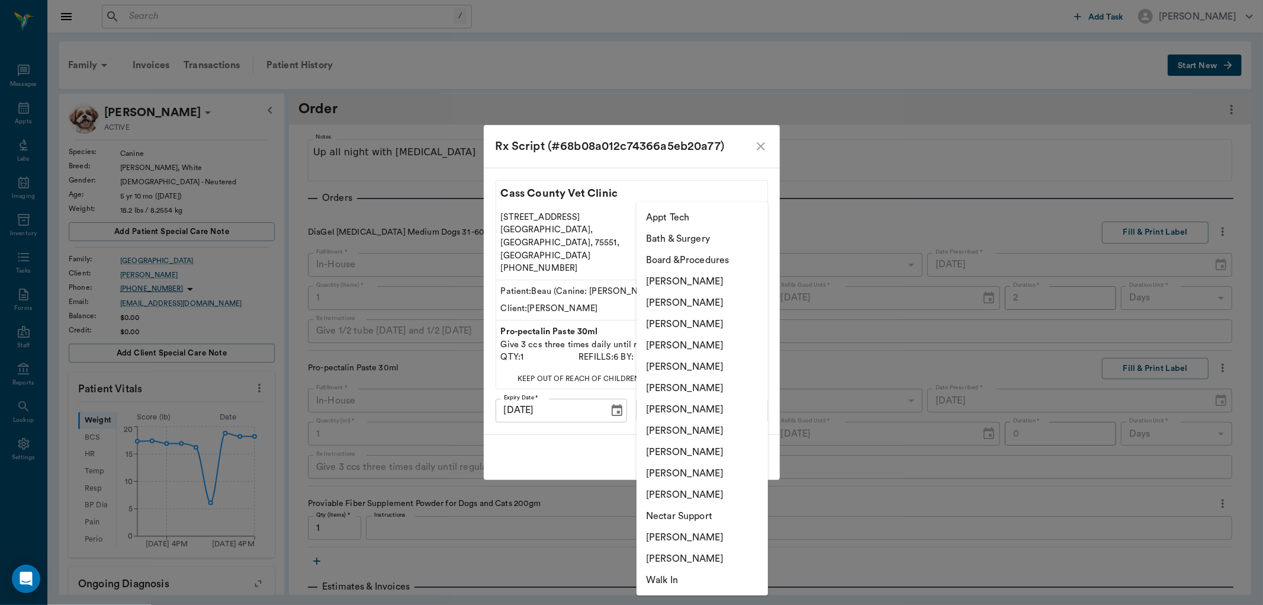
click at [741, 397] on body "/ ​ Add Task [PERSON_NAME] Nectar Messages Appts Labs Imaging Inventory Tasks F…" at bounding box center [631, 302] width 1263 height 605
click at [721, 333] on li "[PERSON_NAME]" at bounding box center [702, 323] width 131 height 21
click at [714, 397] on body "/ ​ Add Task [PERSON_NAME] Nectar Messages Appts Labs Imaging Inventory Tasks F…" at bounding box center [631, 302] width 1263 height 605
click at [712, 347] on li "[PERSON_NAME]" at bounding box center [702, 345] width 131 height 21
type input "63ec2f075fda476ae8351a4d"
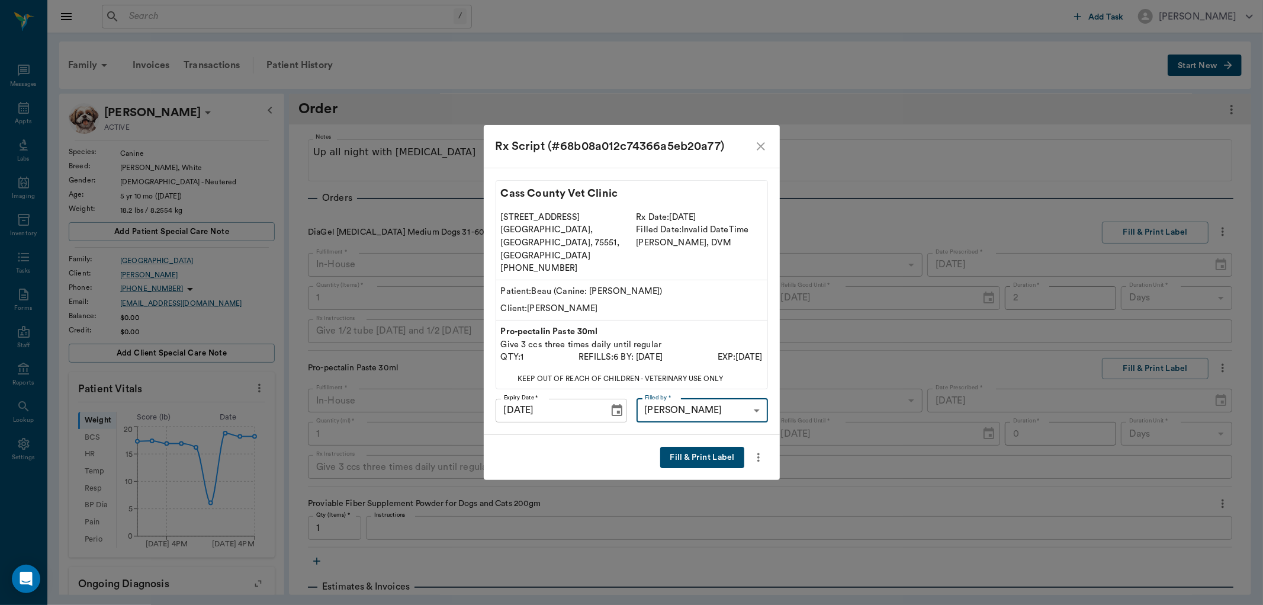
click at [689, 447] on button "Fill & Print Label" at bounding box center [702, 458] width 84 height 22
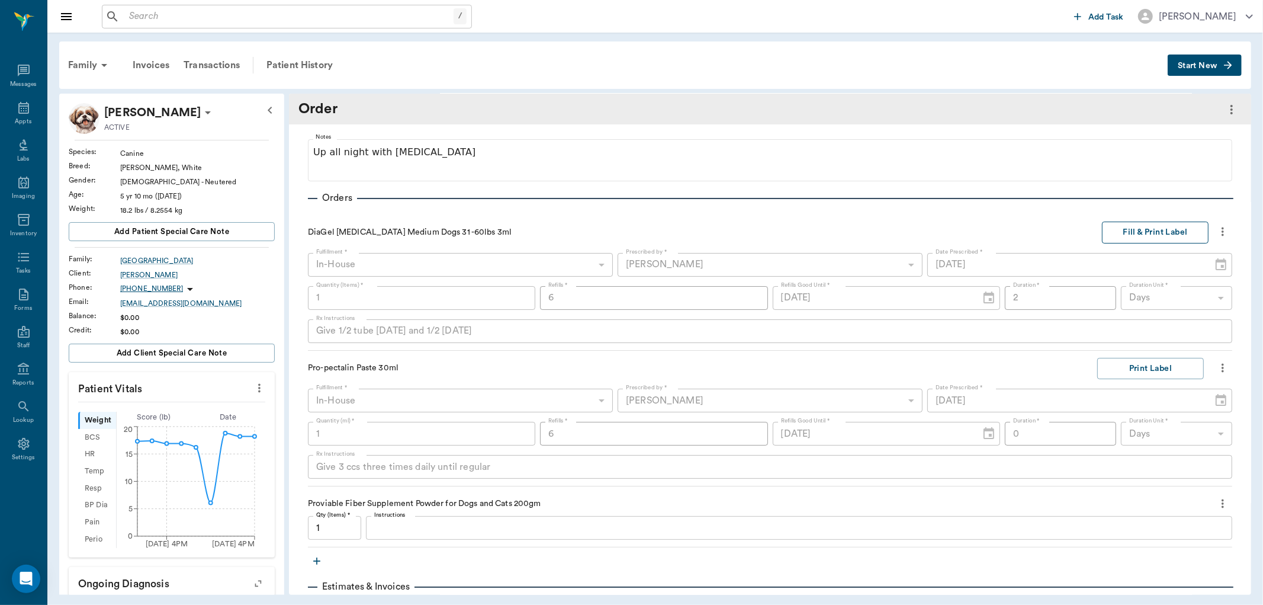
click at [1117, 232] on button "Fill & Print Label" at bounding box center [1155, 232] width 107 height 22
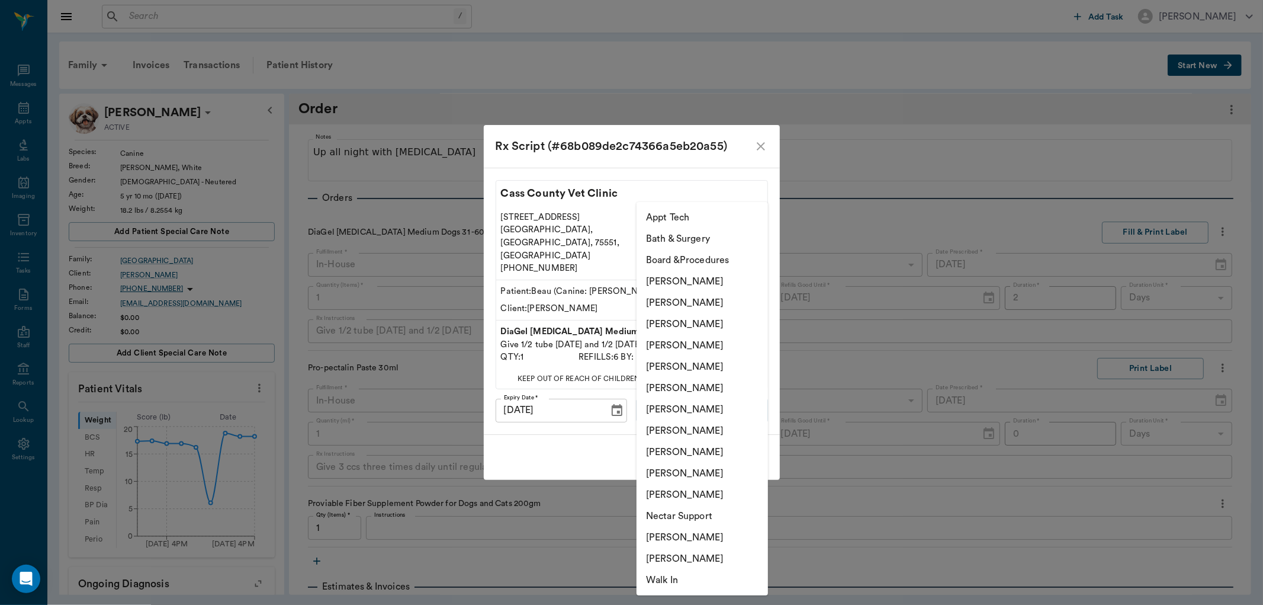
click at [739, 392] on body "/ ​ Add Task [PERSON_NAME] Nectar Messages Appts Labs Imaging Inventory Tasks F…" at bounding box center [631, 302] width 1263 height 605
click at [695, 343] on li "[PERSON_NAME]" at bounding box center [702, 345] width 131 height 21
type input "63ec2f075fda476ae8351a4d"
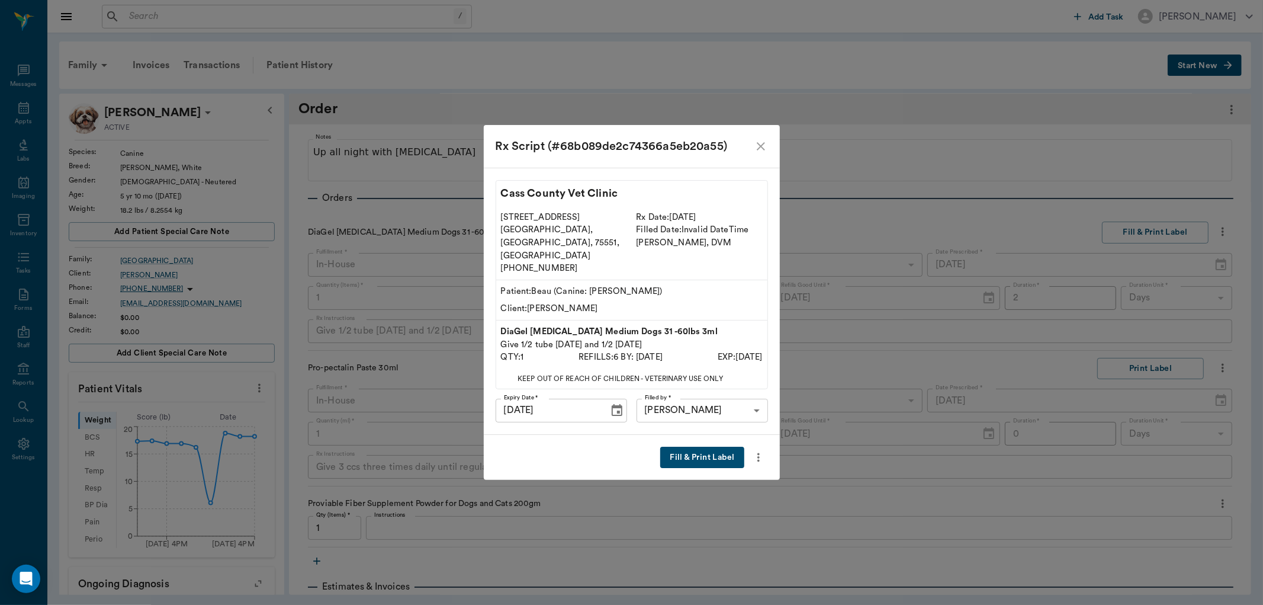
click at [688, 447] on button "Fill & Print Label" at bounding box center [702, 458] width 84 height 22
